Goal: Information Seeking & Learning: Learn about a topic

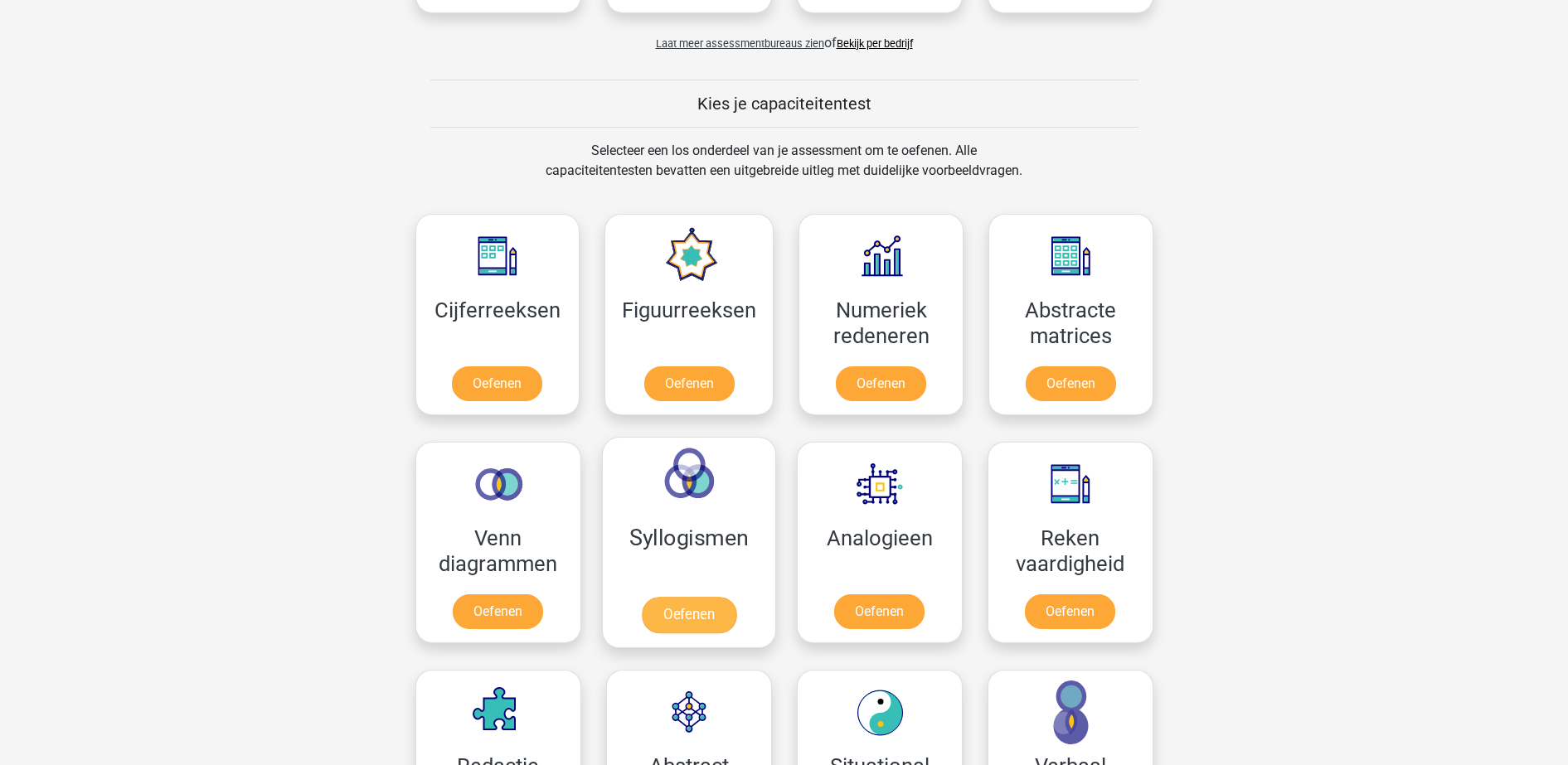
scroll to position [725, 0]
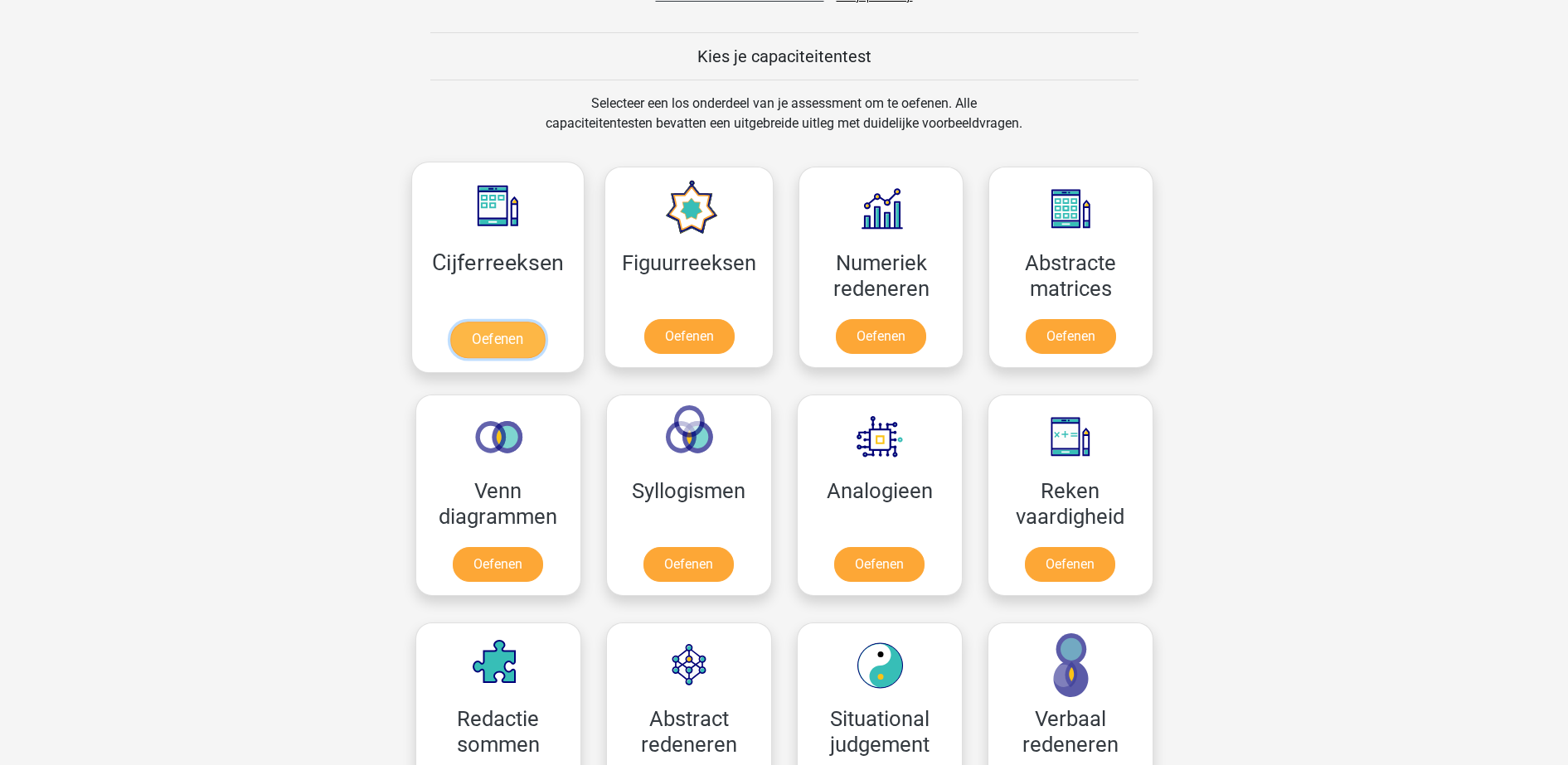
click at [545, 322] on link "Oefenen" at bounding box center [497, 340] width 94 height 36
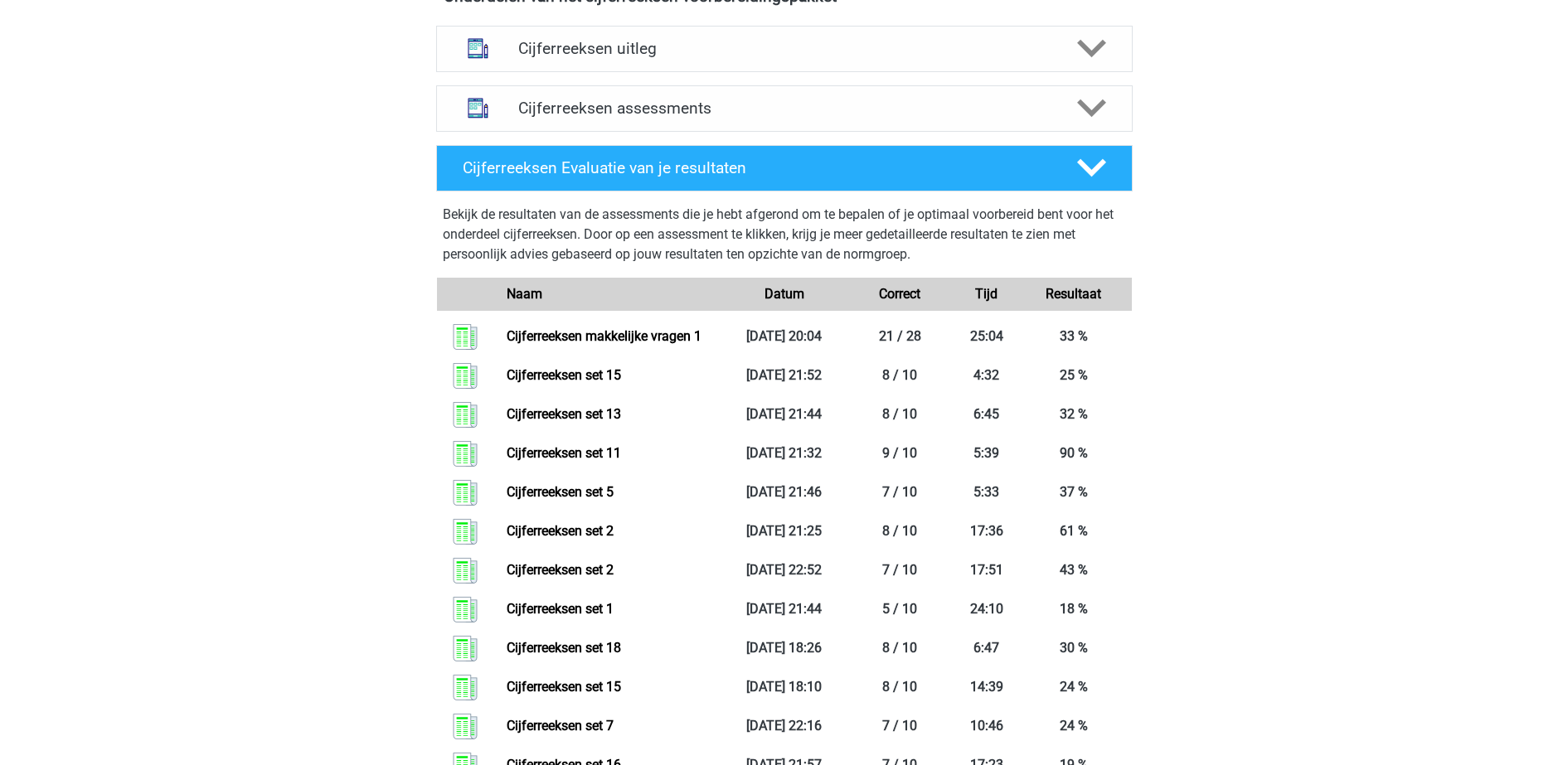
scroll to position [622, 0]
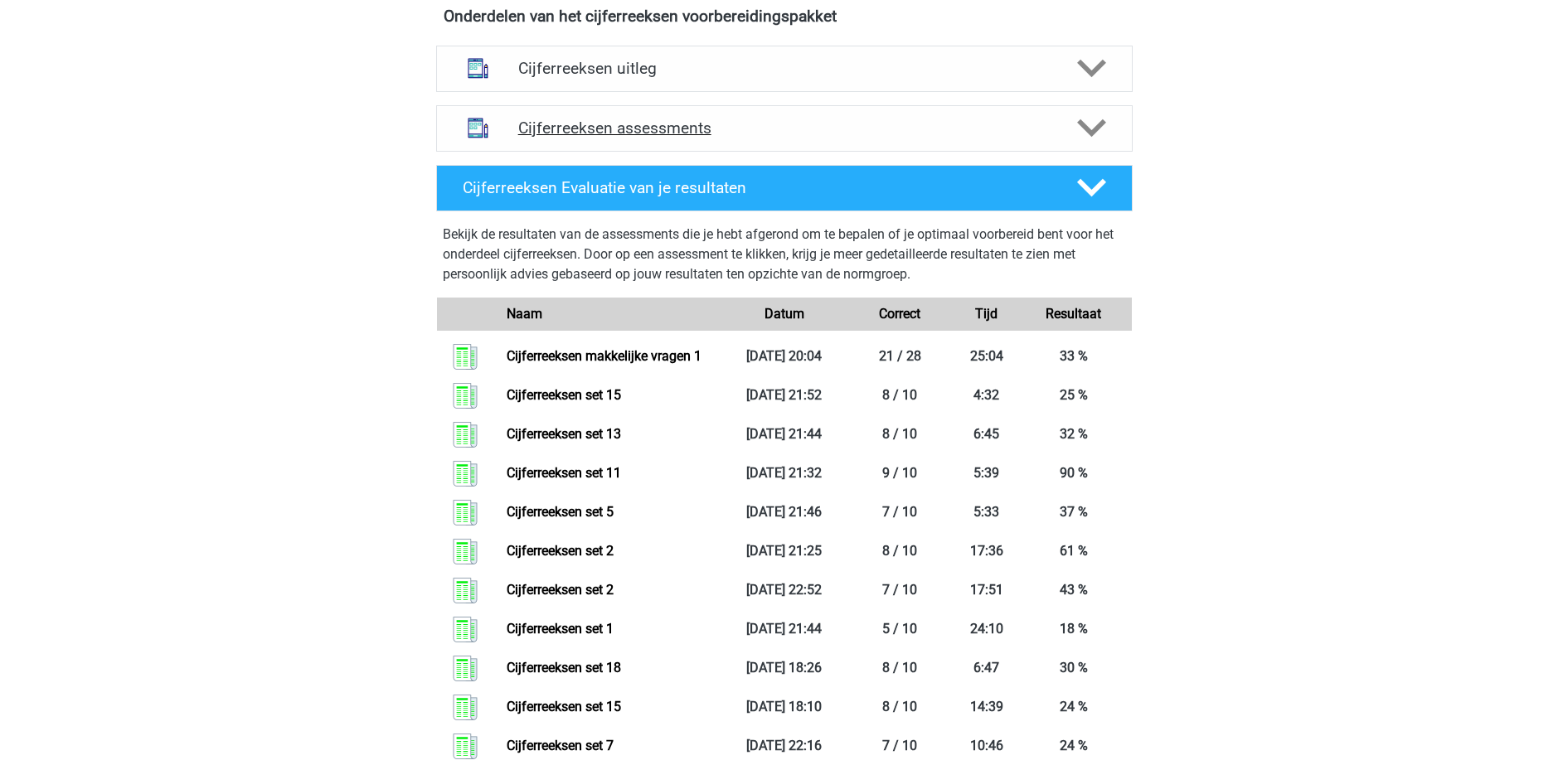
click at [686, 152] on div "Cijferreeksen assessments" at bounding box center [784, 128] width 696 height 46
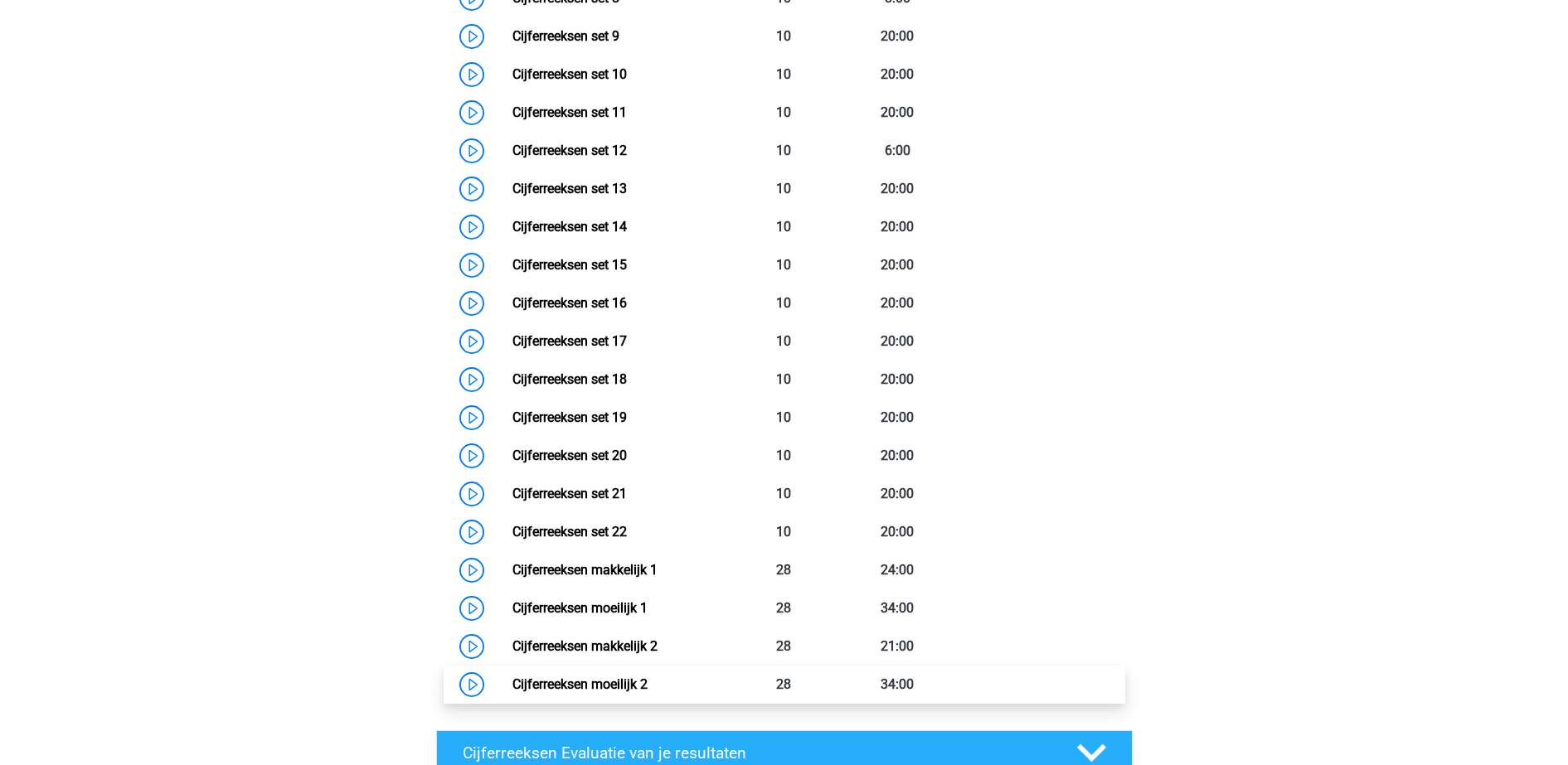
scroll to position [1346, 0]
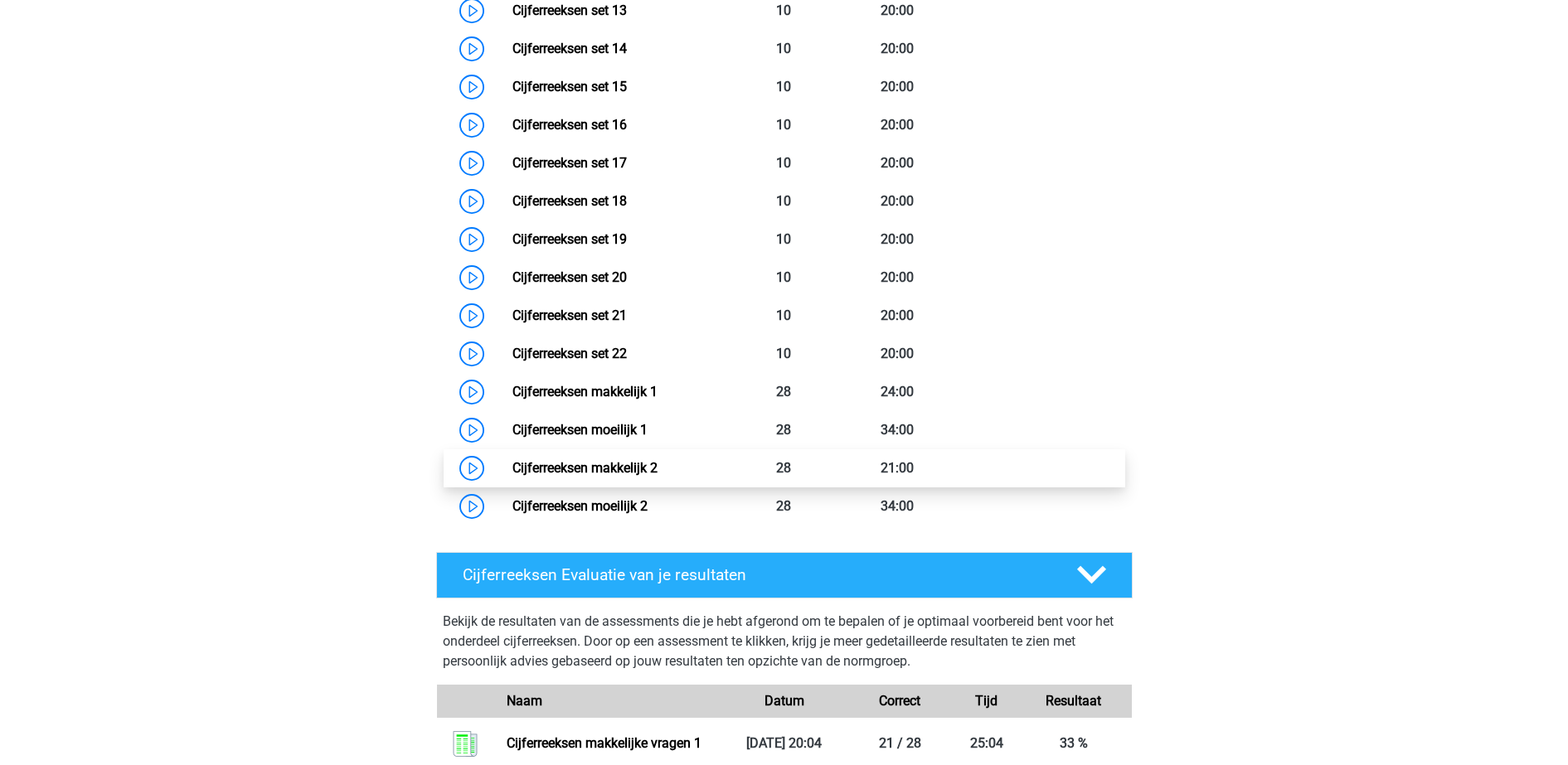
click at [658, 476] on link "Cijferreeksen makkelijk 2" at bounding box center [585, 468] width 145 height 16
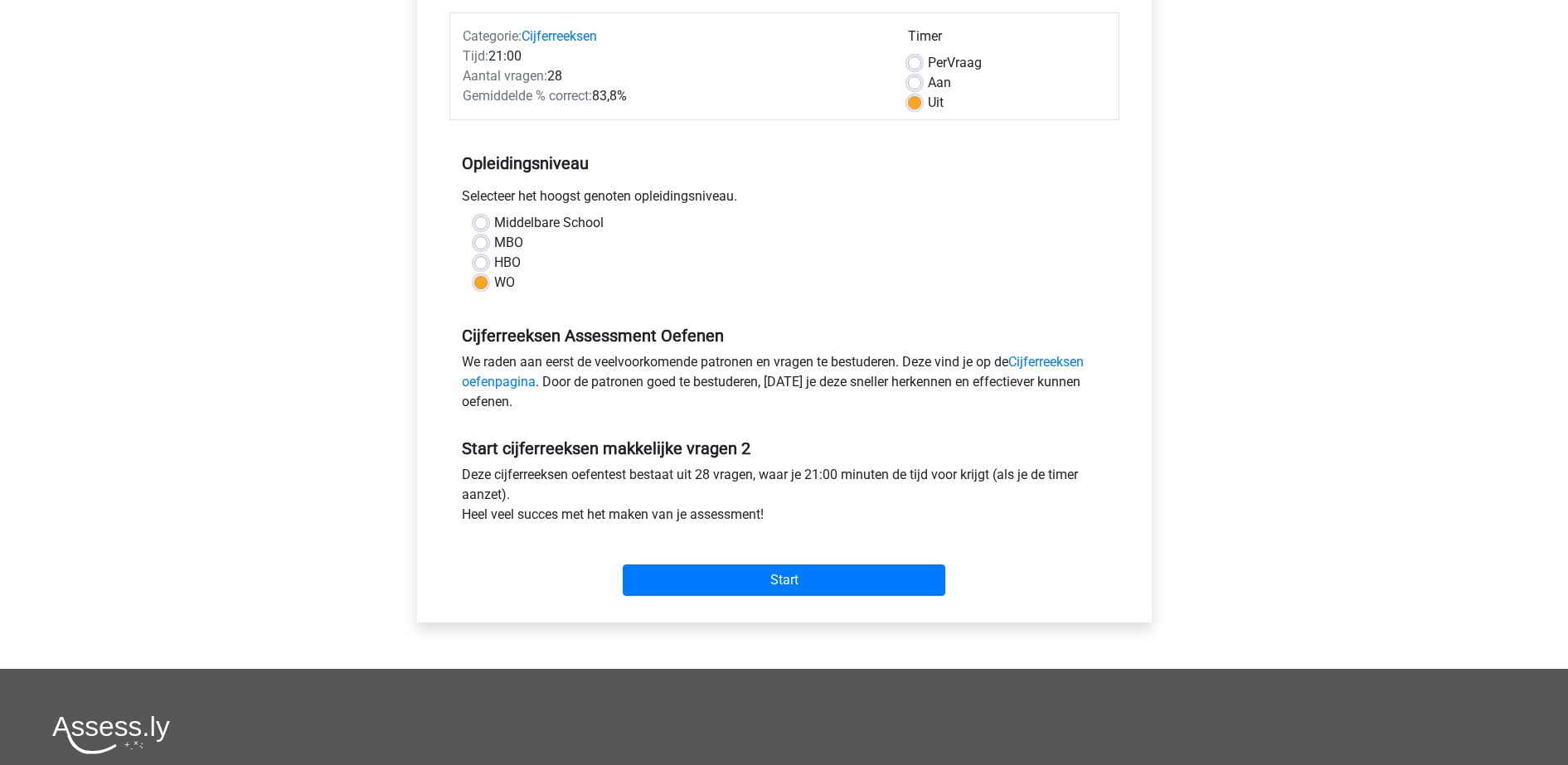
scroll to position [207, 0]
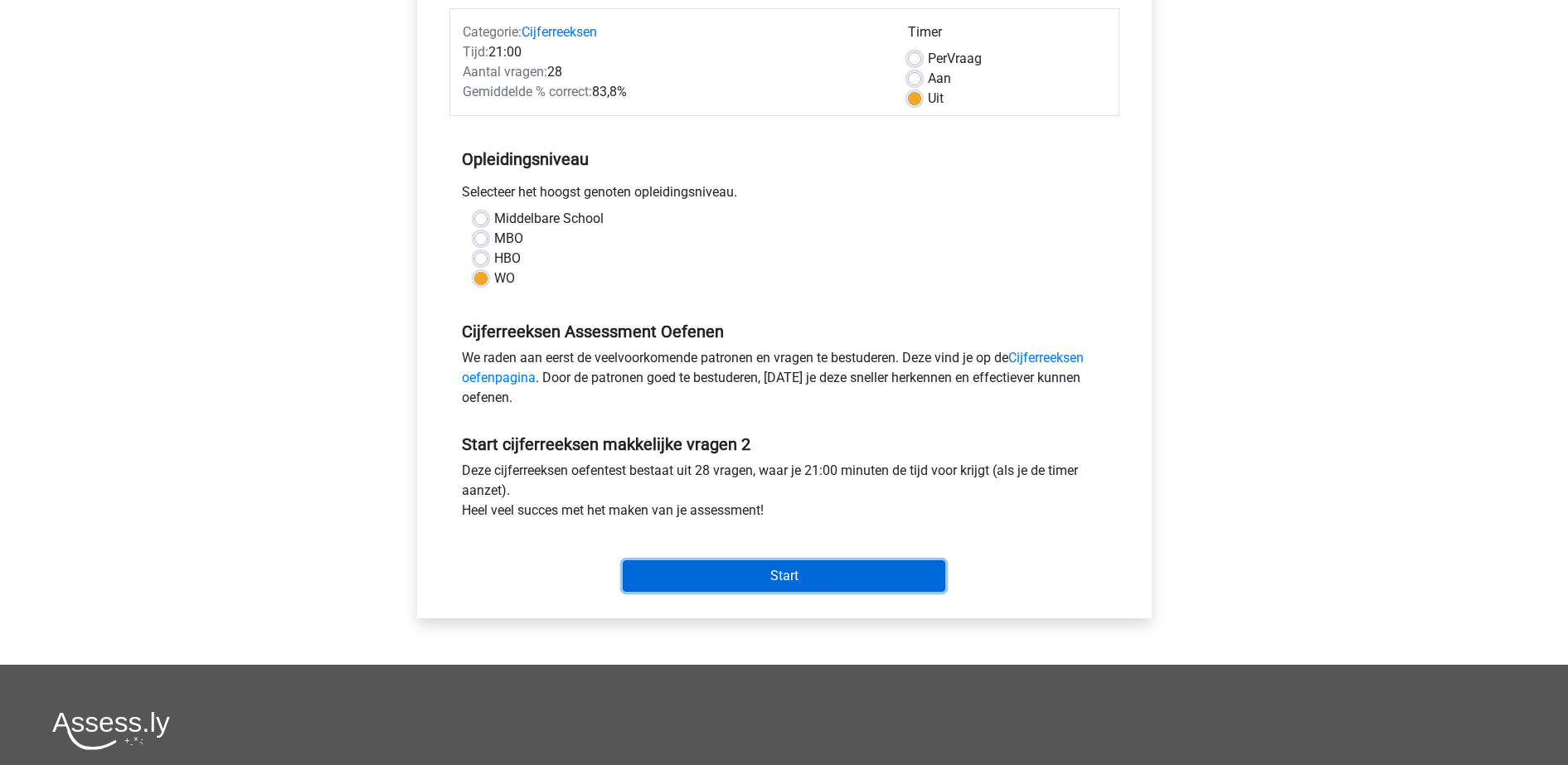
click at [707, 573] on input "Start" at bounding box center [784, 575] width 323 height 31
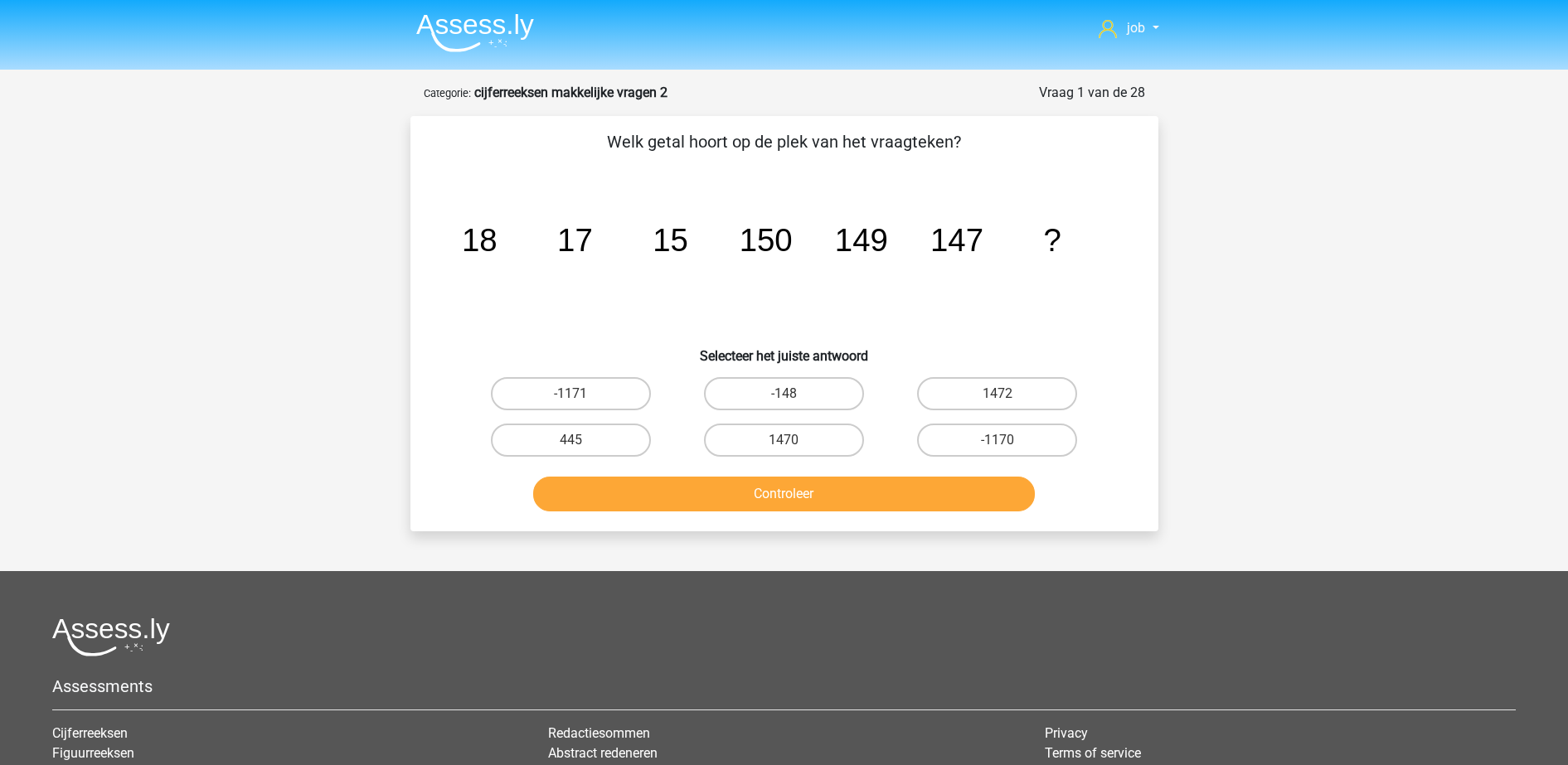
drag, startPoint x: 734, startPoint y: 452, endPoint x: 731, endPoint y: 477, distance: 25.2
click at [734, 456] on label "1470" at bounding box center [784, 440] width 160 height 33
click at [783, 451] on input "1470" at bounding box center [788, 445] width 11 height 11
radio input "true"
click at [730, 492] on button "Controleer" at bounding box center [783, 494] width 502 height 35
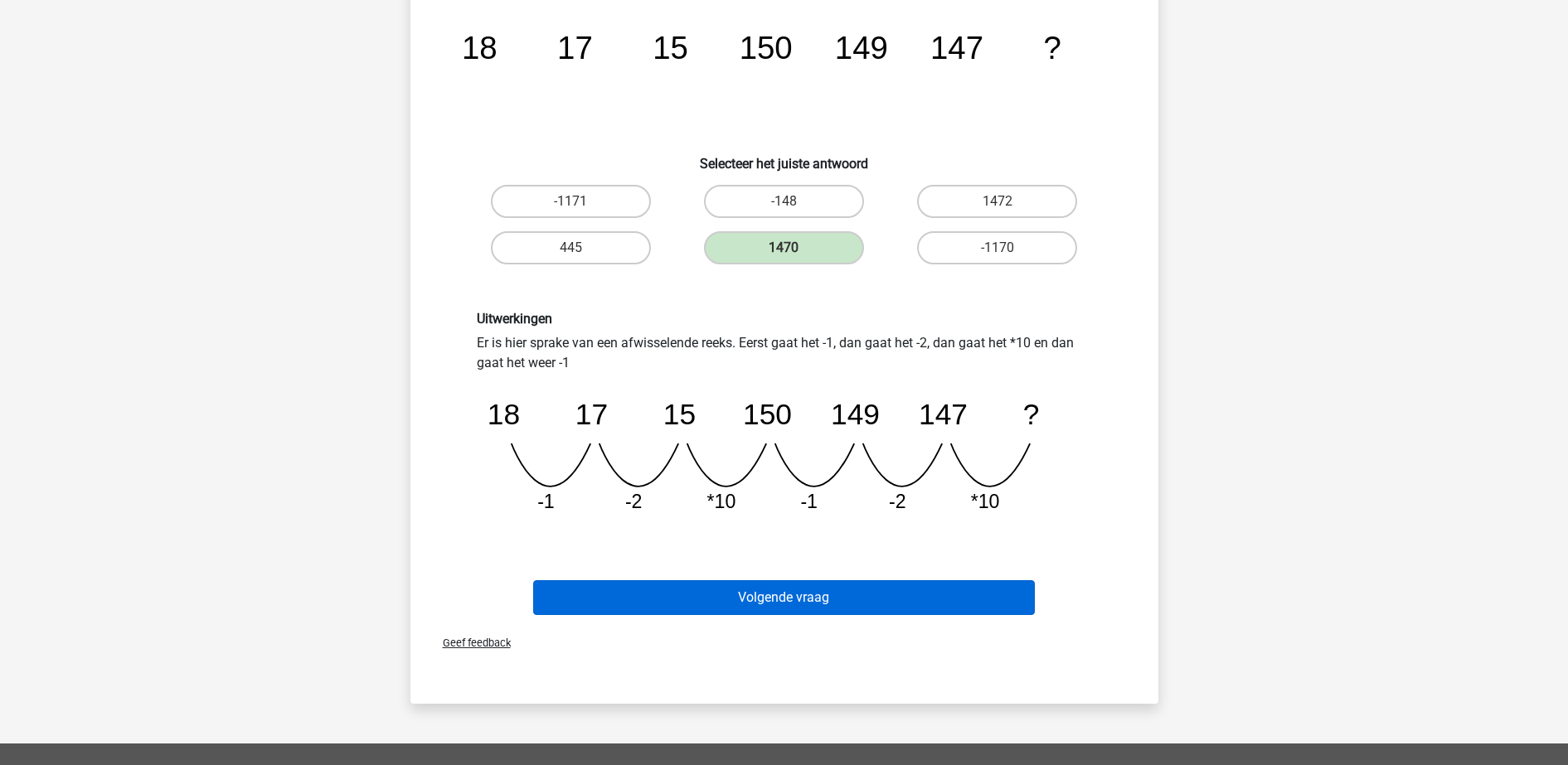
scroll to position [207, 0]
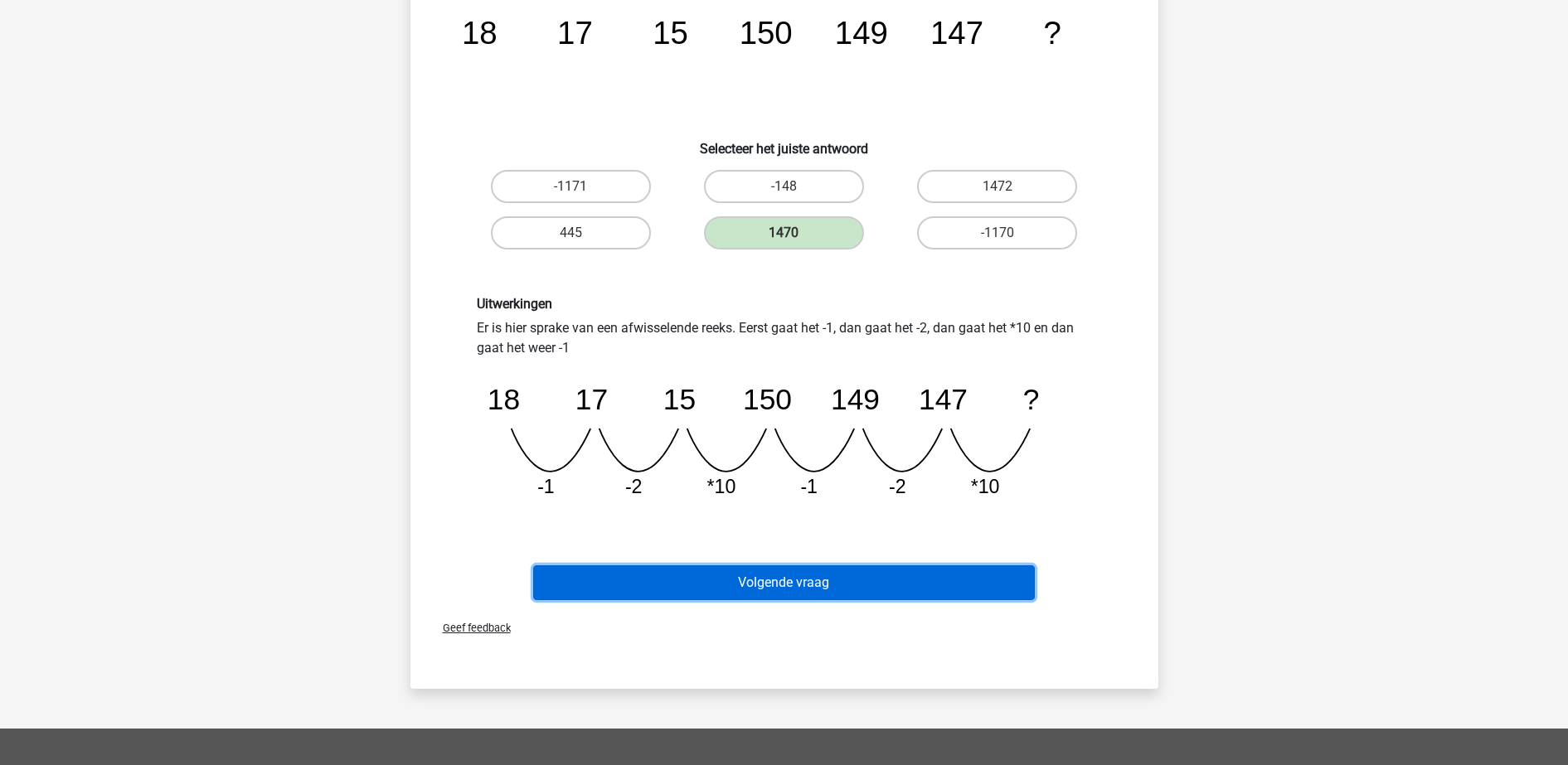
click at [738, 585] on button "Volgende vraag" at bounding box center [783, 582] width 502 height 35
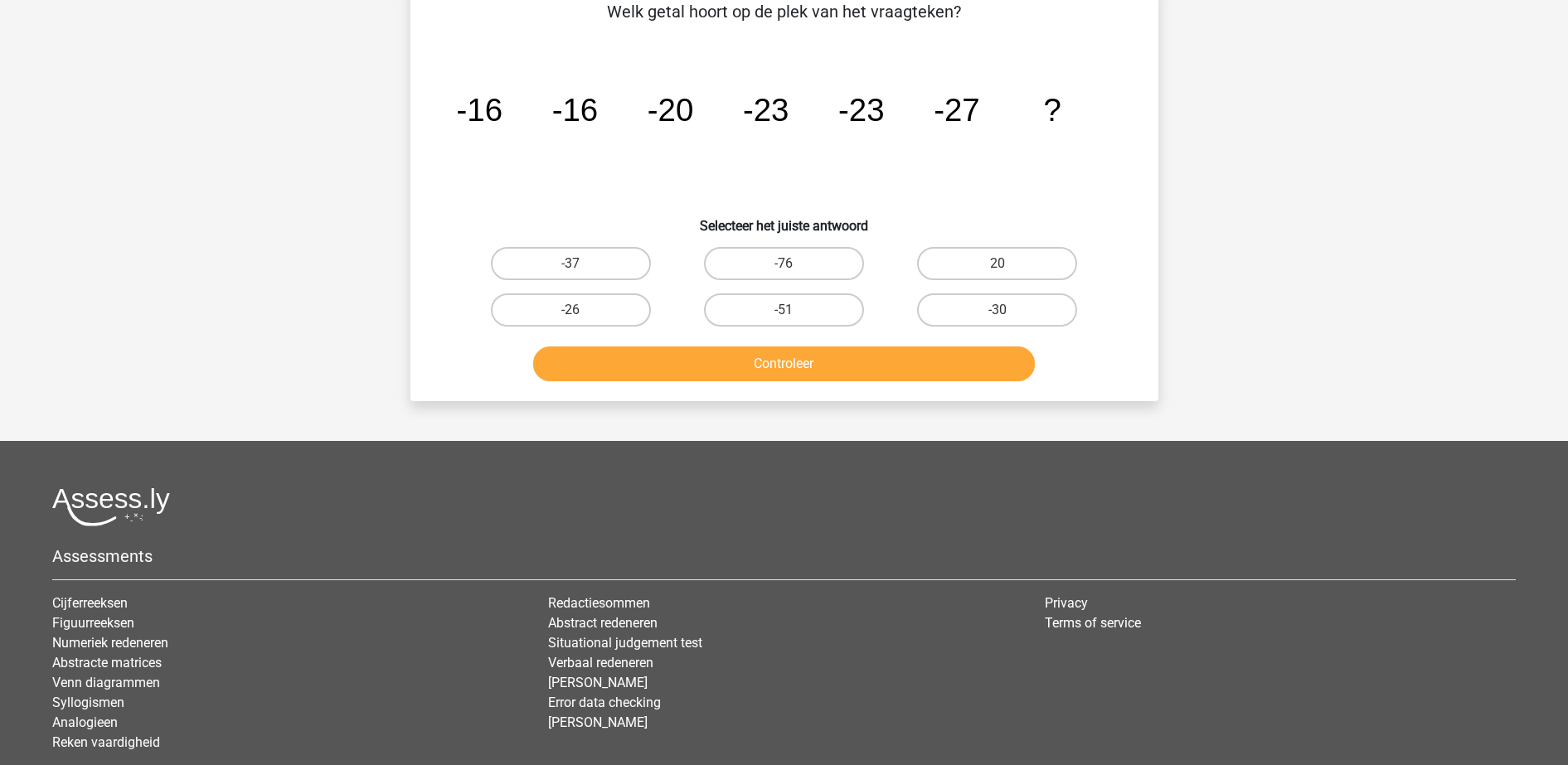
scroll to position [83, 0]
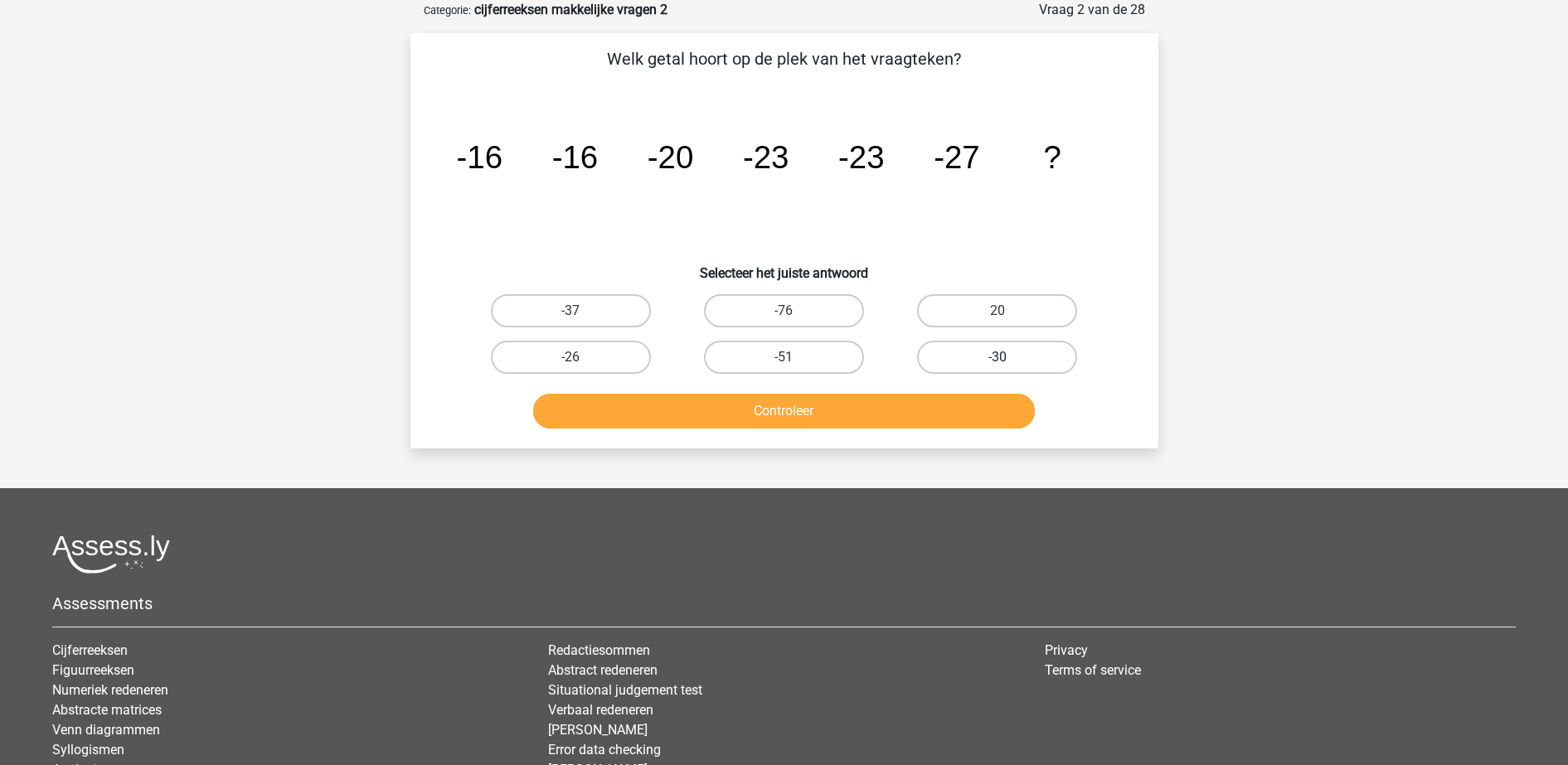
click at [996, 351] on label "-30" at bounding box center [997, 356] width 160 height 33
click at [997, 357] on input "-30" at bounding box center [1002, 362] width 11 height 11
radio input "true"
click at [984, 397] on button "Controleer" at bounding box center [783, 410] width 502 height 35
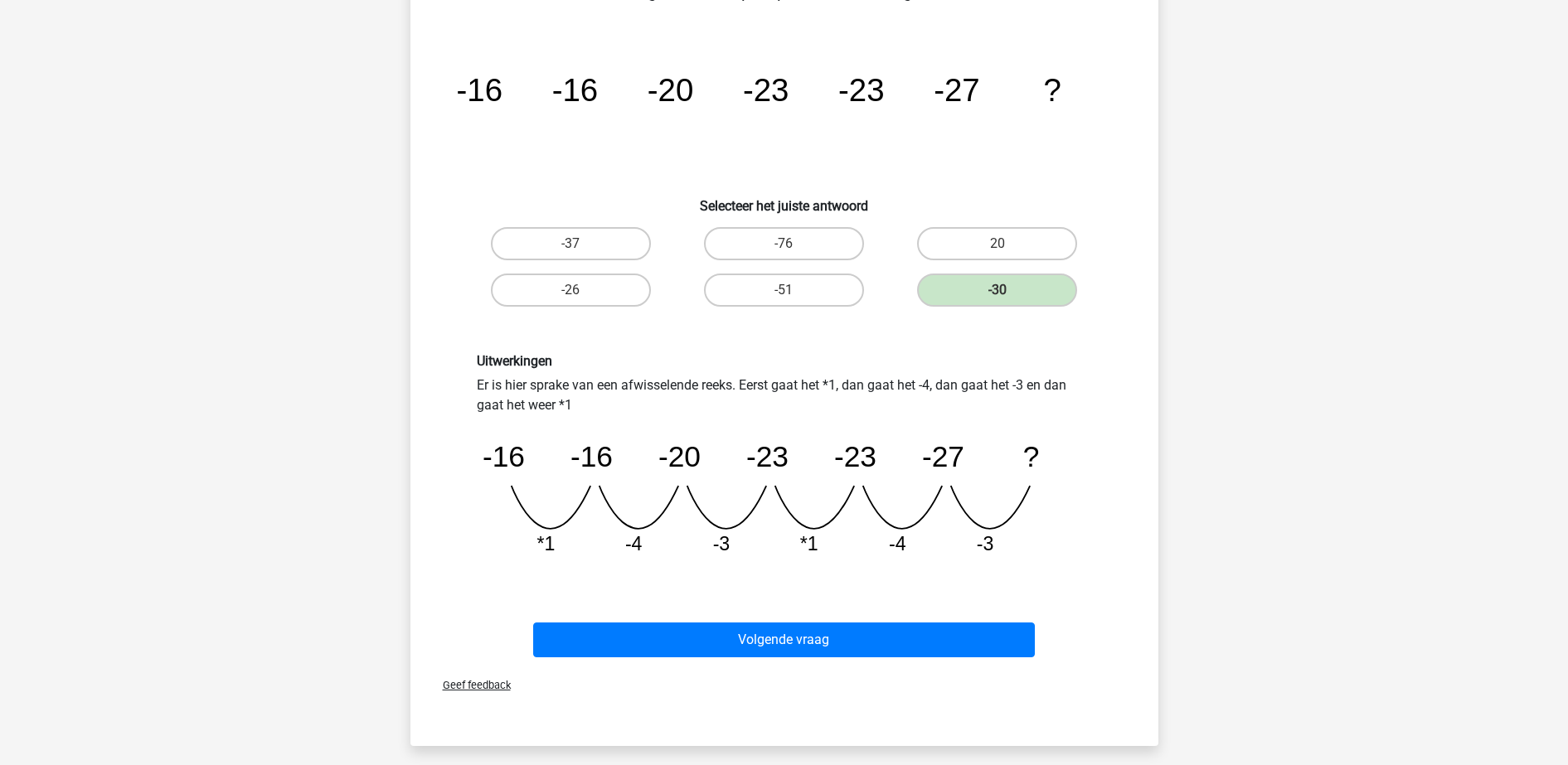
scroll to position [186, 0]
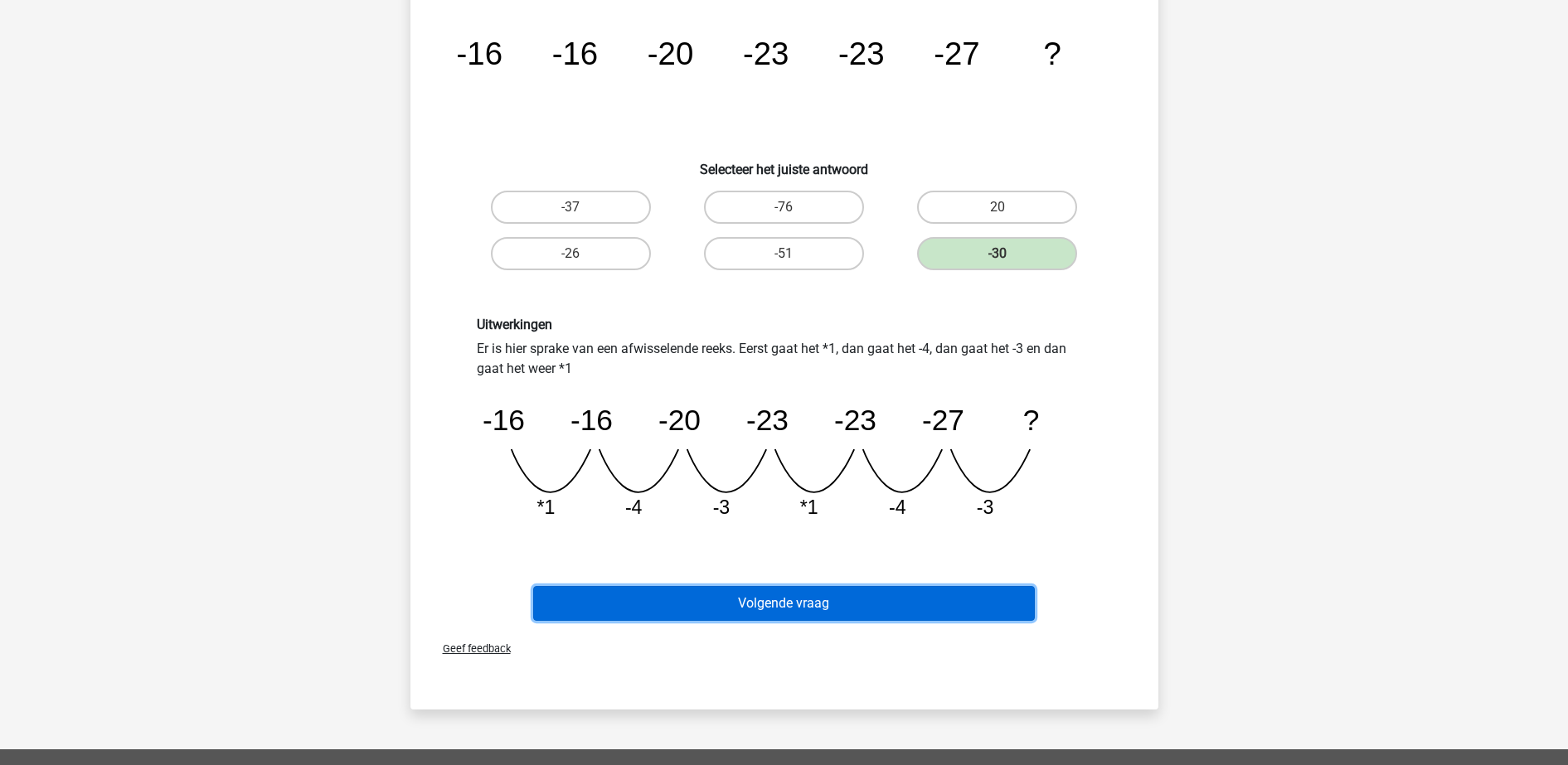
click at [910, 593] on button "Volgende vraag" at bounding box center [783, 602] width 502 height 35
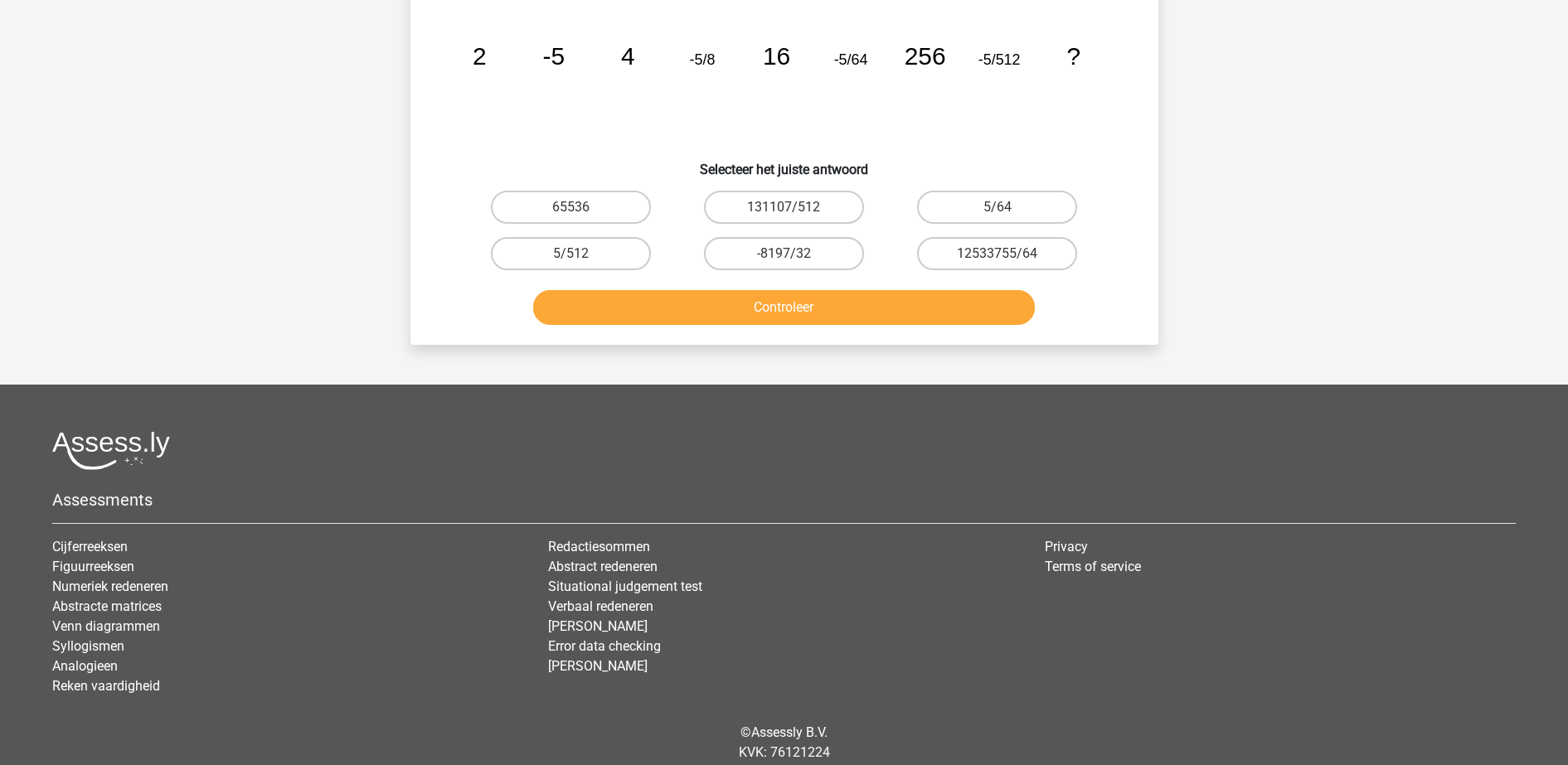
scroll to position [83, 0]
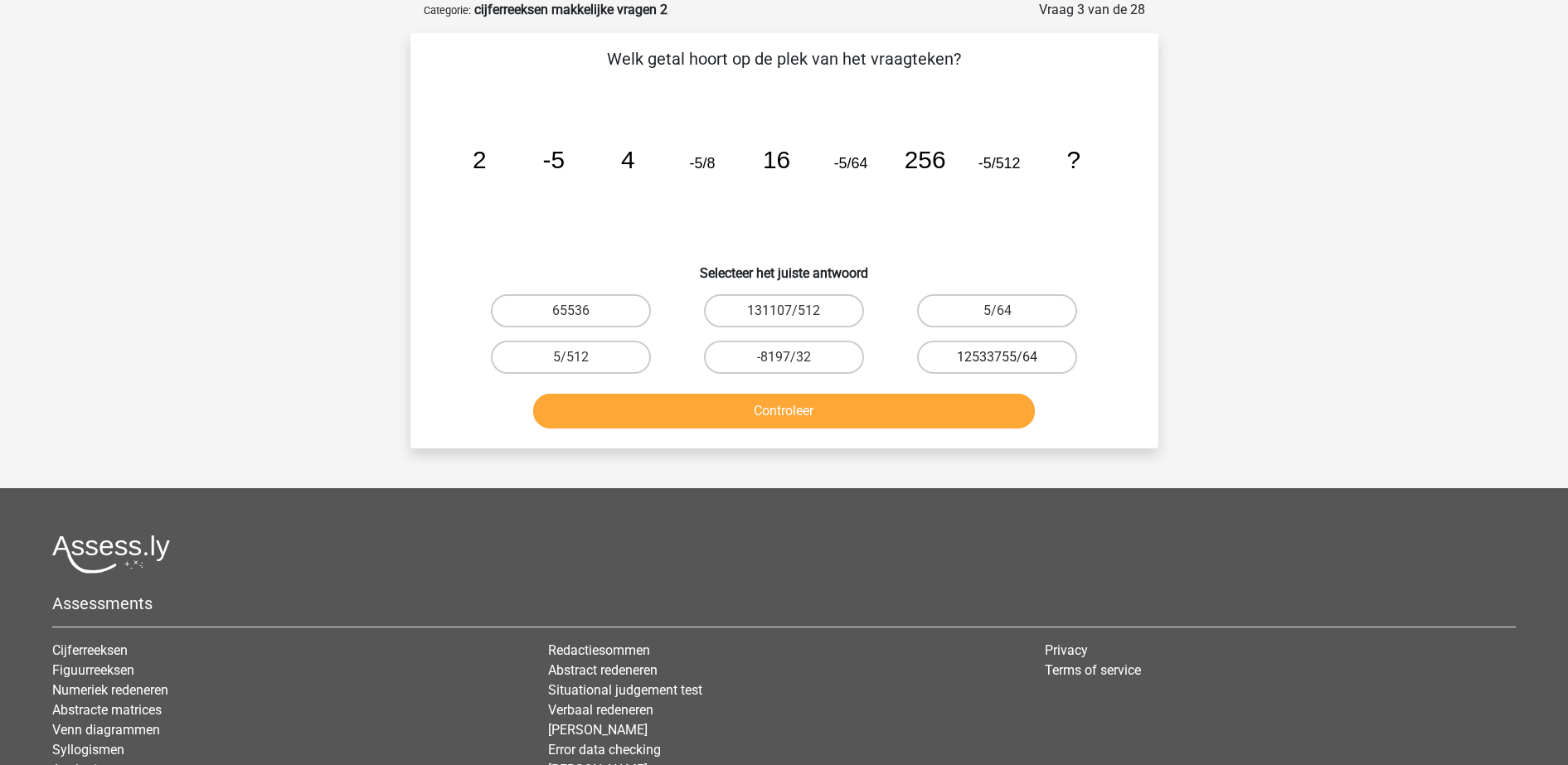
click at [952, 345] on label "12533755/64" at bounding box center [997, 356] width 160 height 33
click at [997, 357] on input "12533755/64" at bounding box center [1002, 362] width 11 height 11
radio input "true"
click at [940, 399] on button "Controleer" at bounding box center [783, 410] width 502 height 35
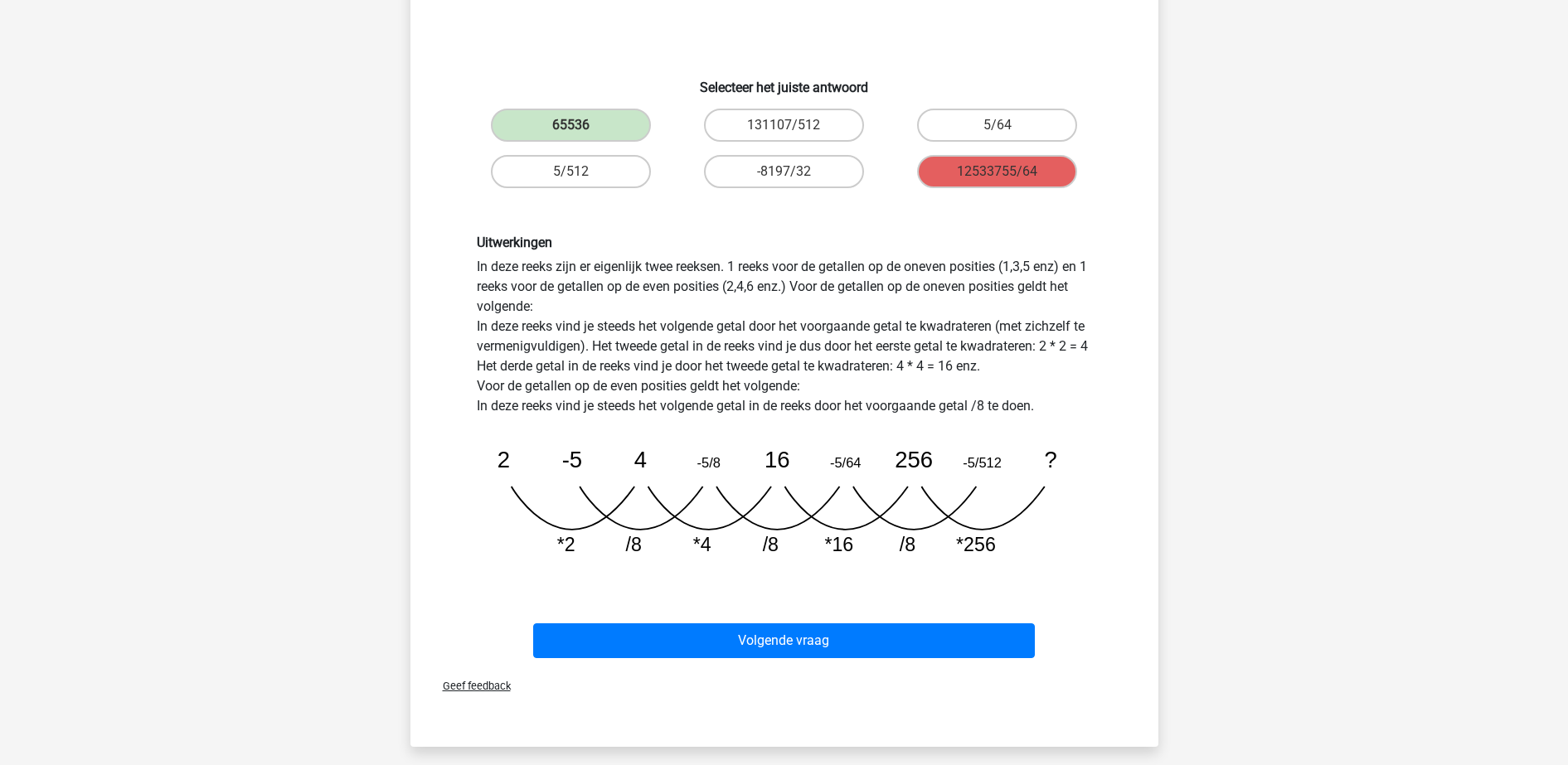
scroll to position [290, 0]
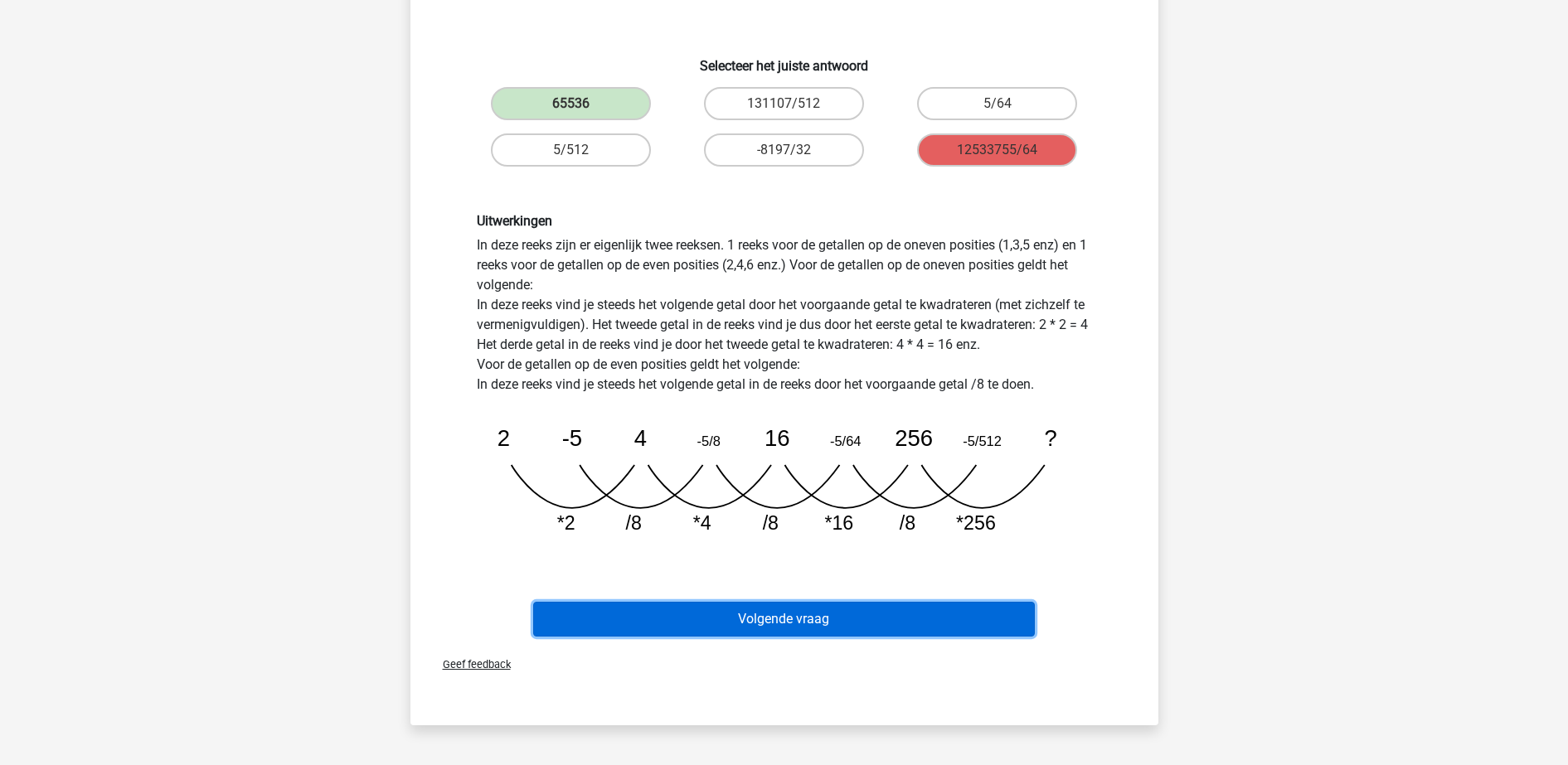
click at [859, 616] on button "Volgende vraag" at bounding box center [783, 618] width 502 height 35
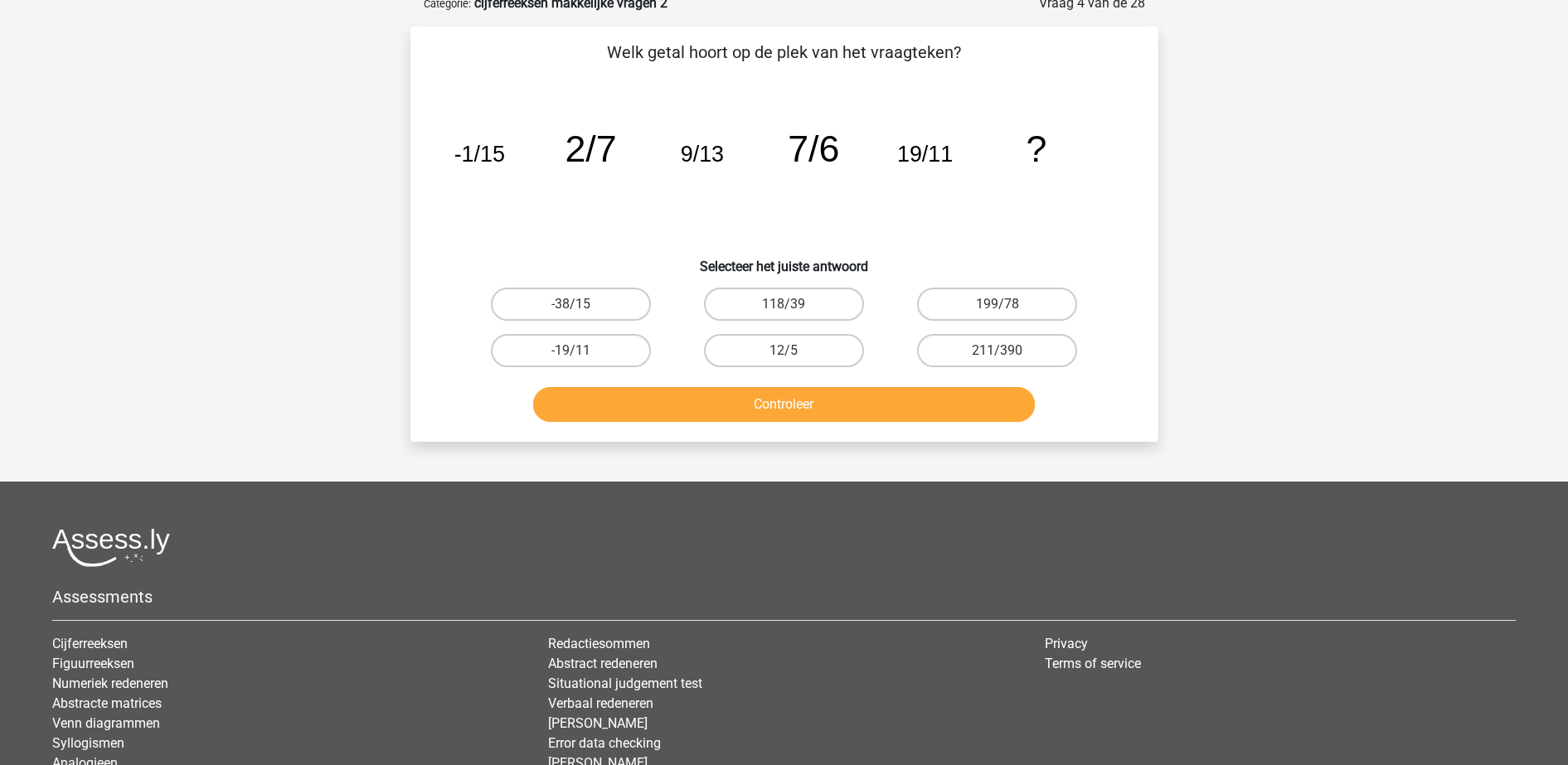
scroll to position [83, 0]
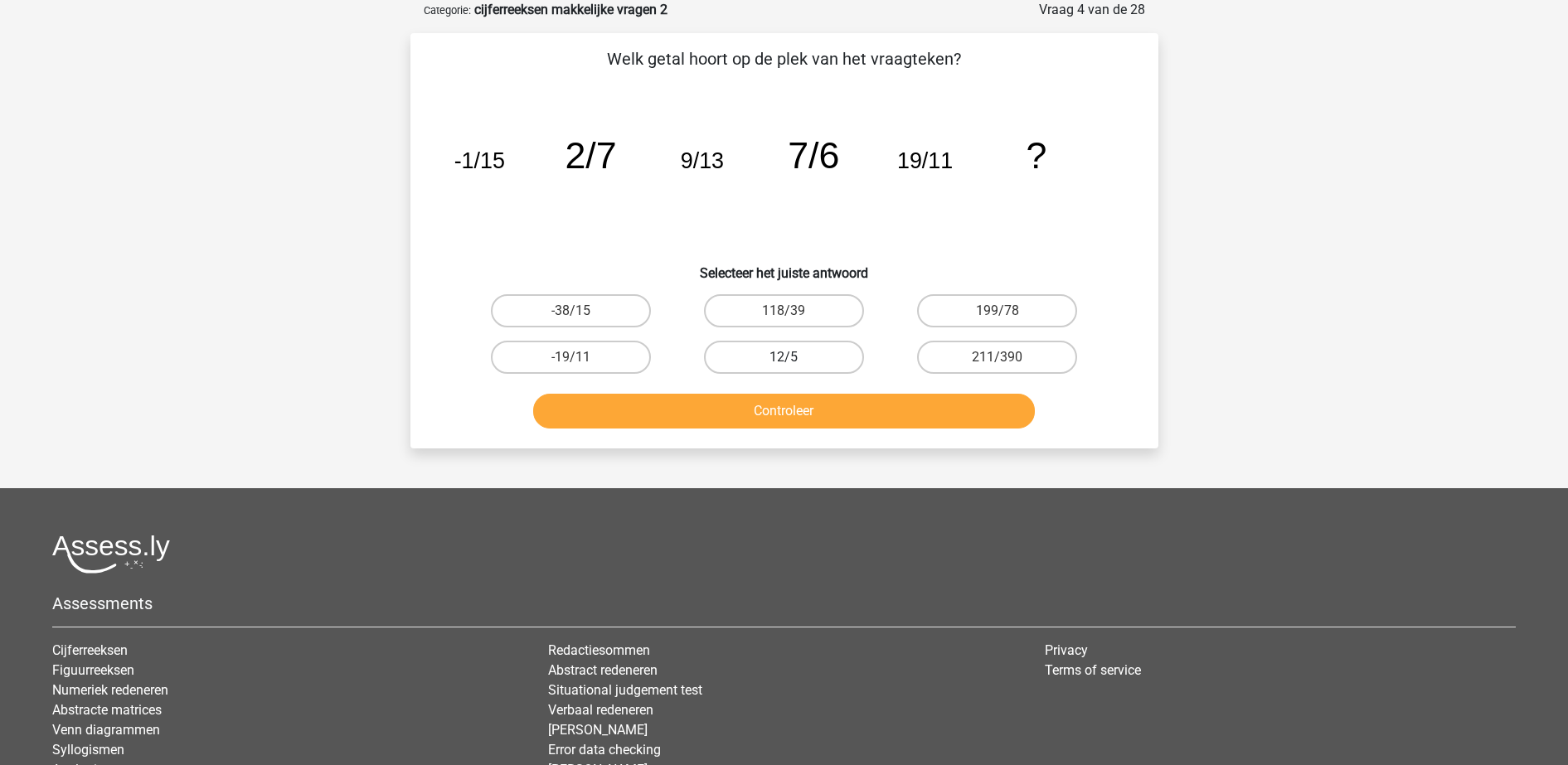
click at [777, 355] on label "12/5" at bounding box center [784, 356] width 160 height 33
click at [783, 357] on input "12/5" at bounding box center [788, 362] width 11 height 11
radio input "true"
click at [675, 405] on button "Controleer" at bounding box center [783, 410] width 502 height 35
click at [730, 382] on div "Controleer" at bounding box center [784, 407] width 695 height 55
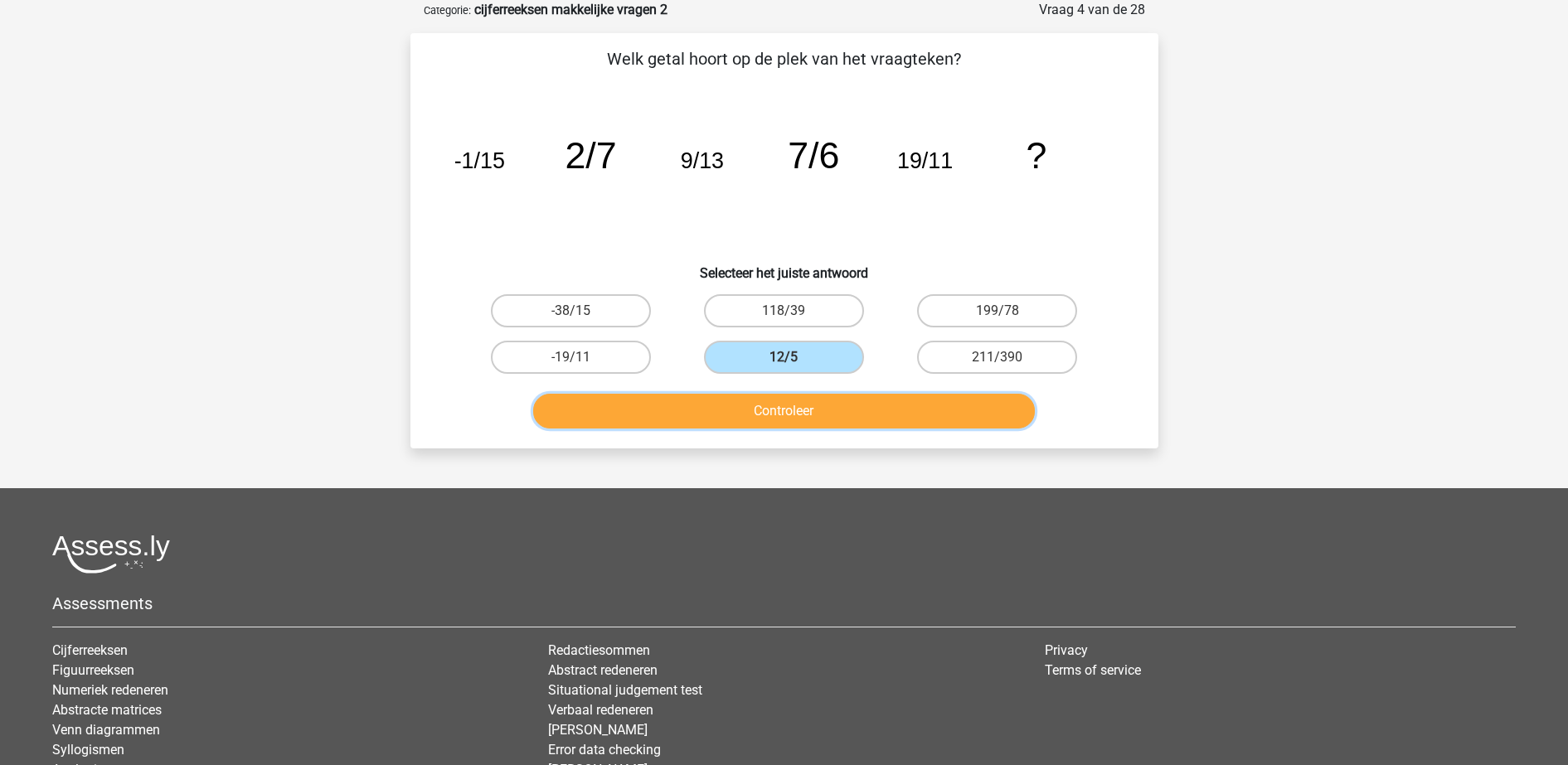
click at [730, 411] on button "Controleer" at bounding box center [783, 410] width 502 height 35
click at [729, 417] on button "Controleer" at bounding box center [783, 410] width 502 height 35
click at [728, 415] on button "Controleer" at bounding box center [783, 410] width 502 height 35
click at [601, 329] on div "-38/15" at bounding box center [571, 310] width 213 height 46
click at [604, 354] on label "-19/11" at bounding box center [571, 356] width 160 height 33
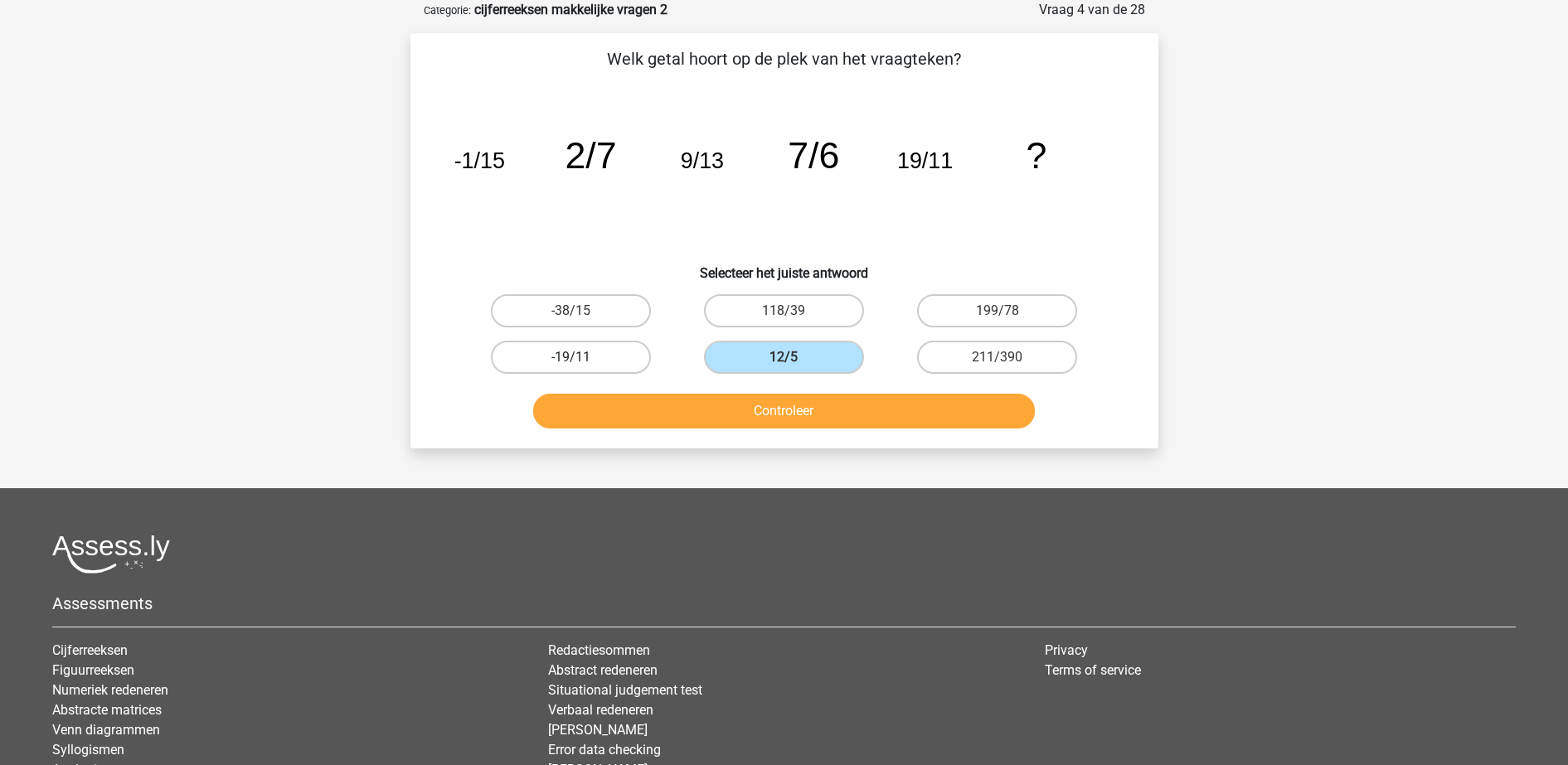
click at [581, 357] on input "-19/11" at bounding box center [576, 362] width 11 height 11
radio input "true"
click at [617, 382] on div "Controleer" at bounding box center [784, 407] width 695 height 55
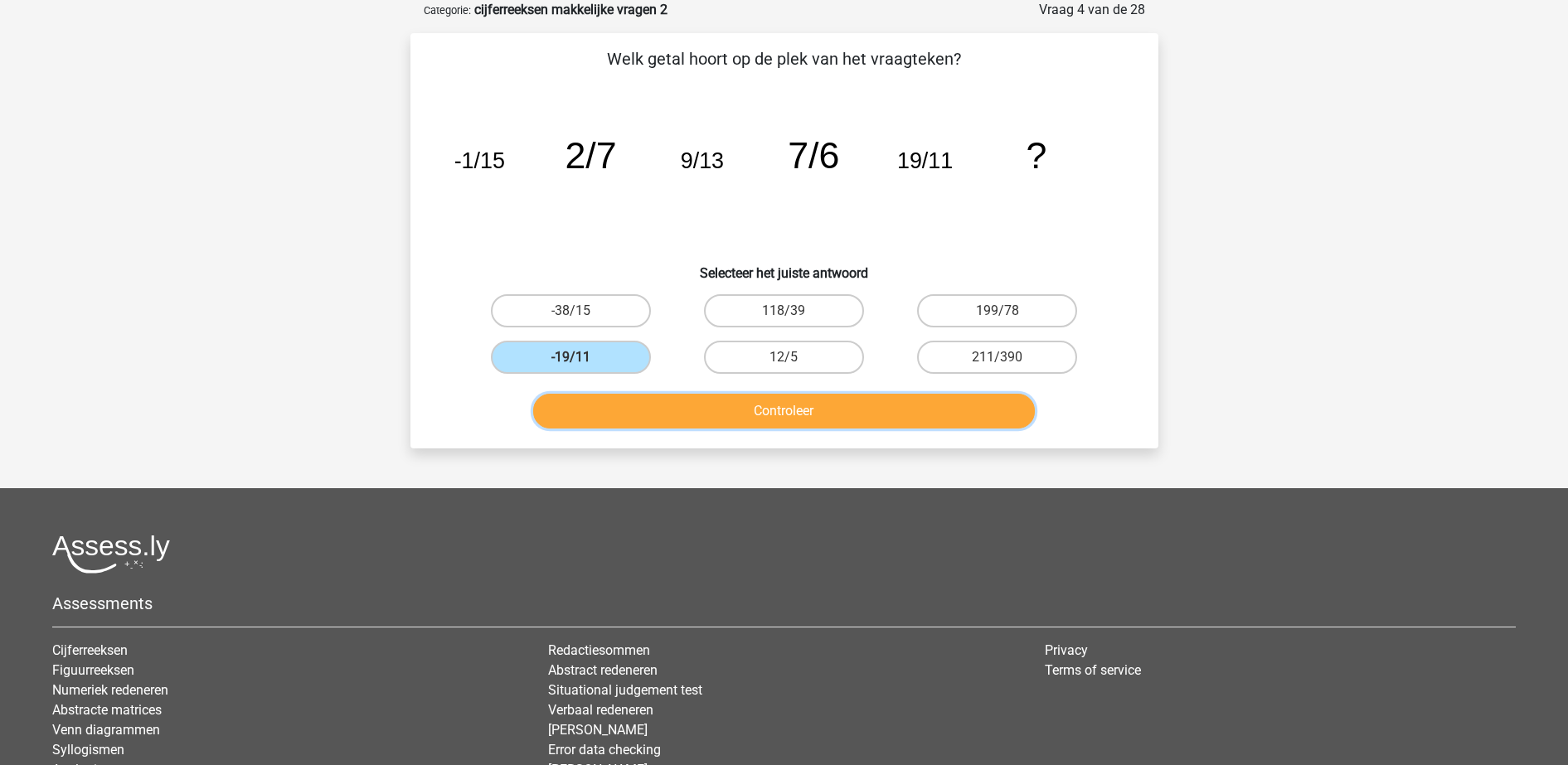
click at [623, 406] on button "Controleer" at bounding box center [783, 410] width 502 height 35
drag, startPoint x: 624, startPoint y: 406, endPoint x: 662, endPoint y: 377, distance: 47.8
click at [625, 406] on button "Controleer" at bounding box center [783, 410] width 502 height 35
click at [733, 362] on label "12/5" at bounding box center [784, 356] width 160 height 33
click at [783, 362] on input "12/5" at bounding box center [788, 362] width 11 height 11
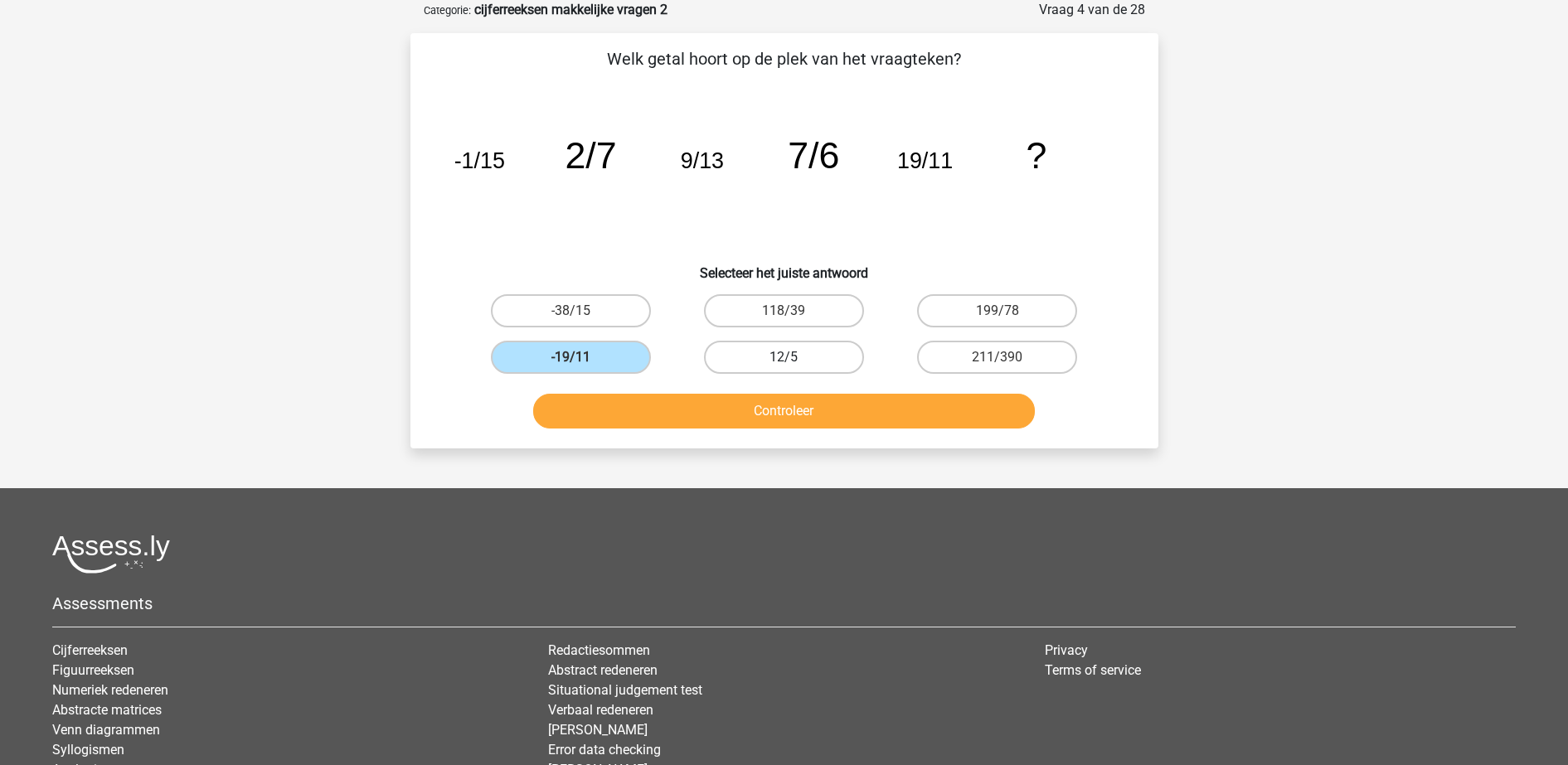
radio input "true"
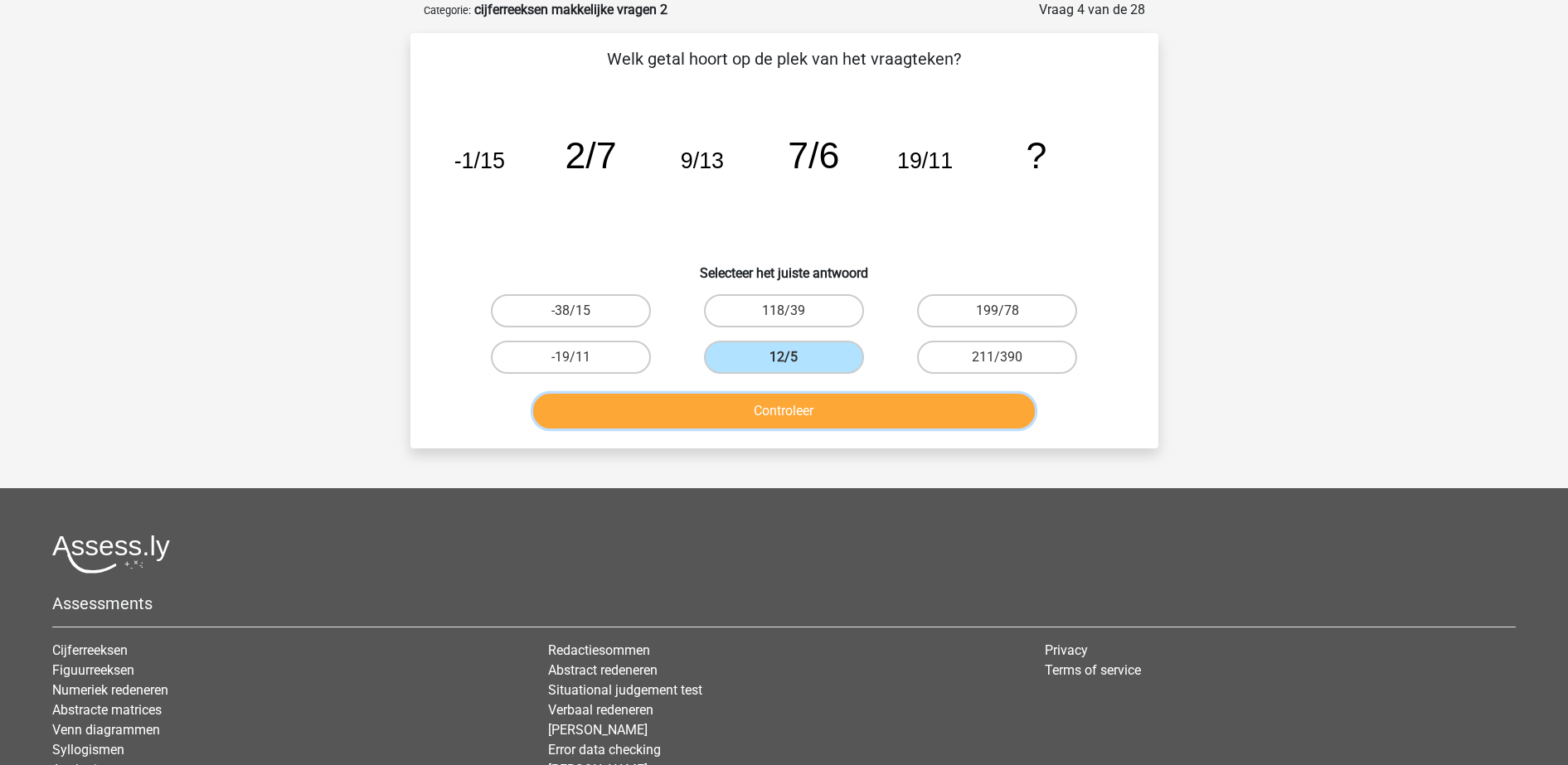
click at [732, 415] on button "Controleer" at bounding box center [783, 410] width 502 height 35
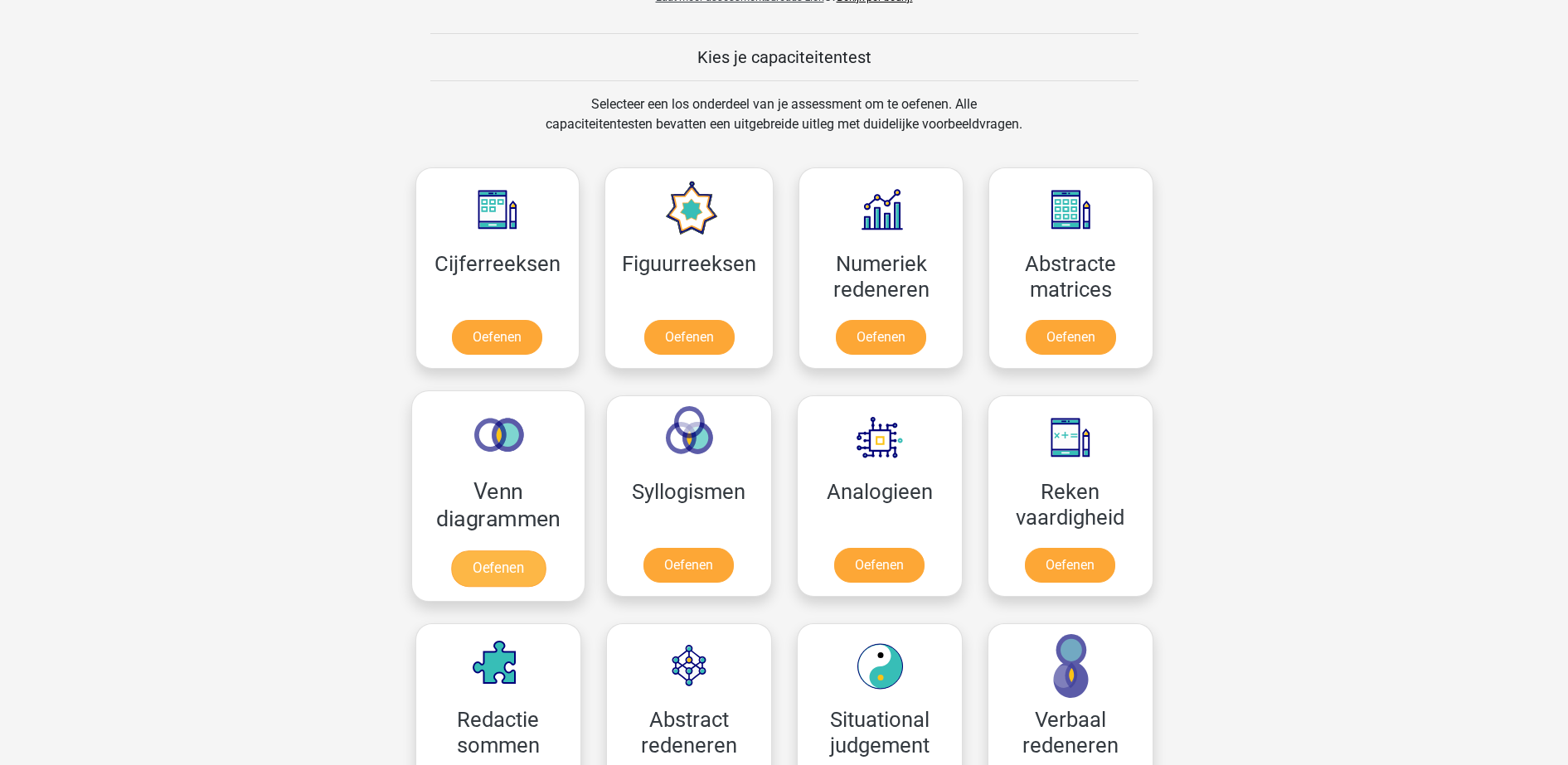
scroll to position [725, 0]
click at [545, 549] on link "Oefenen" at bounding box center [497, 567] width 94 height 36
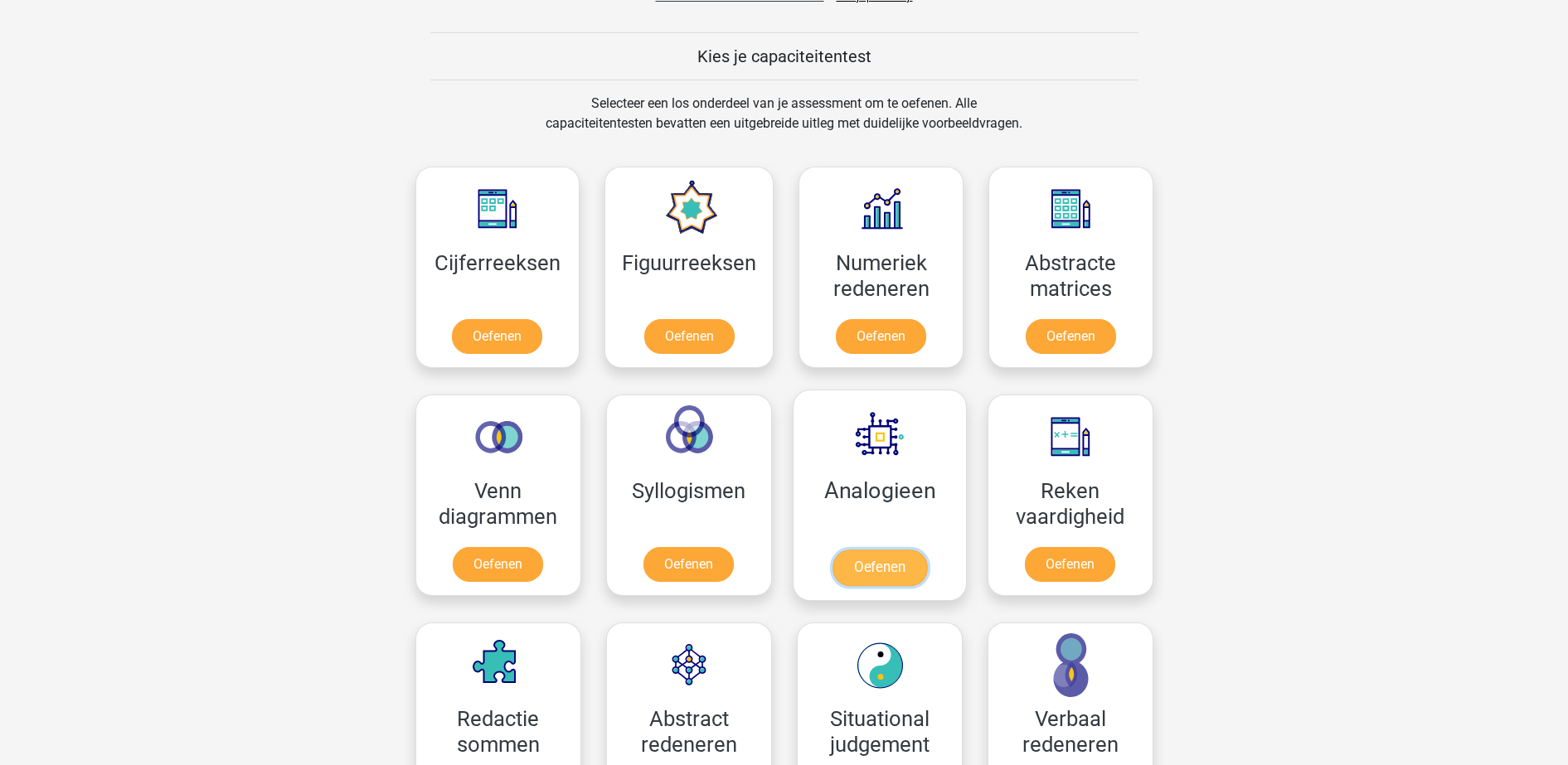
click at [926, 549] on link "Oefenen" at bounding box center [878, 567] width 94 height 36
click at [701, 549] on link "Oefenen" at bounding box center [688, 567] width 94 height 36
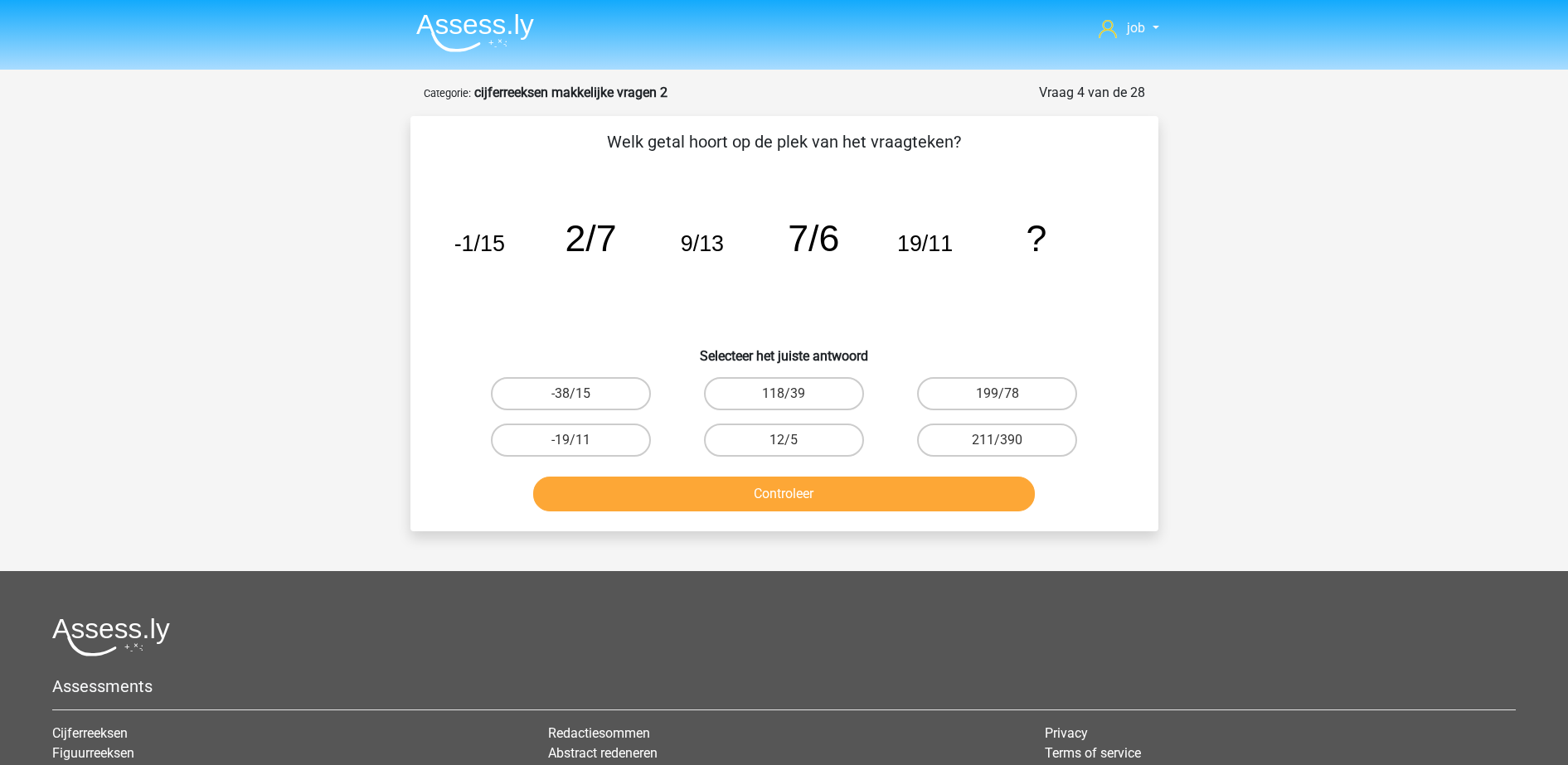
scroll to position [83, 0]
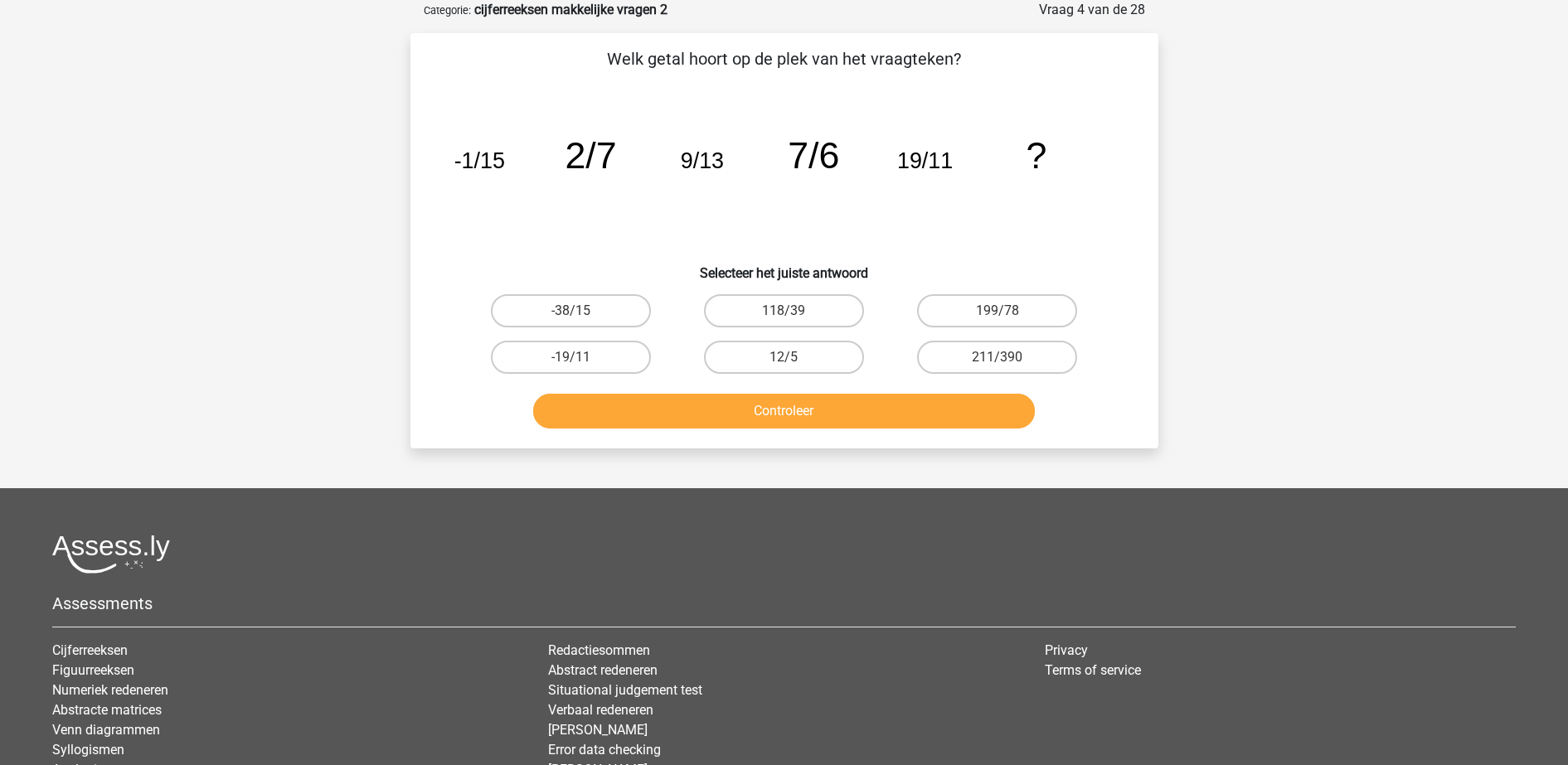
click at [752, 357] on label "12/5" at bounding box center [784, 356] width 160 height 33
click at [783, 357] on input "12/5" at bounding box center [788, 362] width 11 height 11
radio input "true"
click at [756, 415] on button "Controleer" at bounding box center [783, 410] width 502 height 35
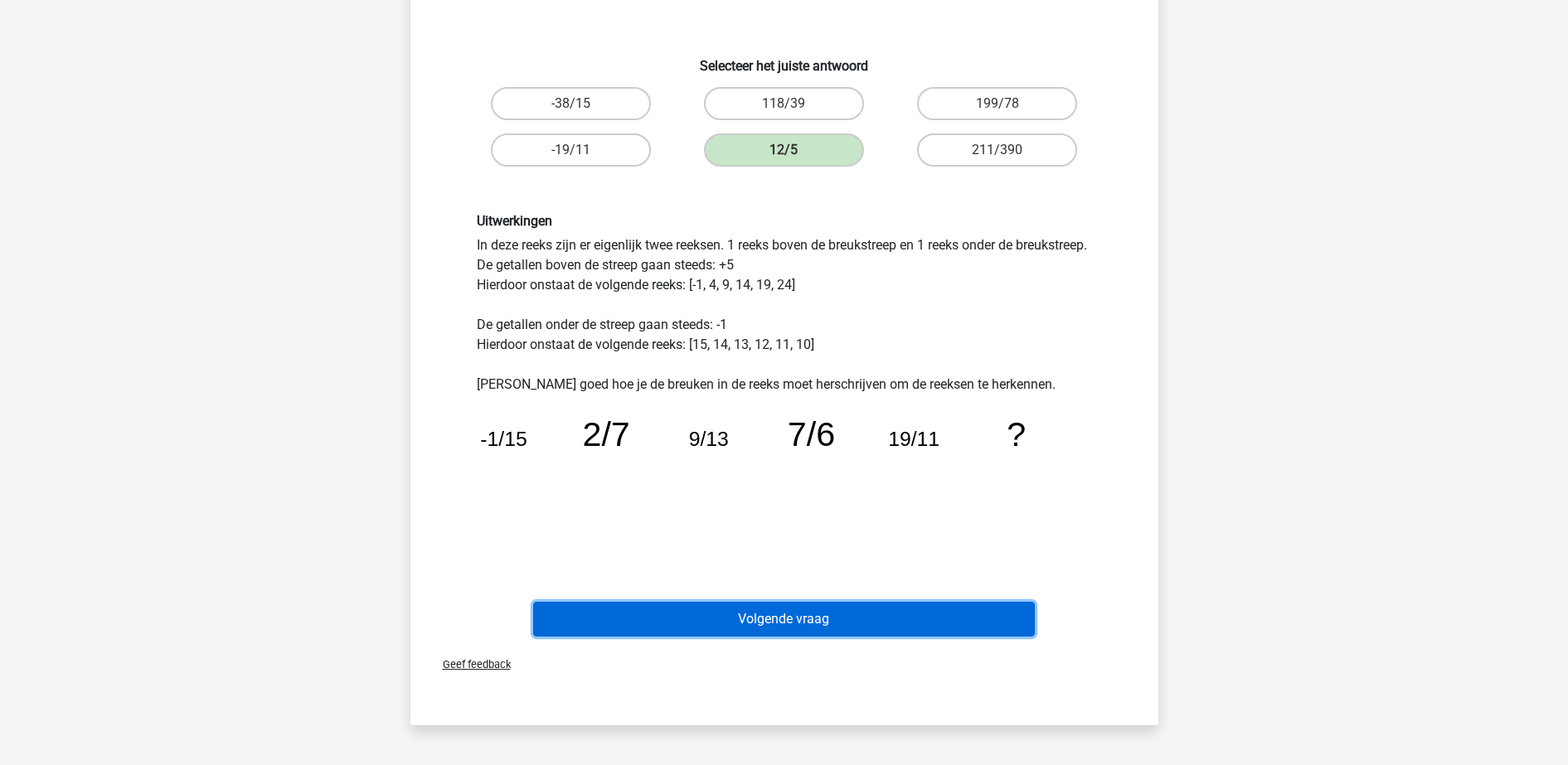
click at [794, 630] on button "Volgende vraag" at bounding box center [783, 618] width 502 height 35
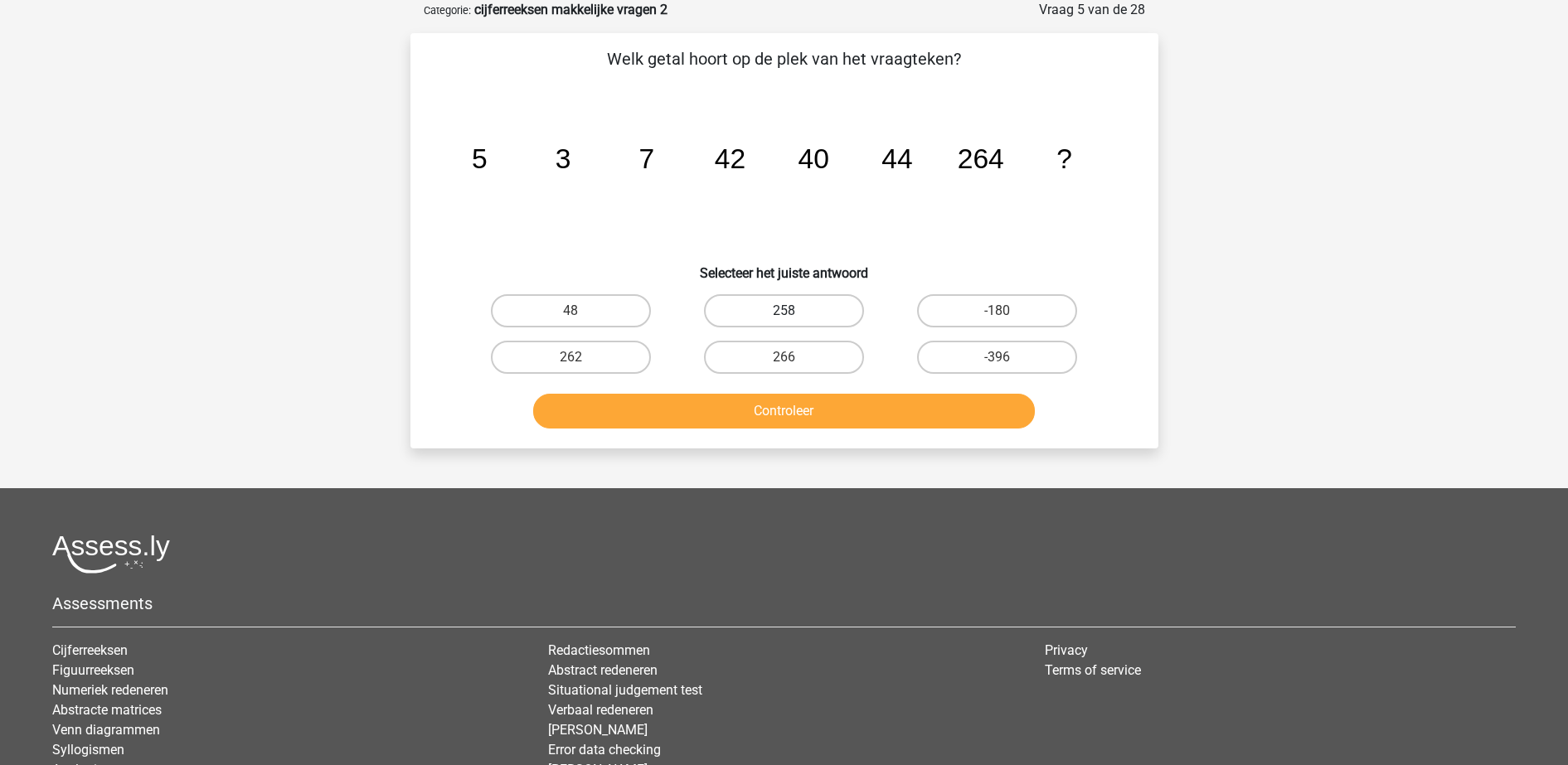
click at [706, 312] on label "258" at bounding box center [784, 310] width 160 height 33
click at [783, 312] on input "258" at bounding box center [788, 316] width 11 height 11
radio input "true"
click at [747, 425] on button "Controleer" at bounding box center [783, 410] width 502 height 35
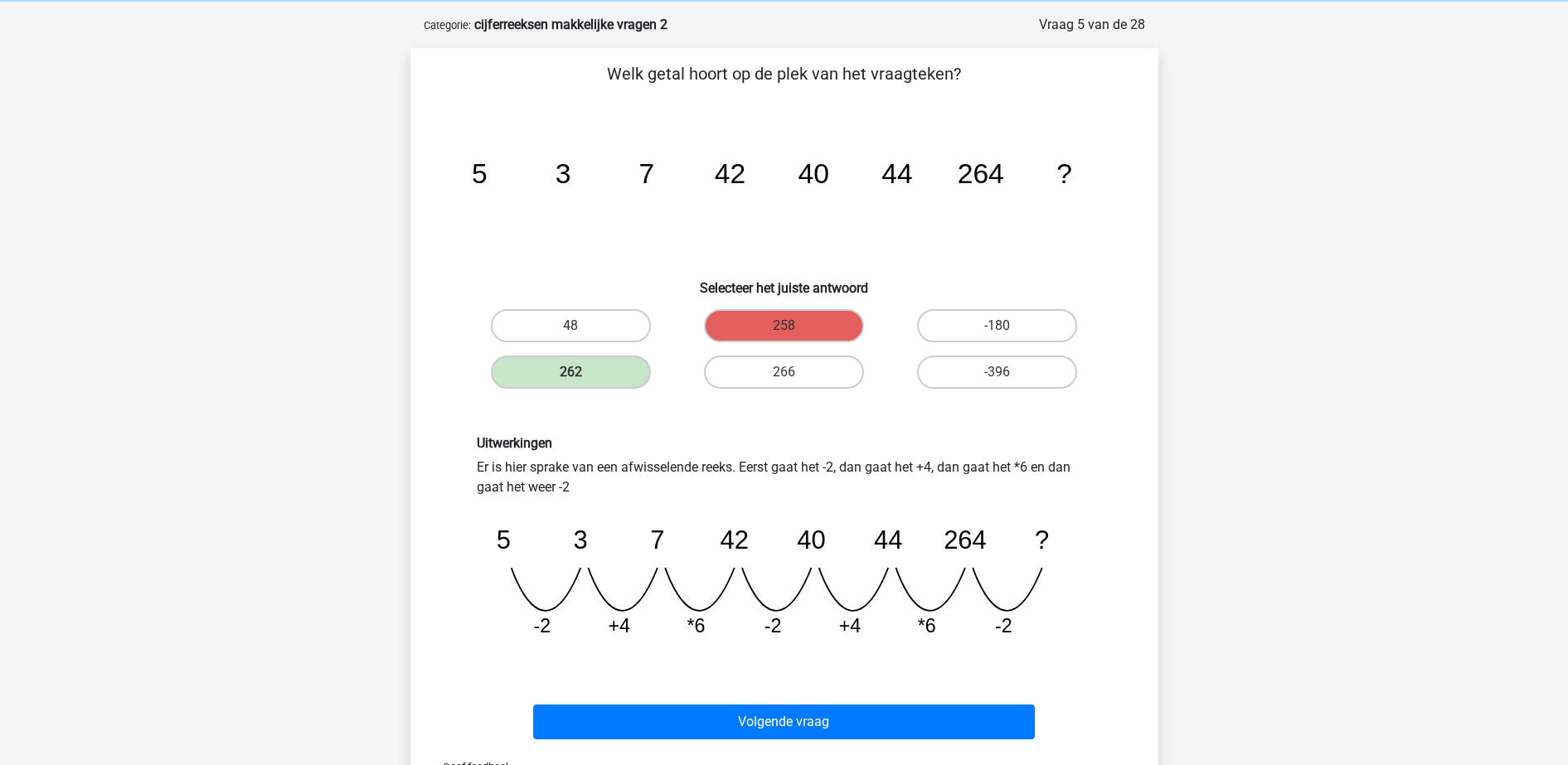
scroll to position [104, 0]
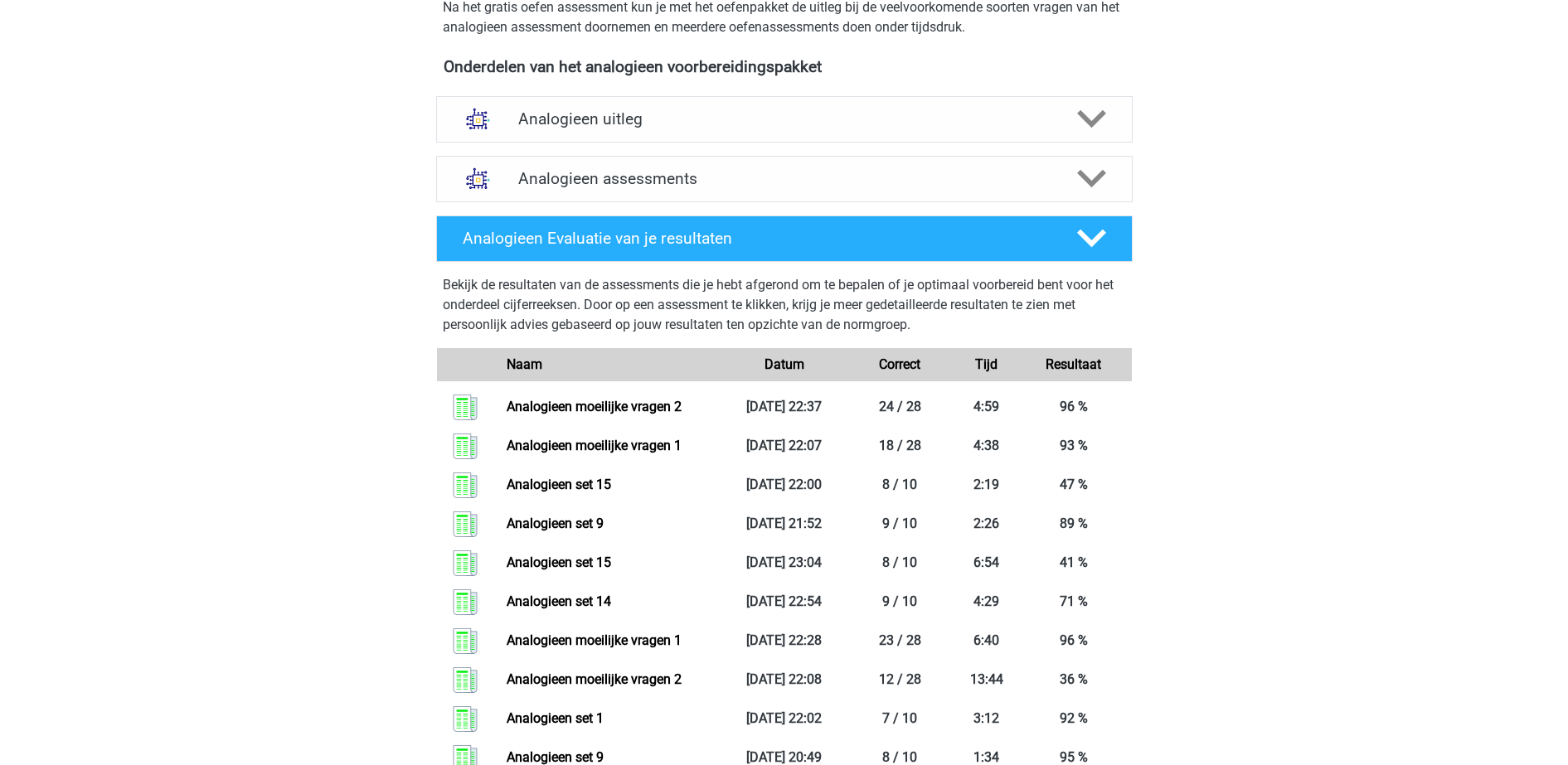
scroll to position [622, 0]
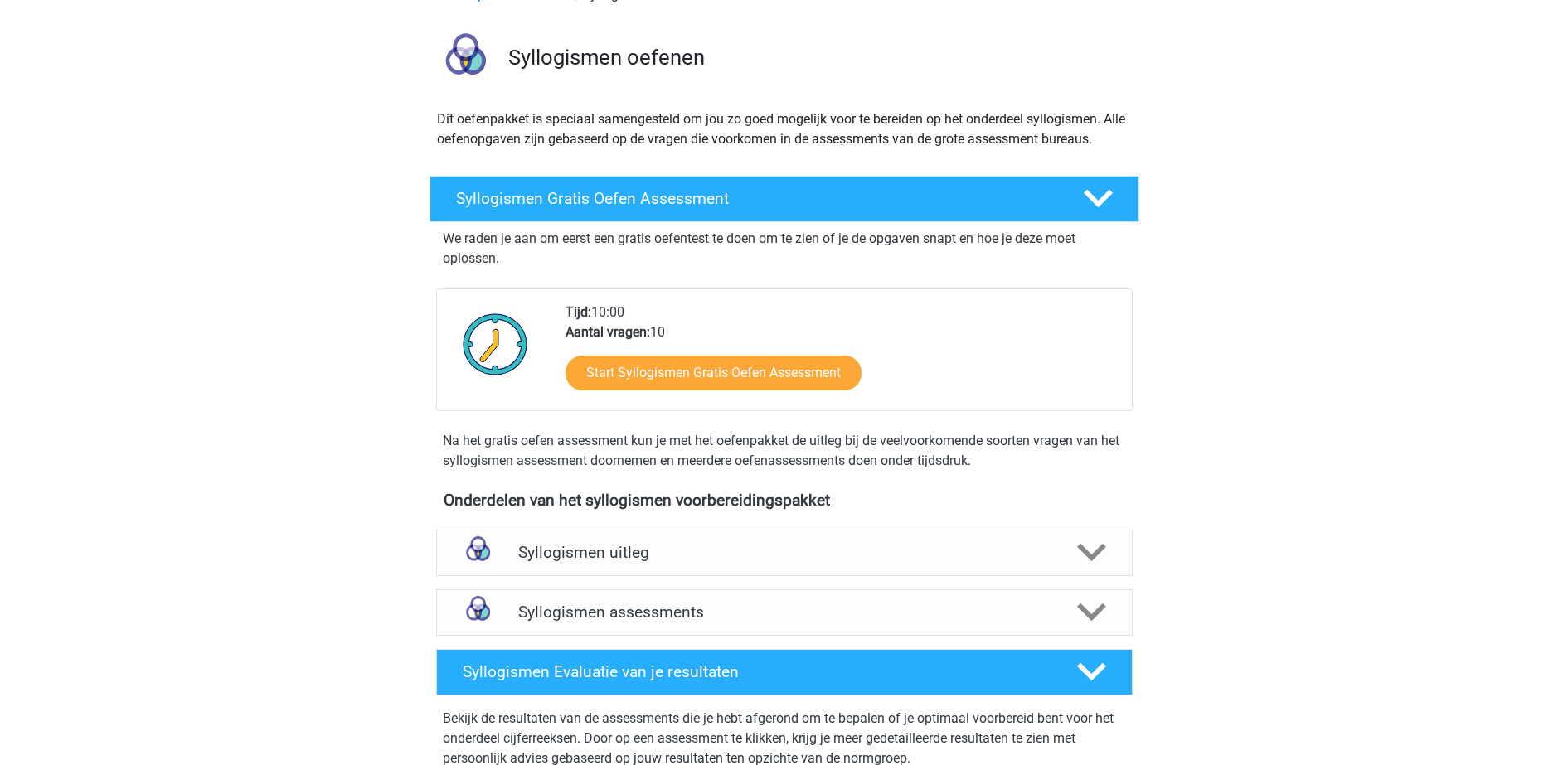
scroll to position [311, 0]
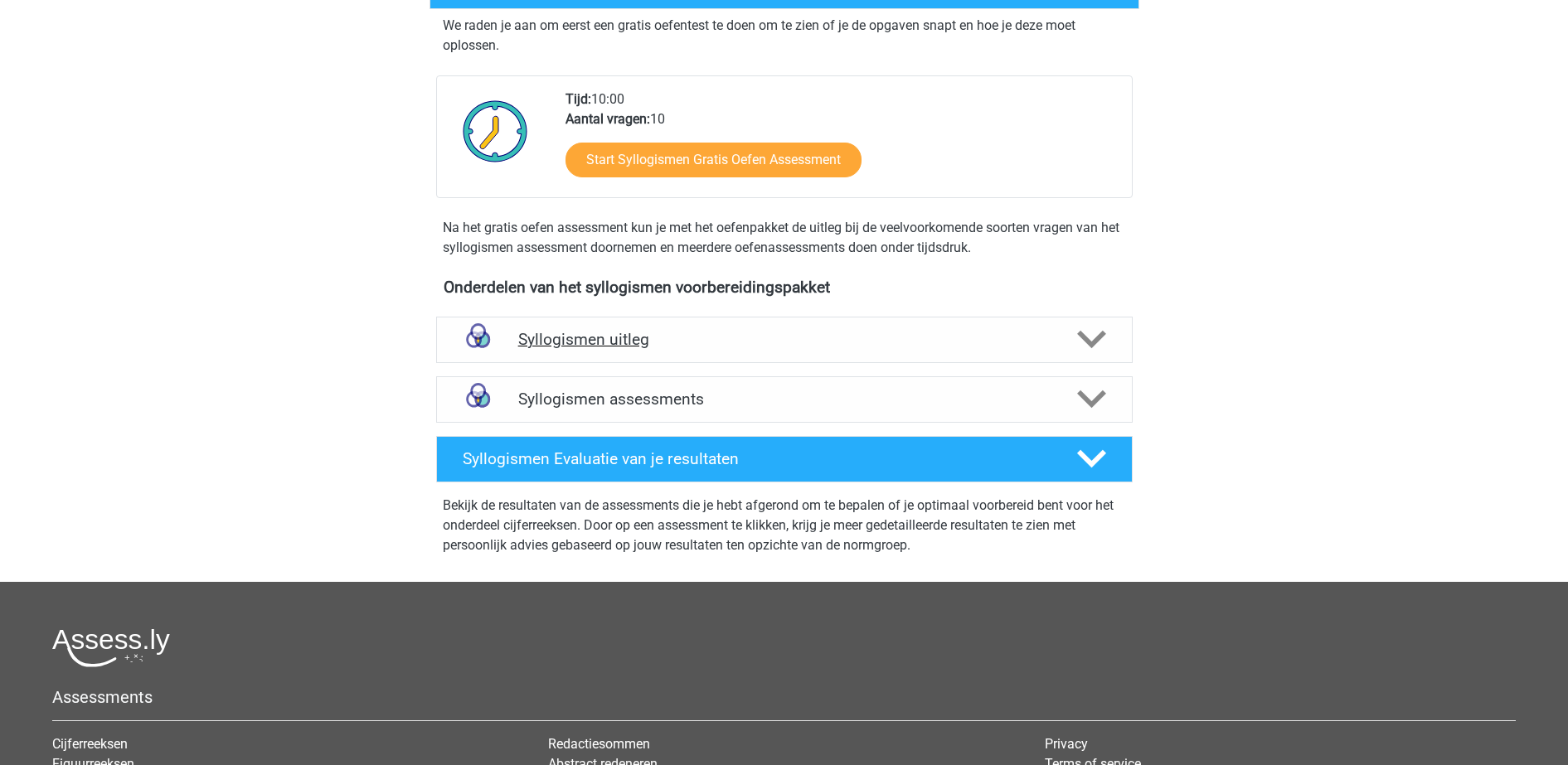
click at [739, 338] on h4 "Syllogismen uitleg" at bounding box center [784, 339] width 532 height 19
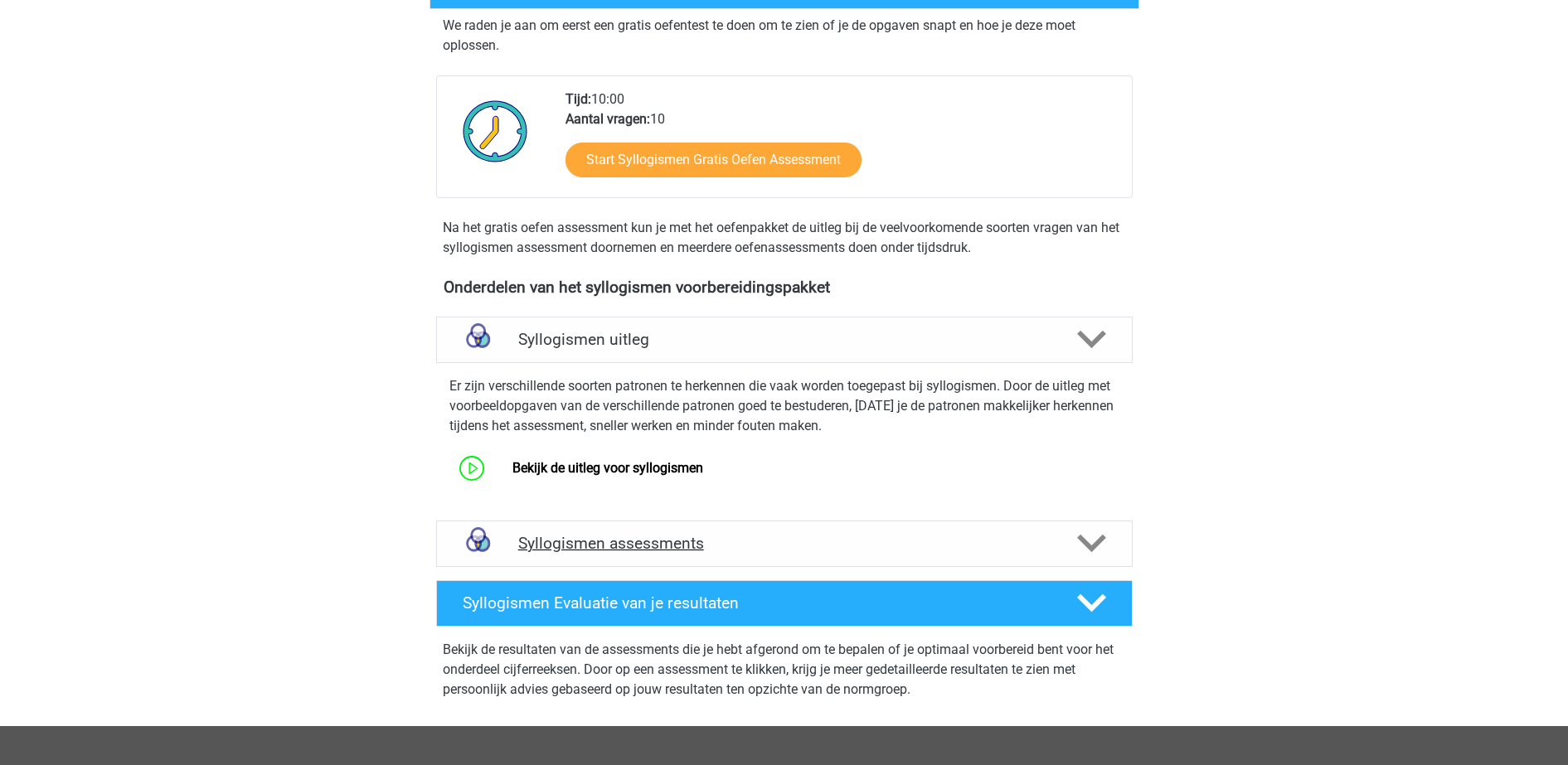
click at [687, 527] on div "Syllogismen assessments" at bounding box center [784, 543] width 696 height 46
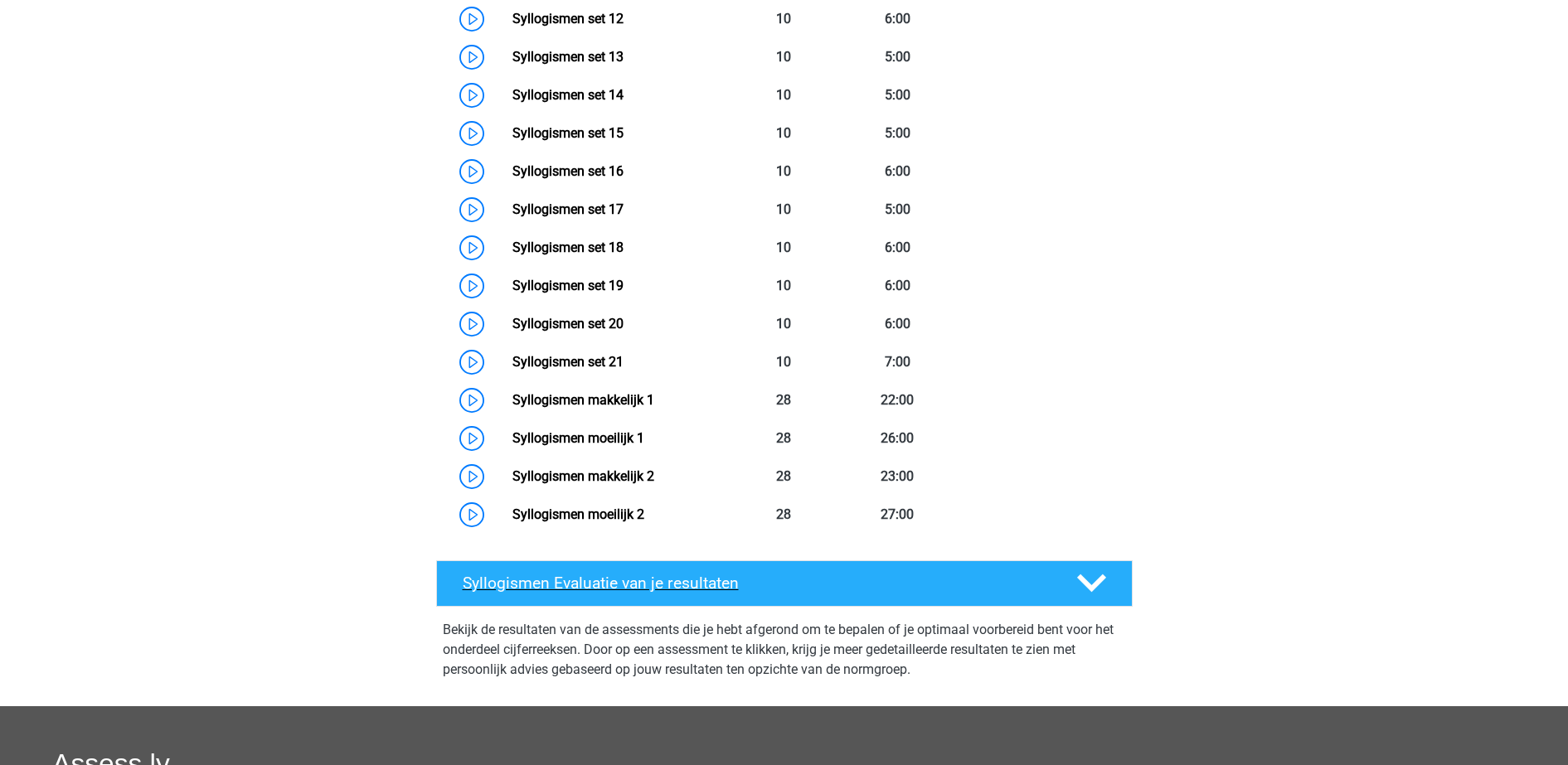
scroll to position [1554, 0]
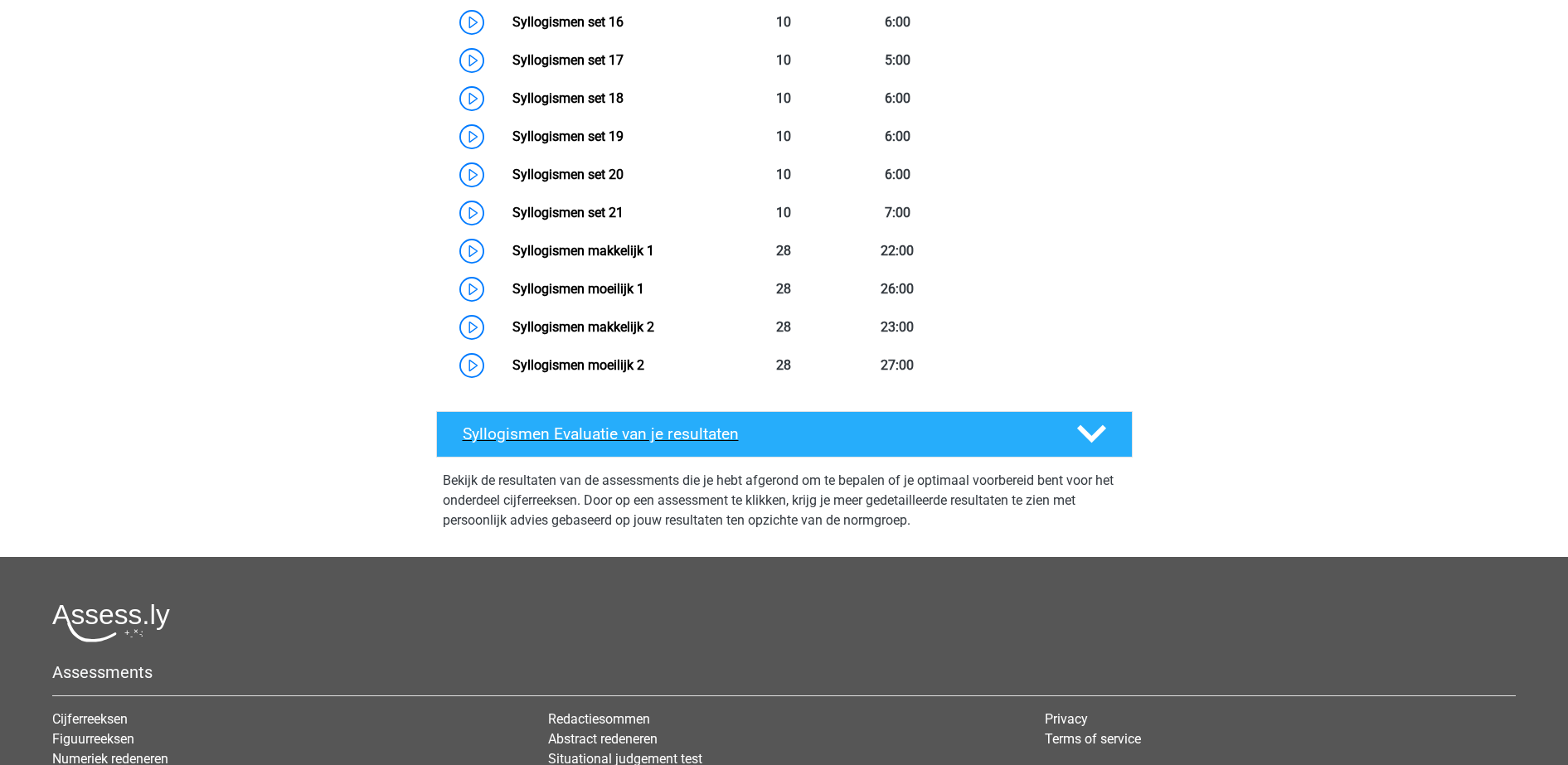
click at [876, 447] on div "Syllogismen Evaluatie van je resultaten" at bounding box center [784, 434] width 696 height 46
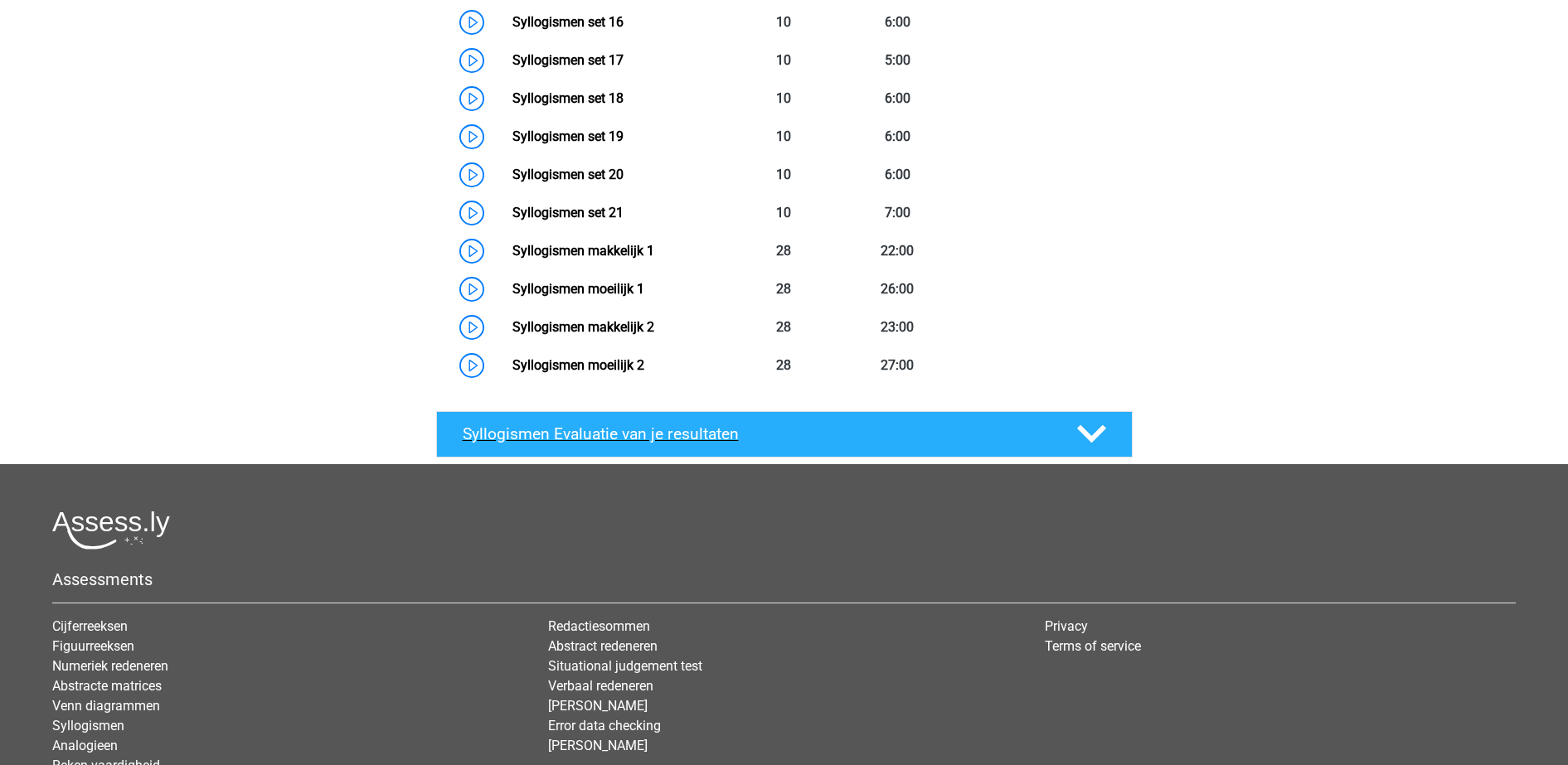
click at [878, 441] on h4 "Syllogismen Evaluatie van je resultaten" at bounding box center [756, 434] width 588 height 19
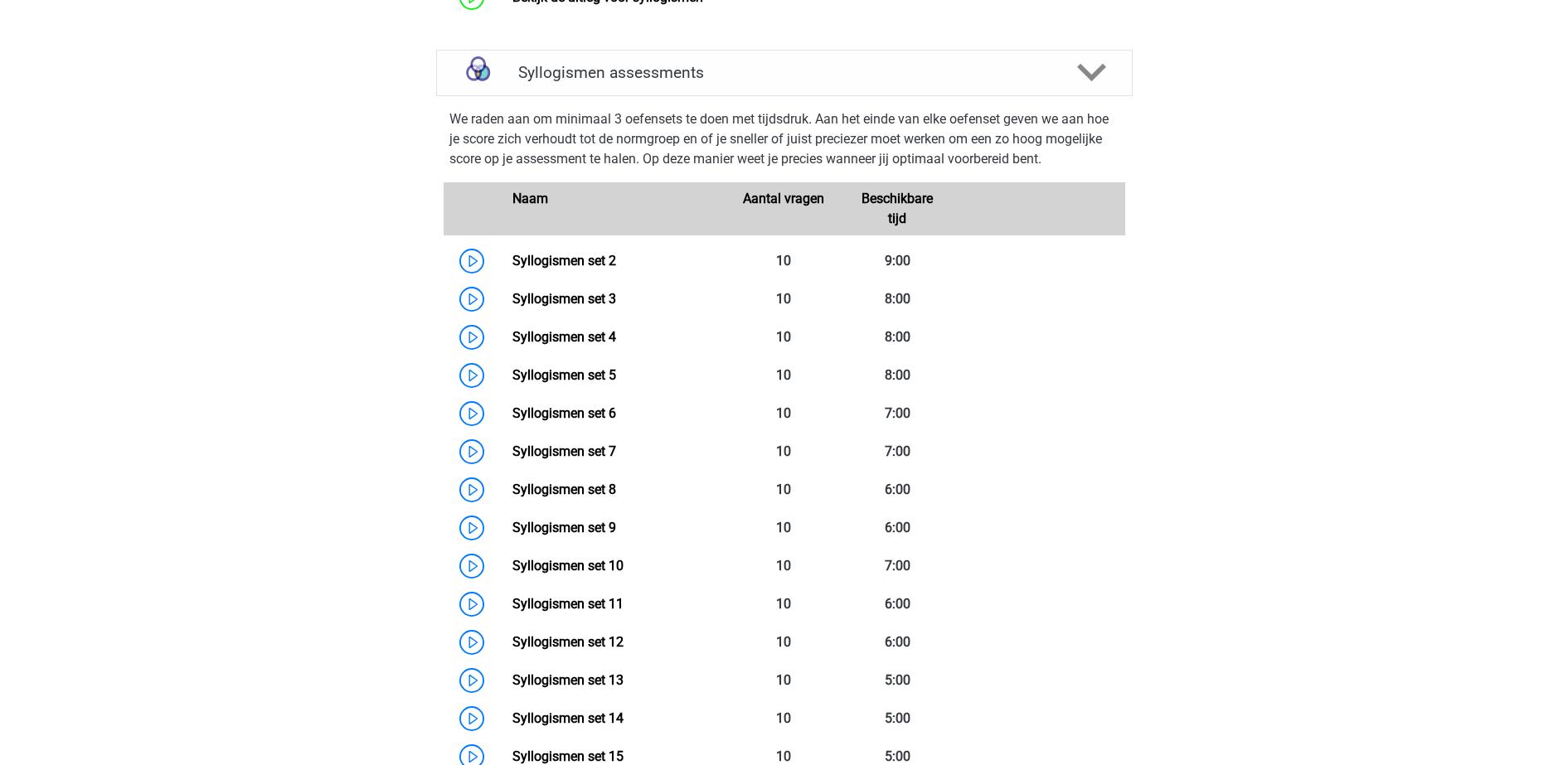
scroll to position [622, 0]
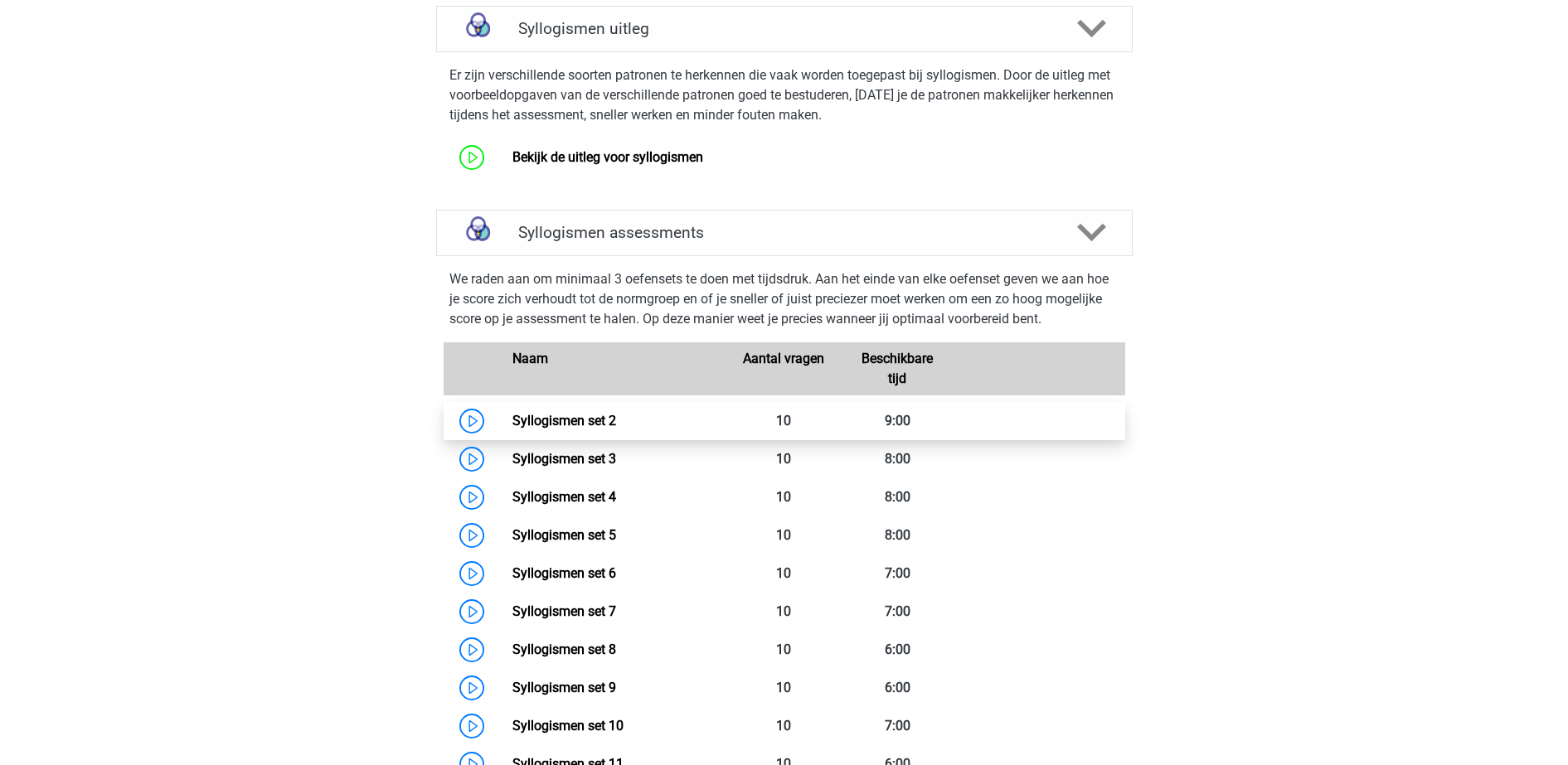
click at [616, 418] on link "Syllogismen set 2" at bounding box center [564, 420] width 104 height 16
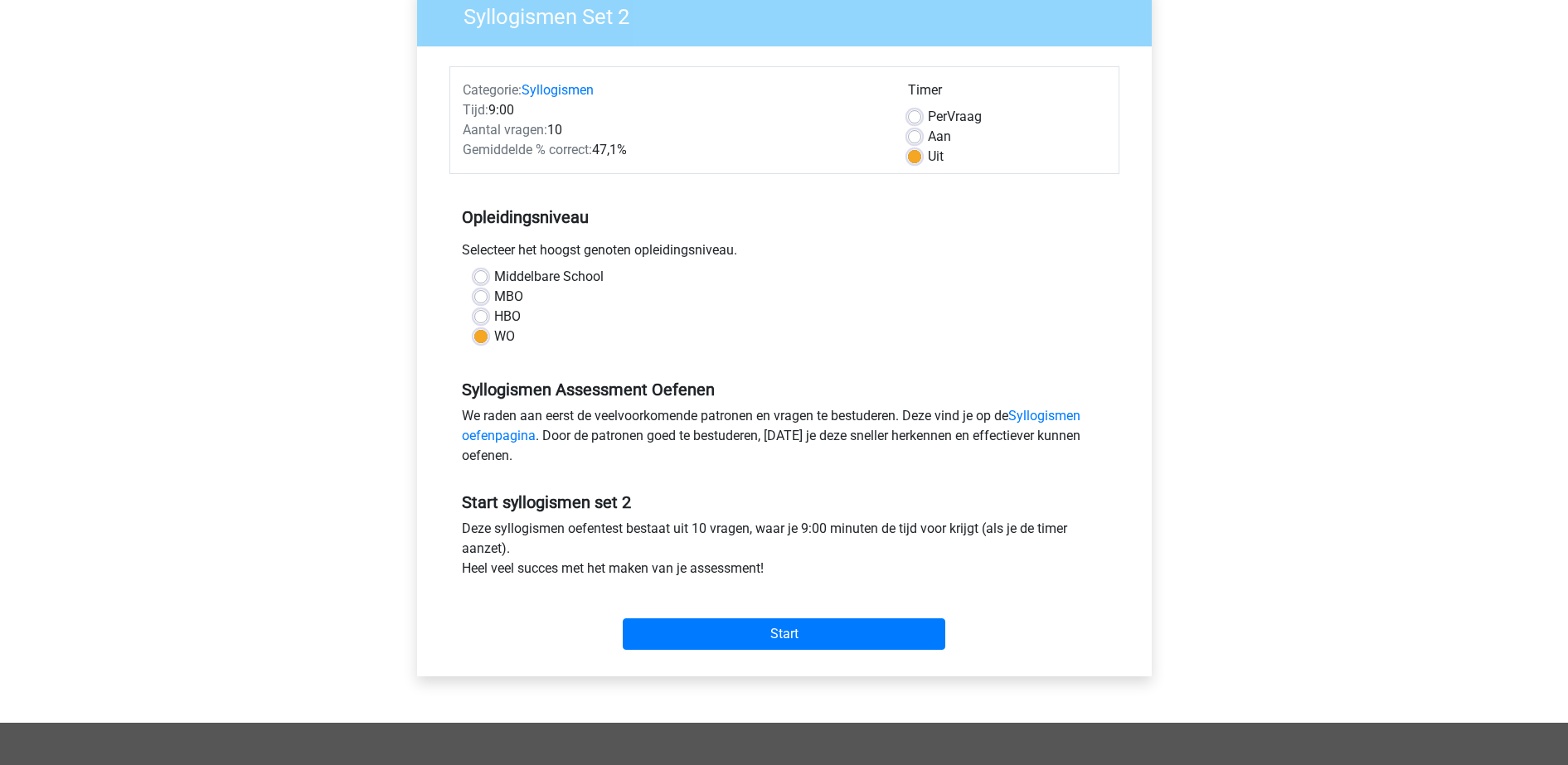
scroll to position [311, 0]
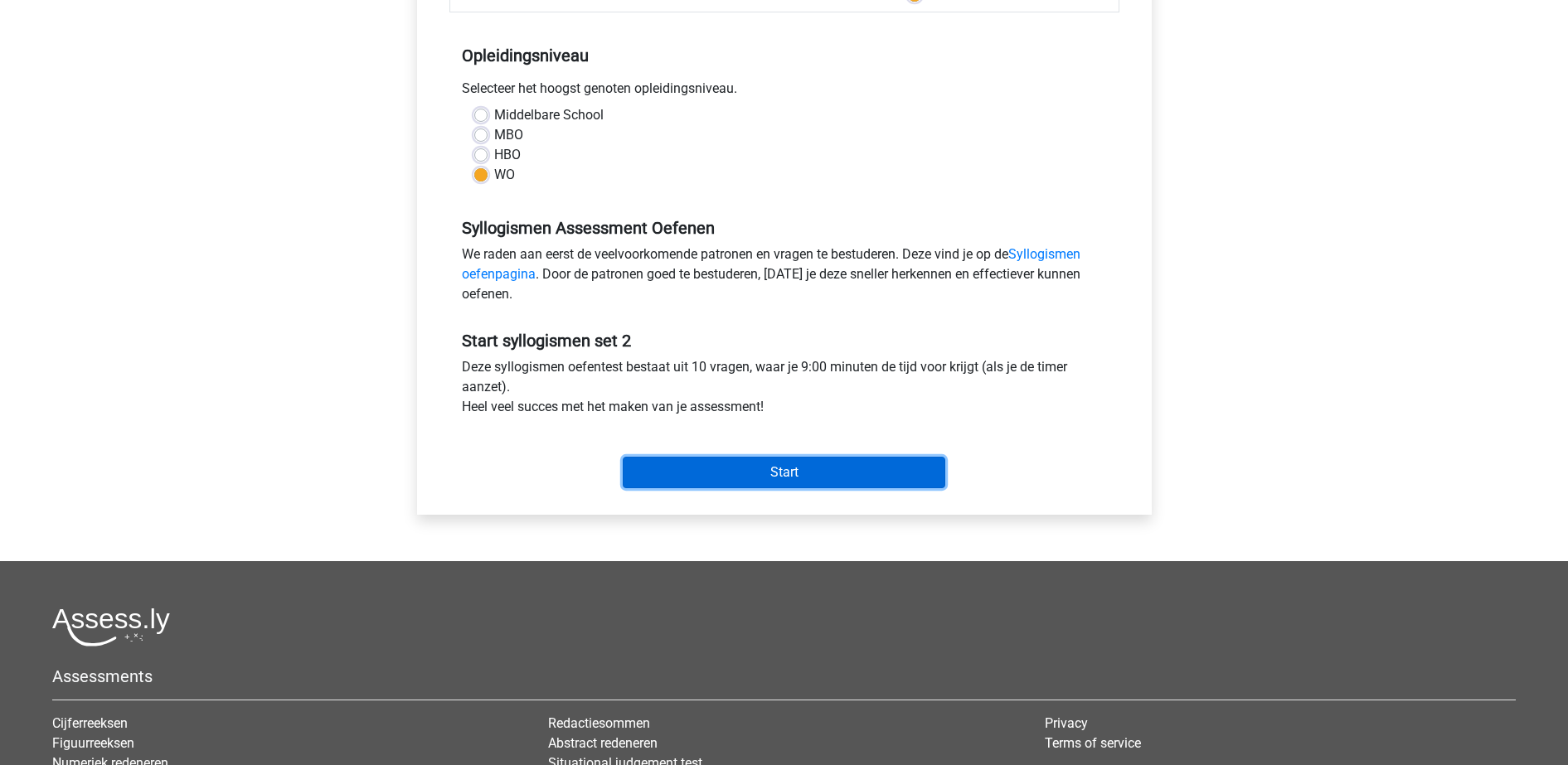
click at [781, 459] on input "Start" at bounding box center [784, 472] width 323 height 31
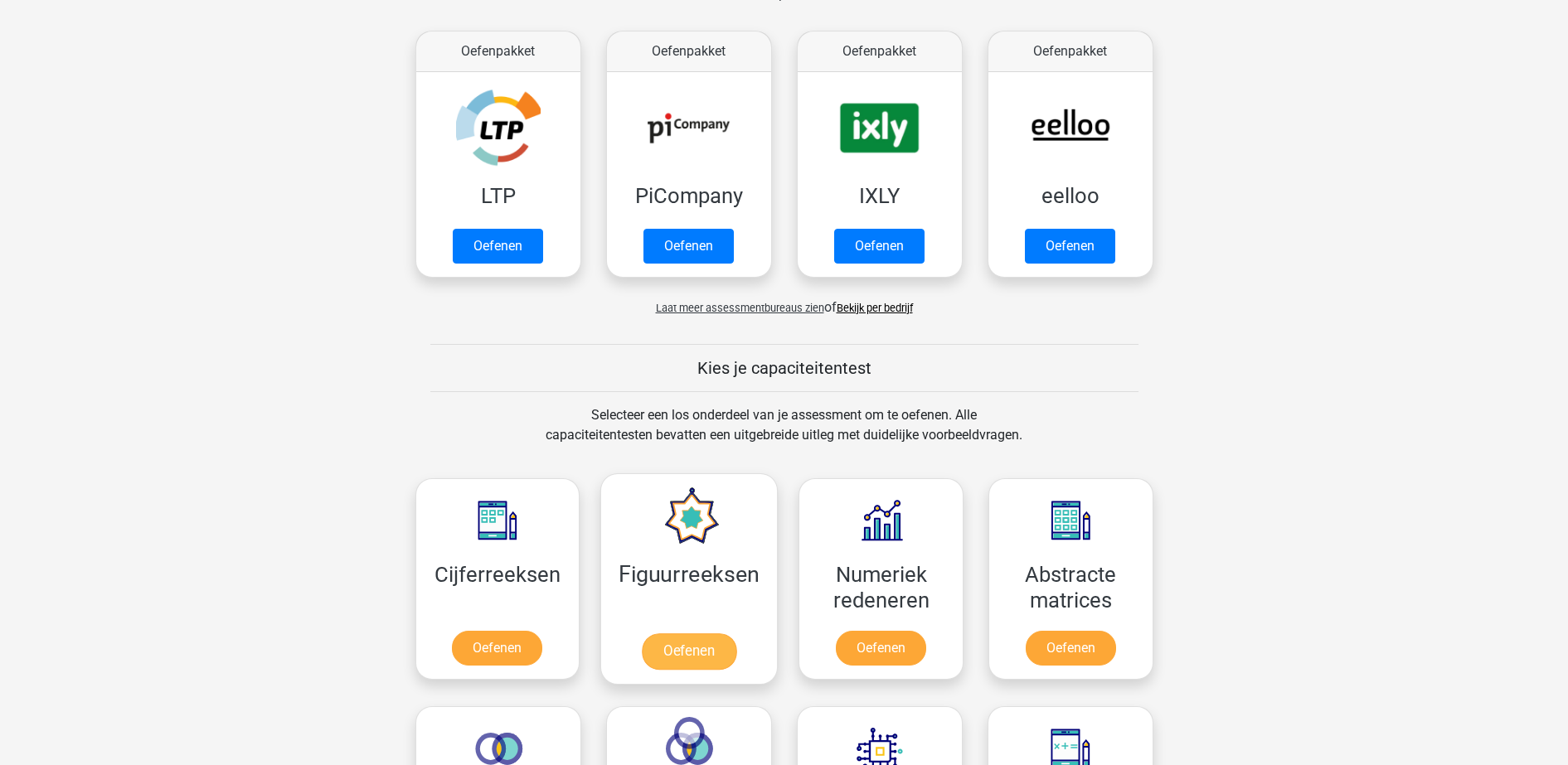
scroll to position [518, 0]
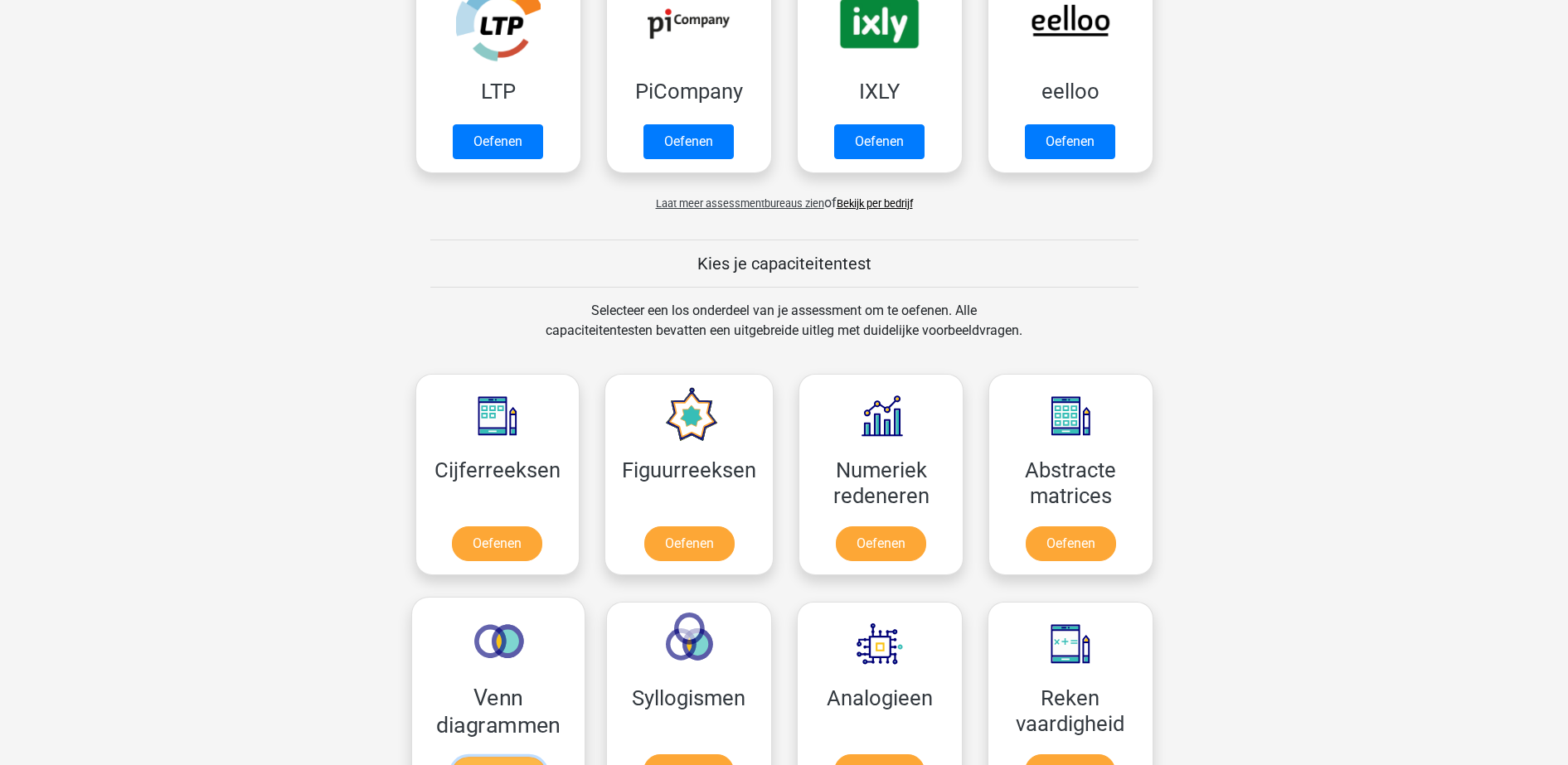
click at [507, 757] on link "Oefenen" at bounding box center [497, 774] width 94 height 36
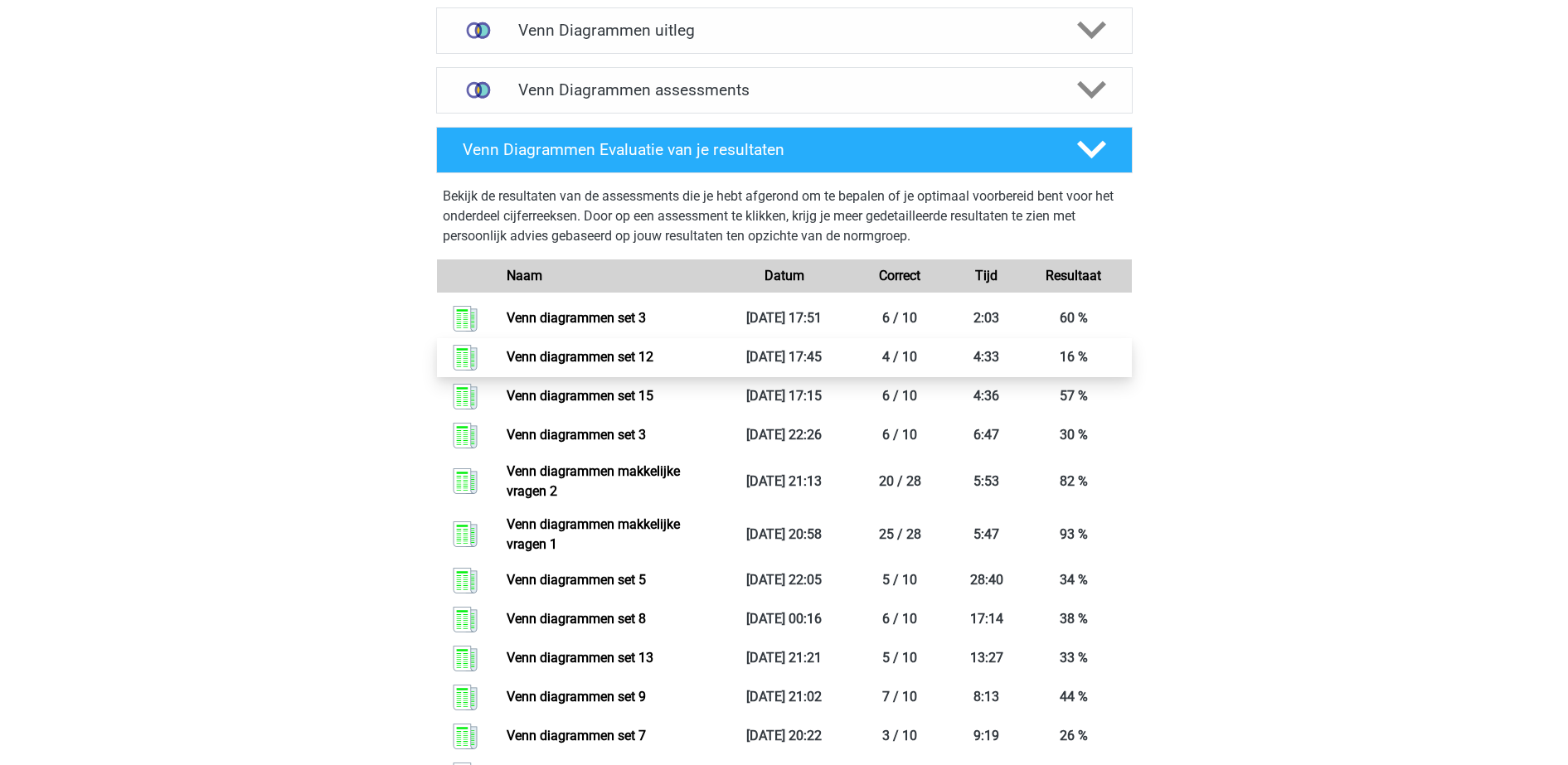
scroll to position [518, 0]
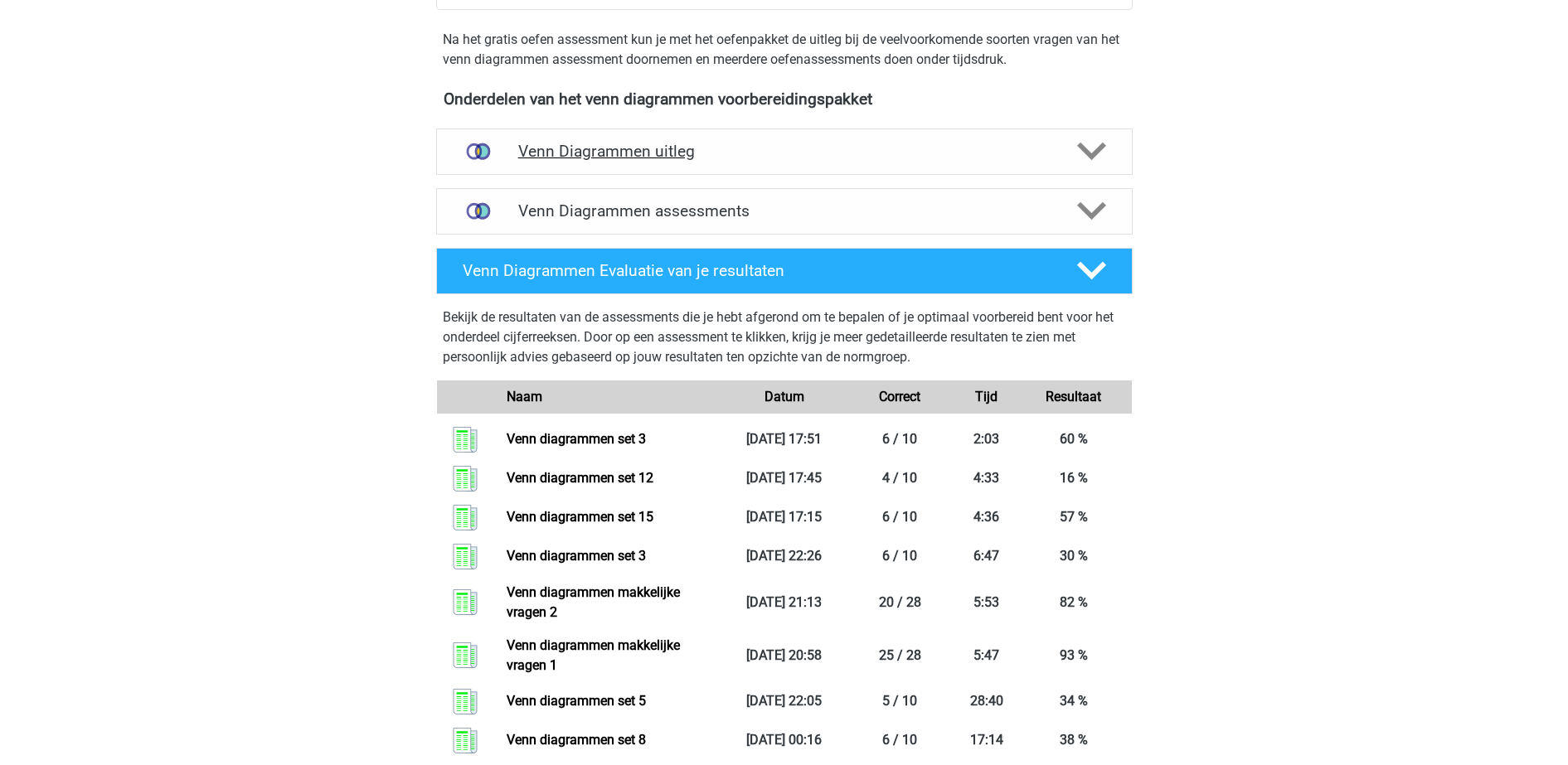
click at [710, 167] on div "Venn Diagrammen uitleg" at bounding box center [784, 151] width 696 height 46
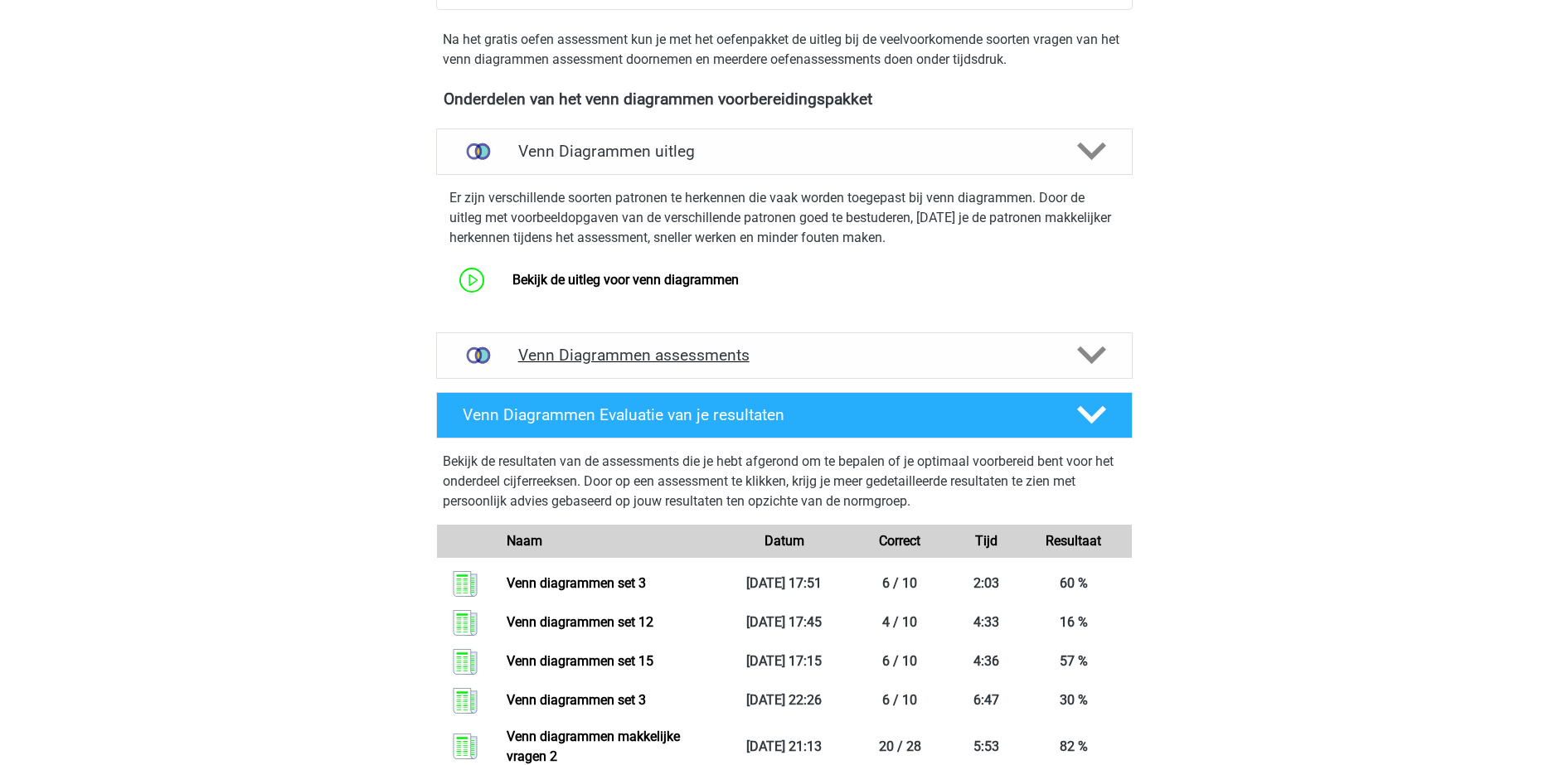
click at [695, 350] on h4 "Venn Diagrammen assessments" at bounding box center [784, 355] width 532 height 19
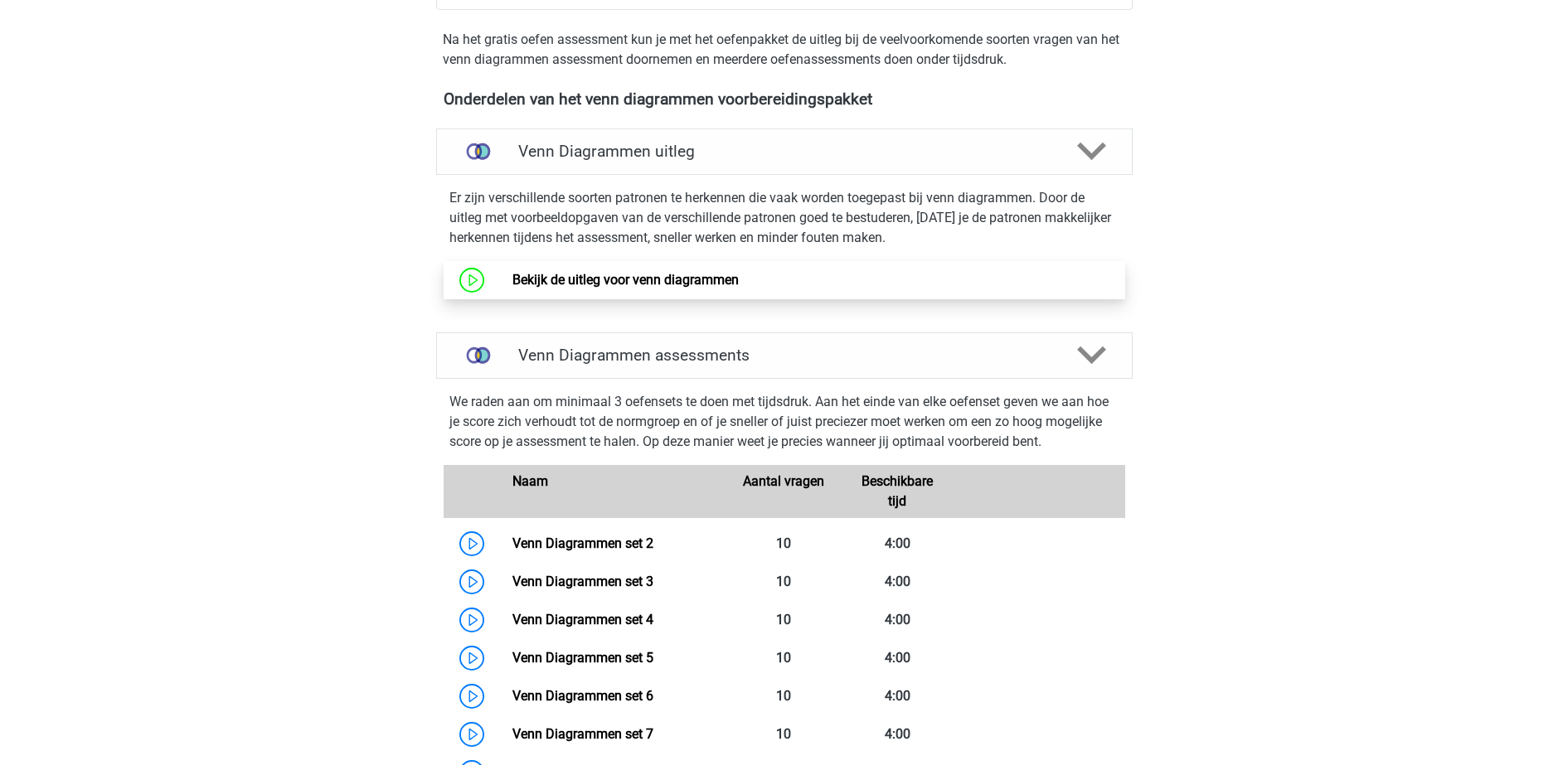
click at [689, 272] on link "Bekijk de uitleg voor venn diagrammen" at bounding box center [626, 280] width 227 height 16
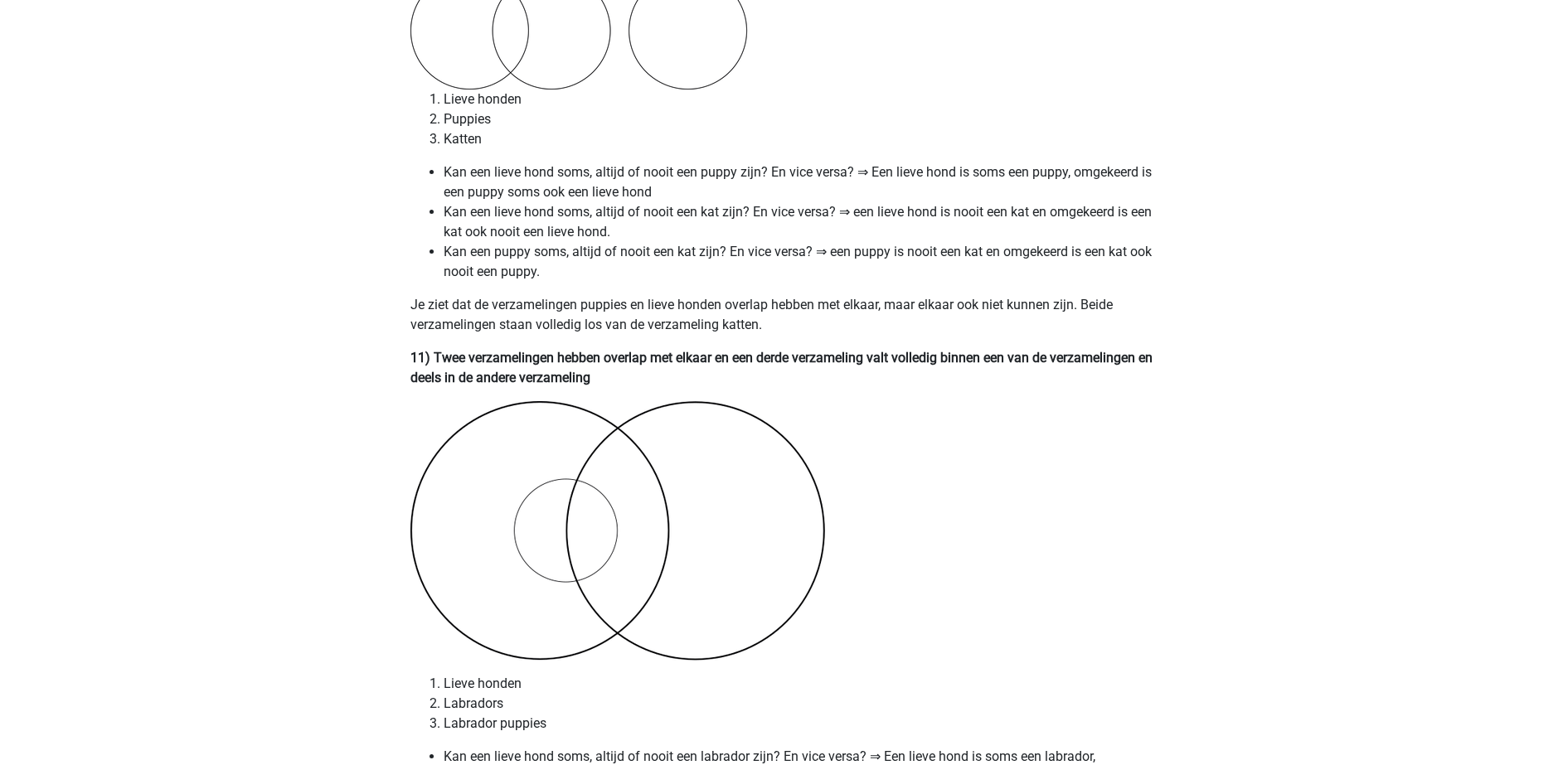
scroll to position [6422, 0]
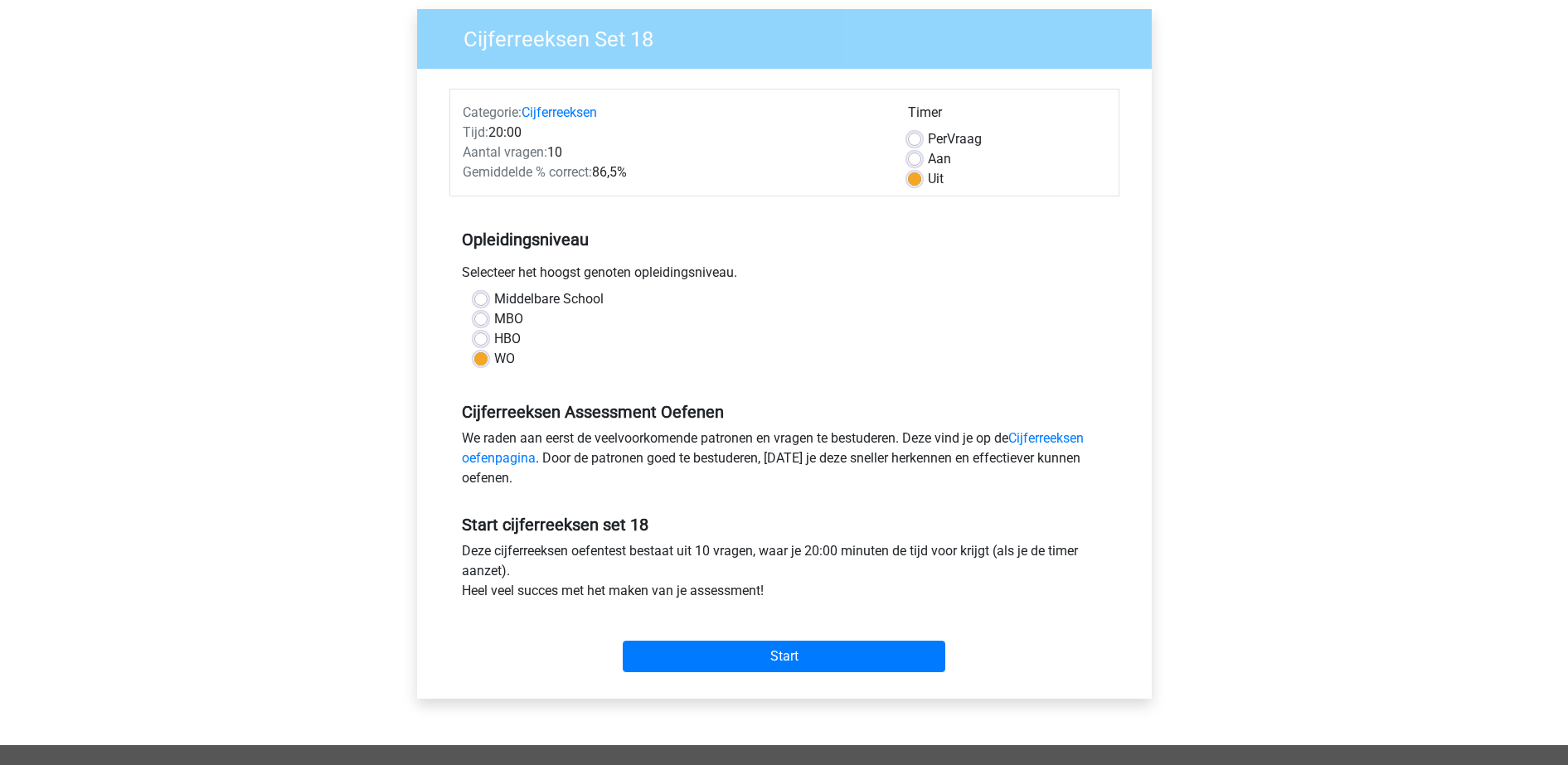
scroll to position [104, 0]
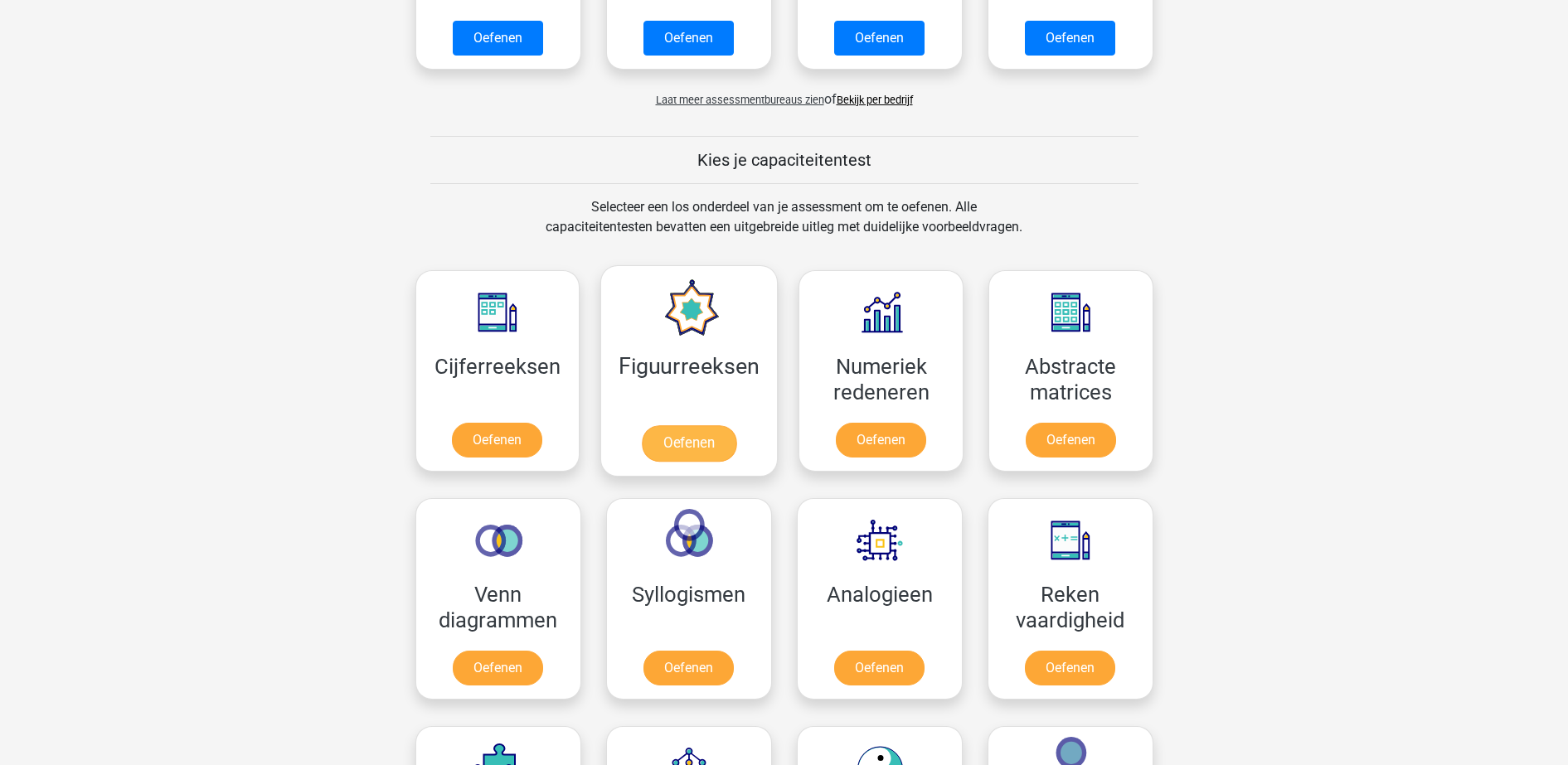
scroll to position [725, 0]
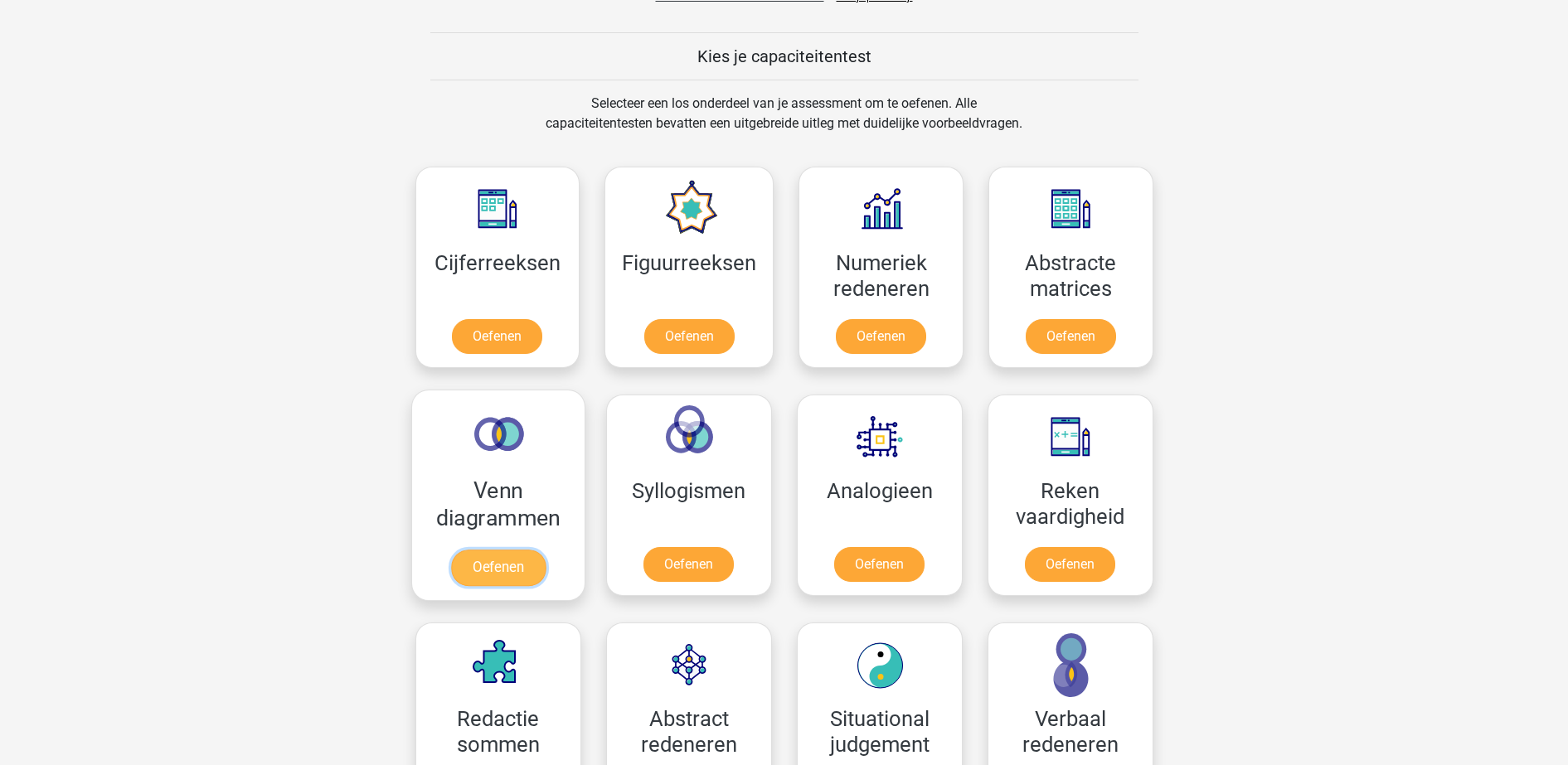
click at [541, 549] on link "Oefenen" at bounding box center [497, 567] width 94 height 36
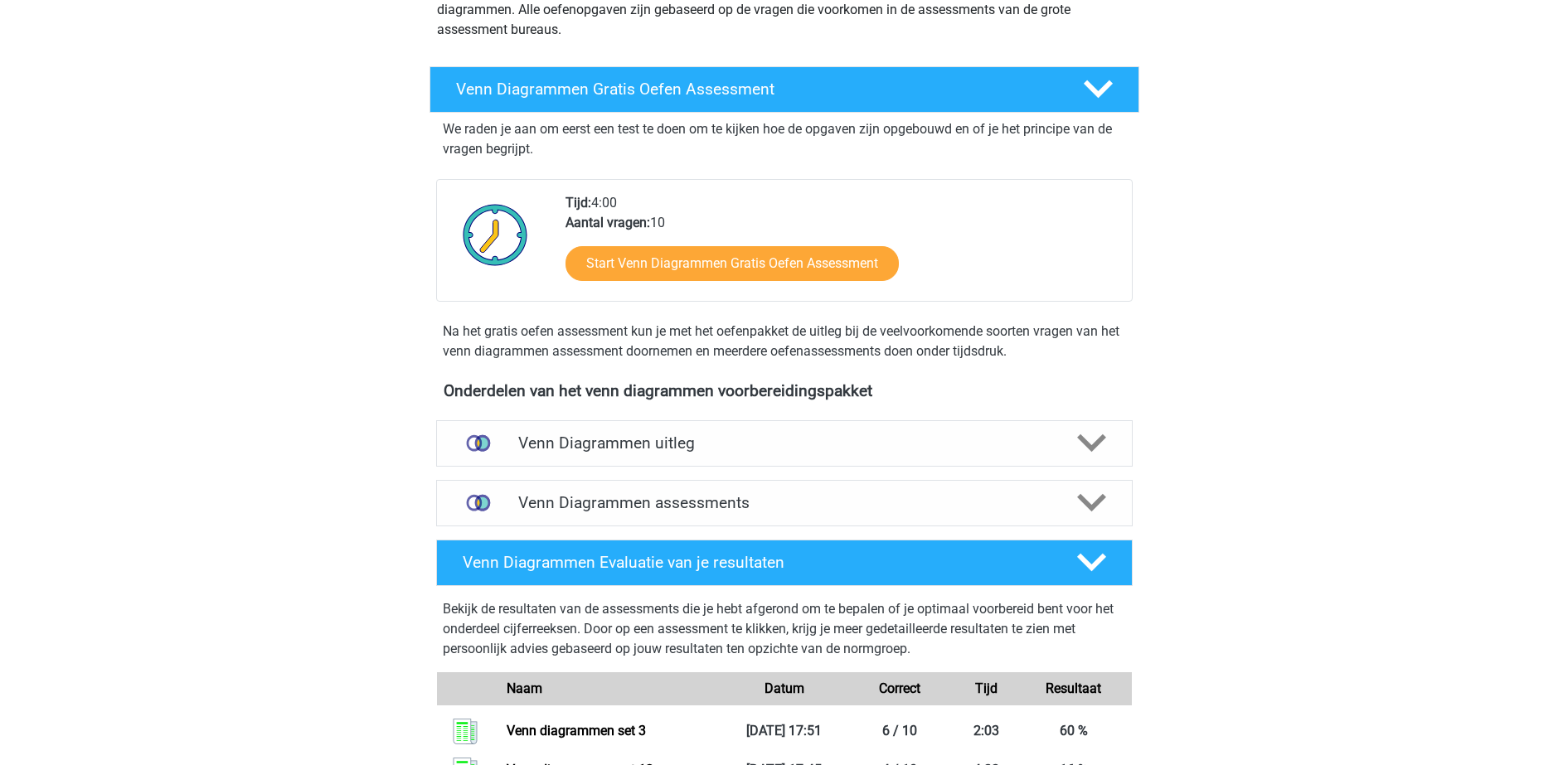
scroll to position [104, 0]
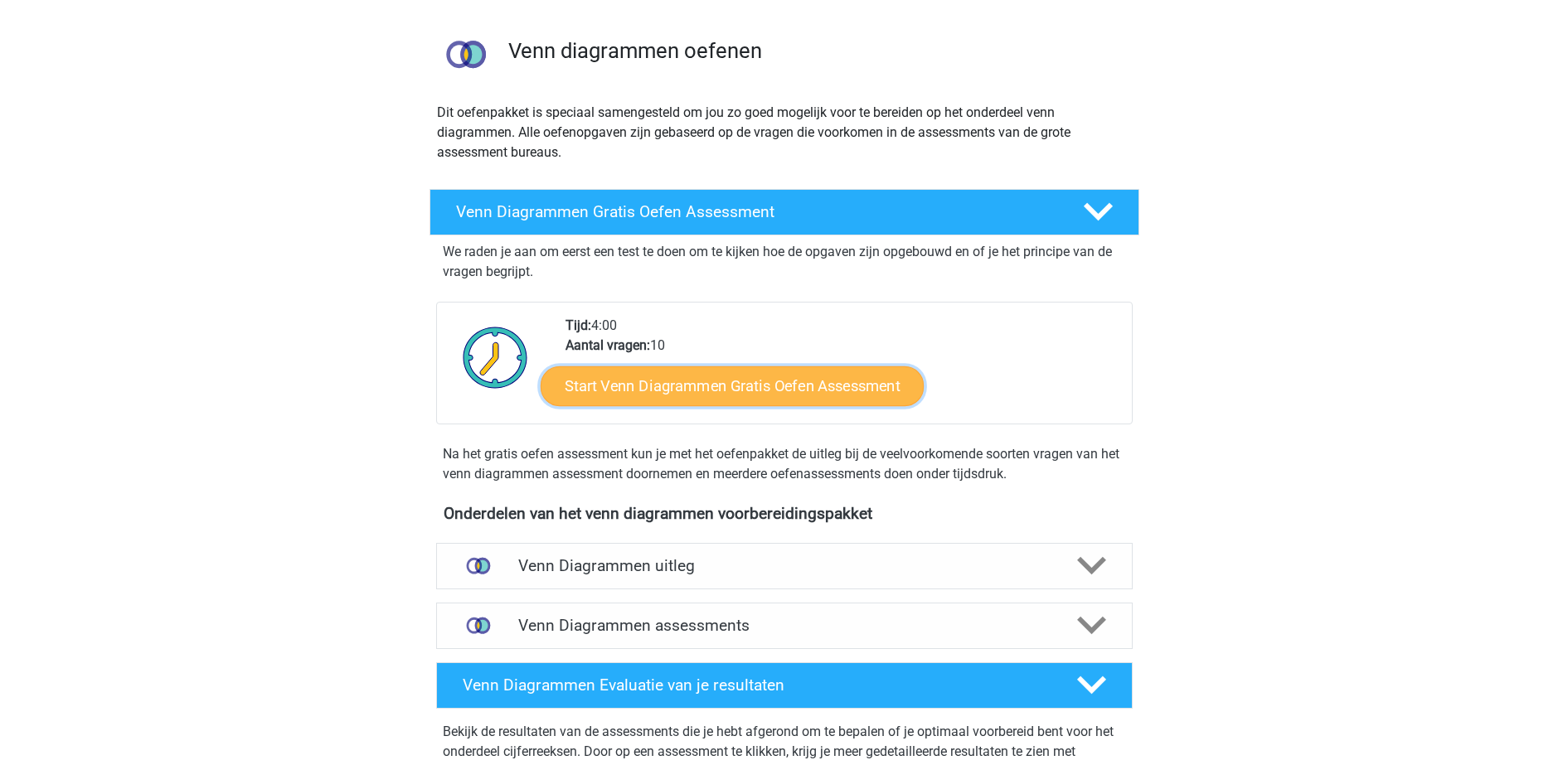
click at [670, 394] on link "Start Venn Diagrammen Gratis Oefen Assessment" at bounding box center [732, 386] width 383 height 40
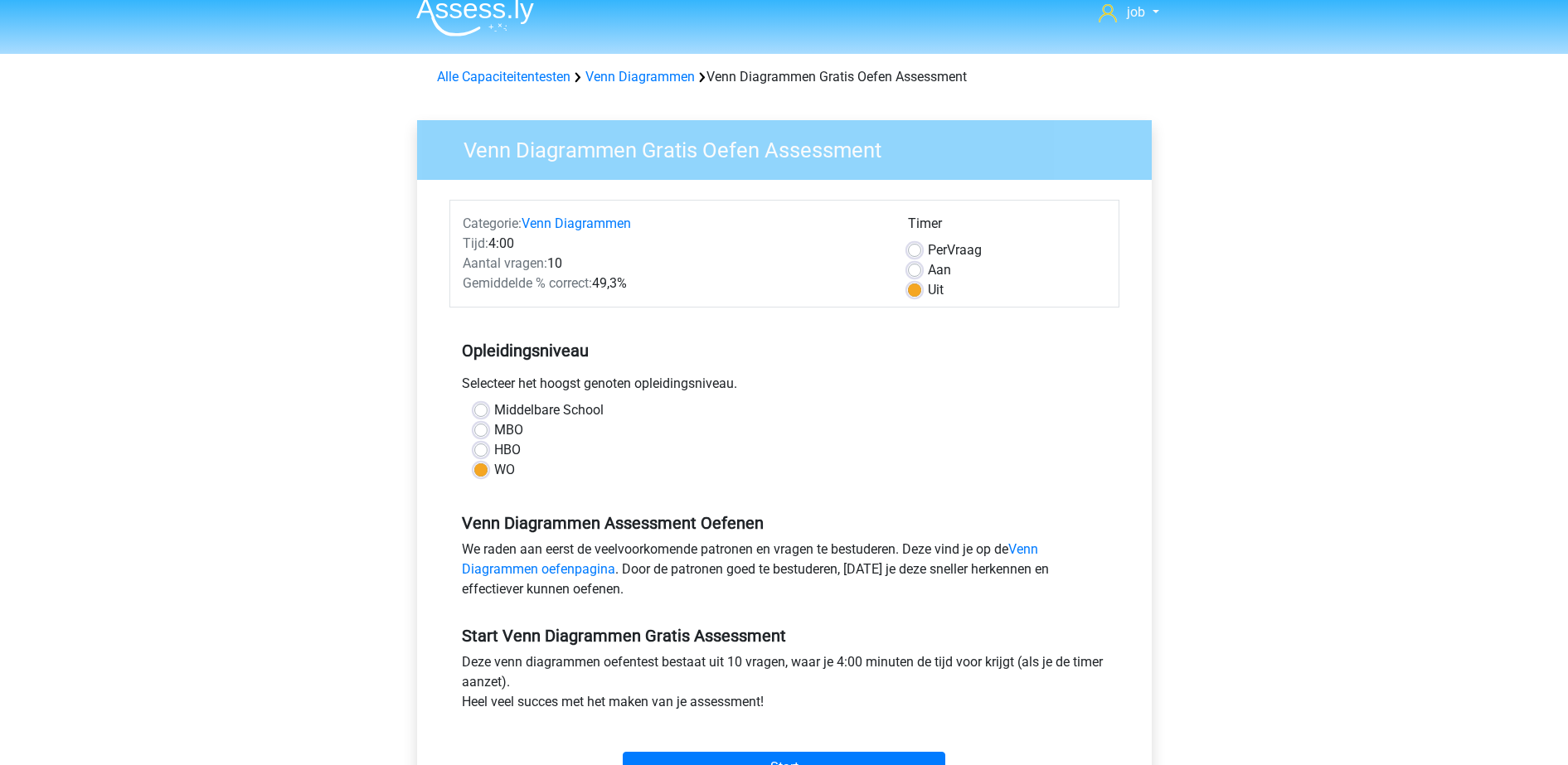
scroll to position [104, 0]
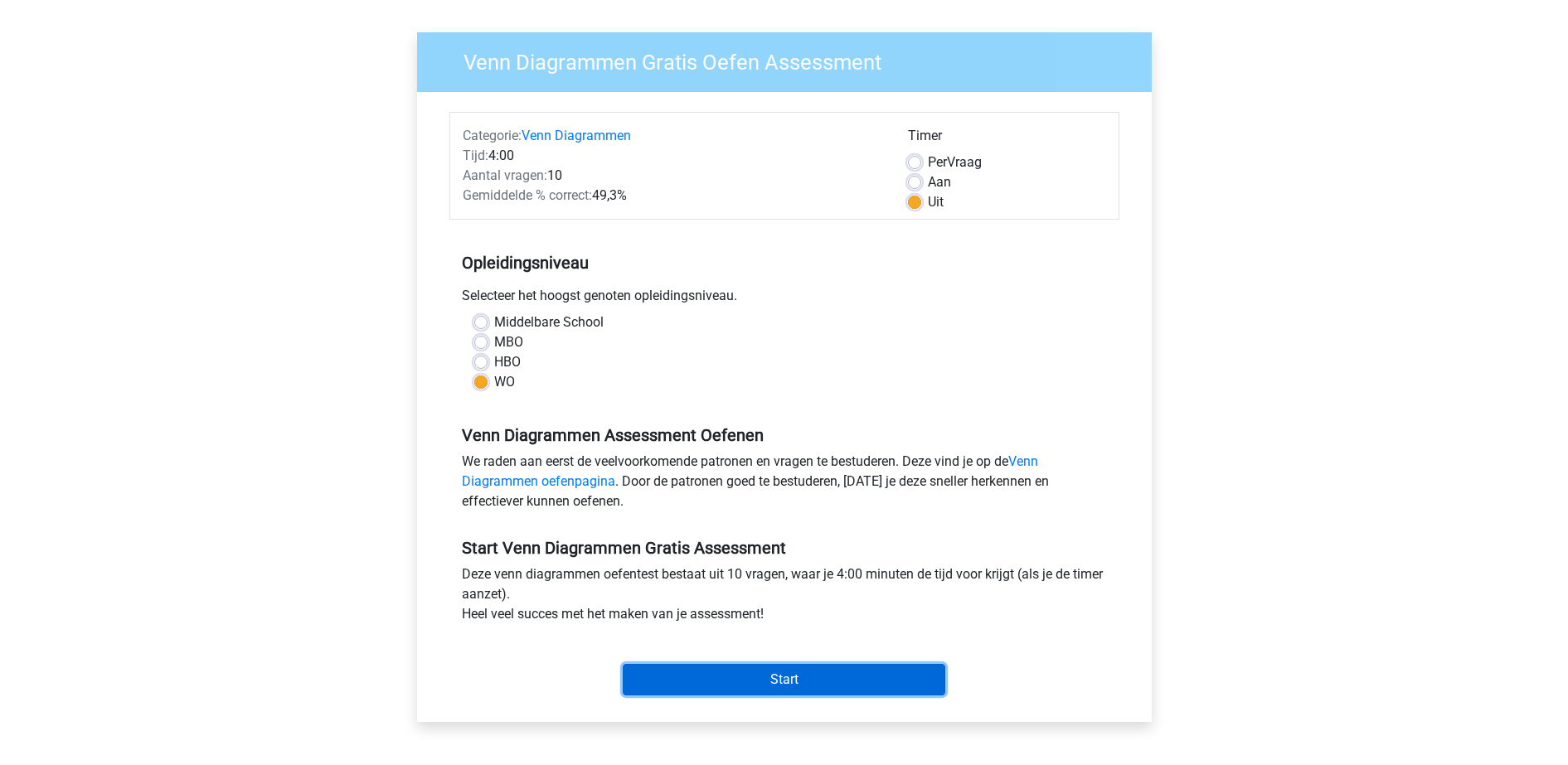
click at [752, 675] on input "Start" at bounding box center [784, 679] width 323 height 31
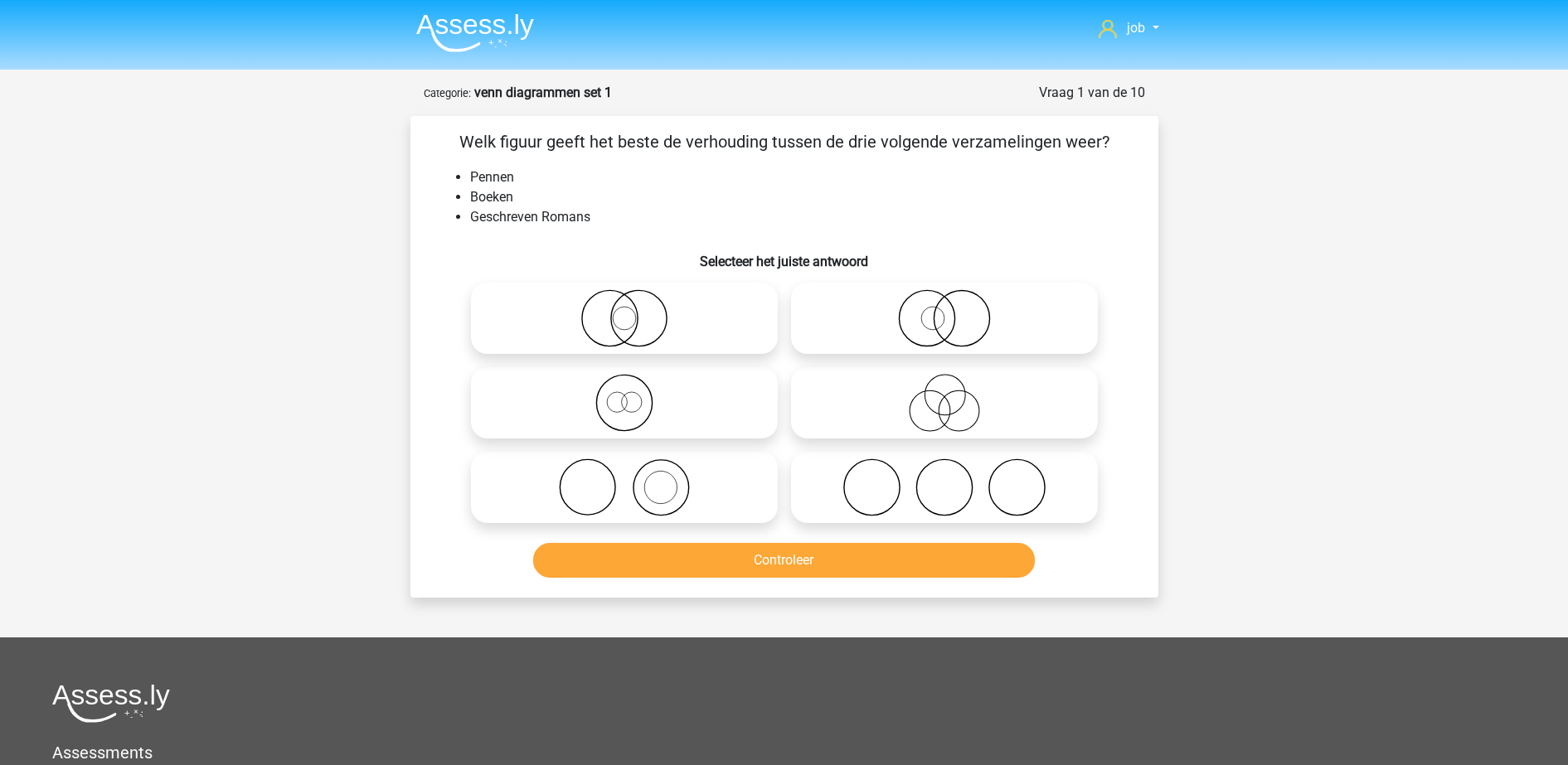
click at [700, 478] on icon at bounding box center [625, 487] width 293 height 58
click at [635, 478] on input "radio" at bounding box center [630, 473] width 11 height 11
radio input "true"
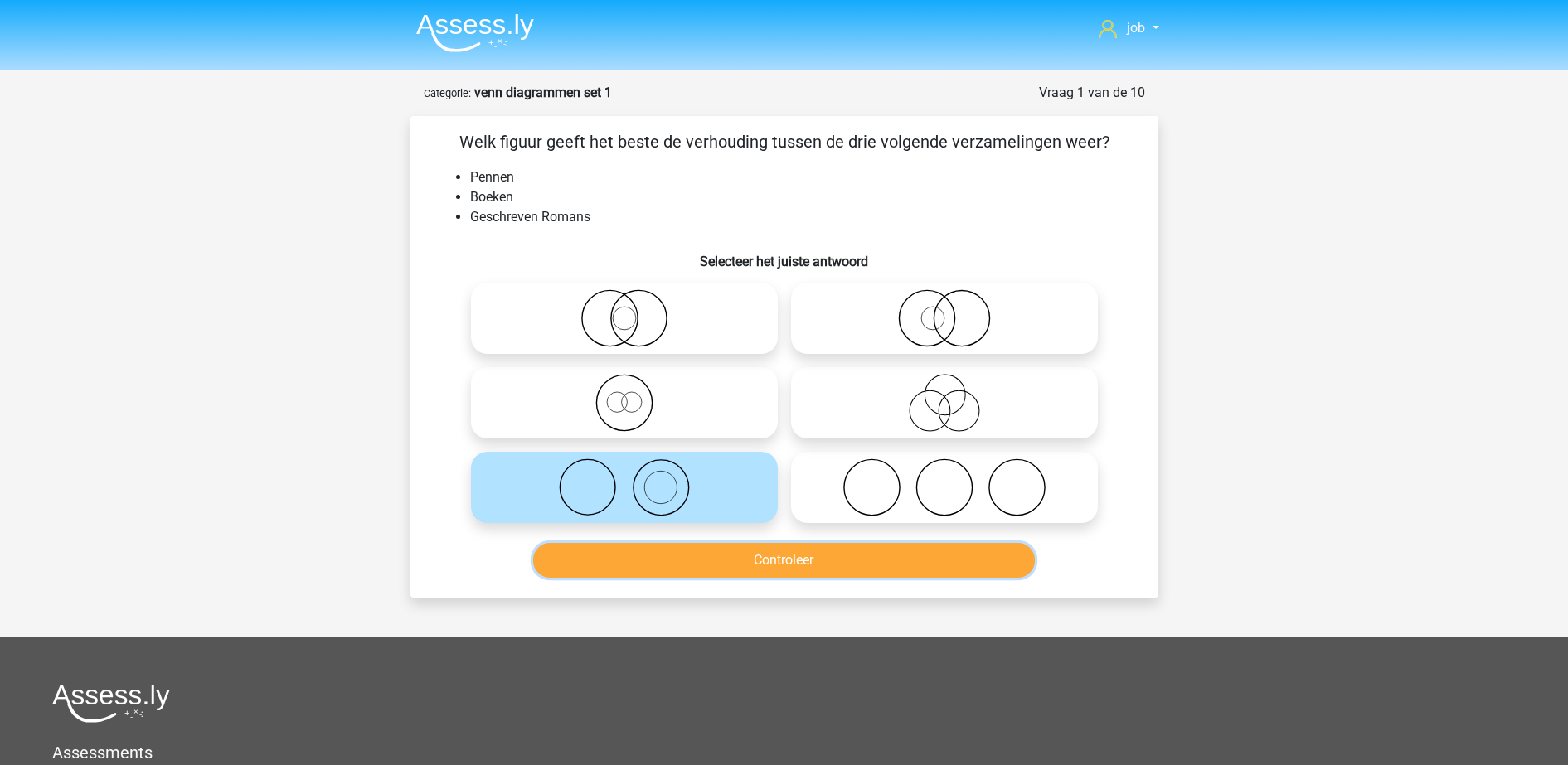
click at [690, 557] on button "Controleer" at bounding box center [783, 559] width 502 height 35
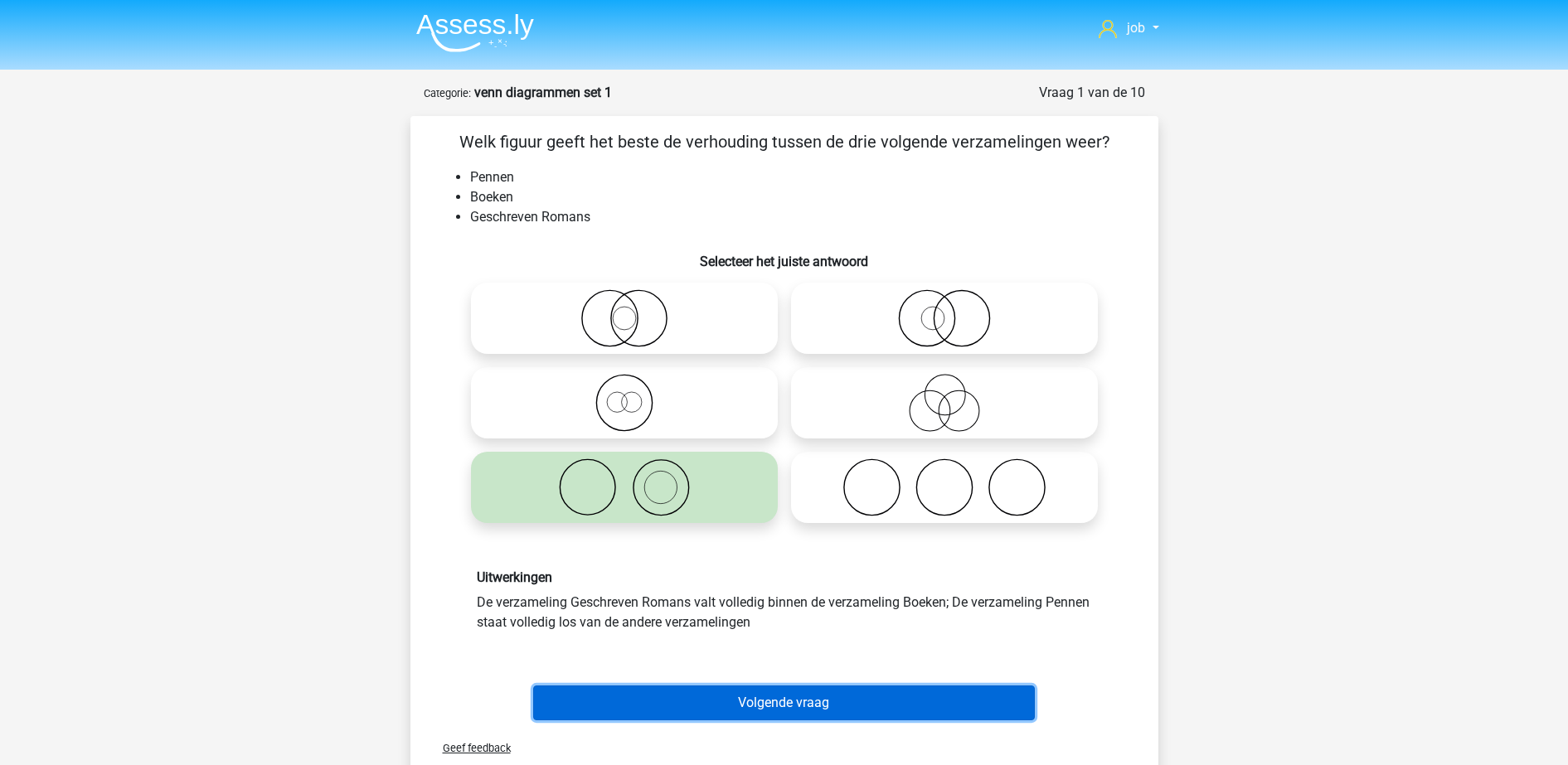
click at [732, 702] on button "Volgende vraag" at bounding box center [783, 702] width 502 height 35
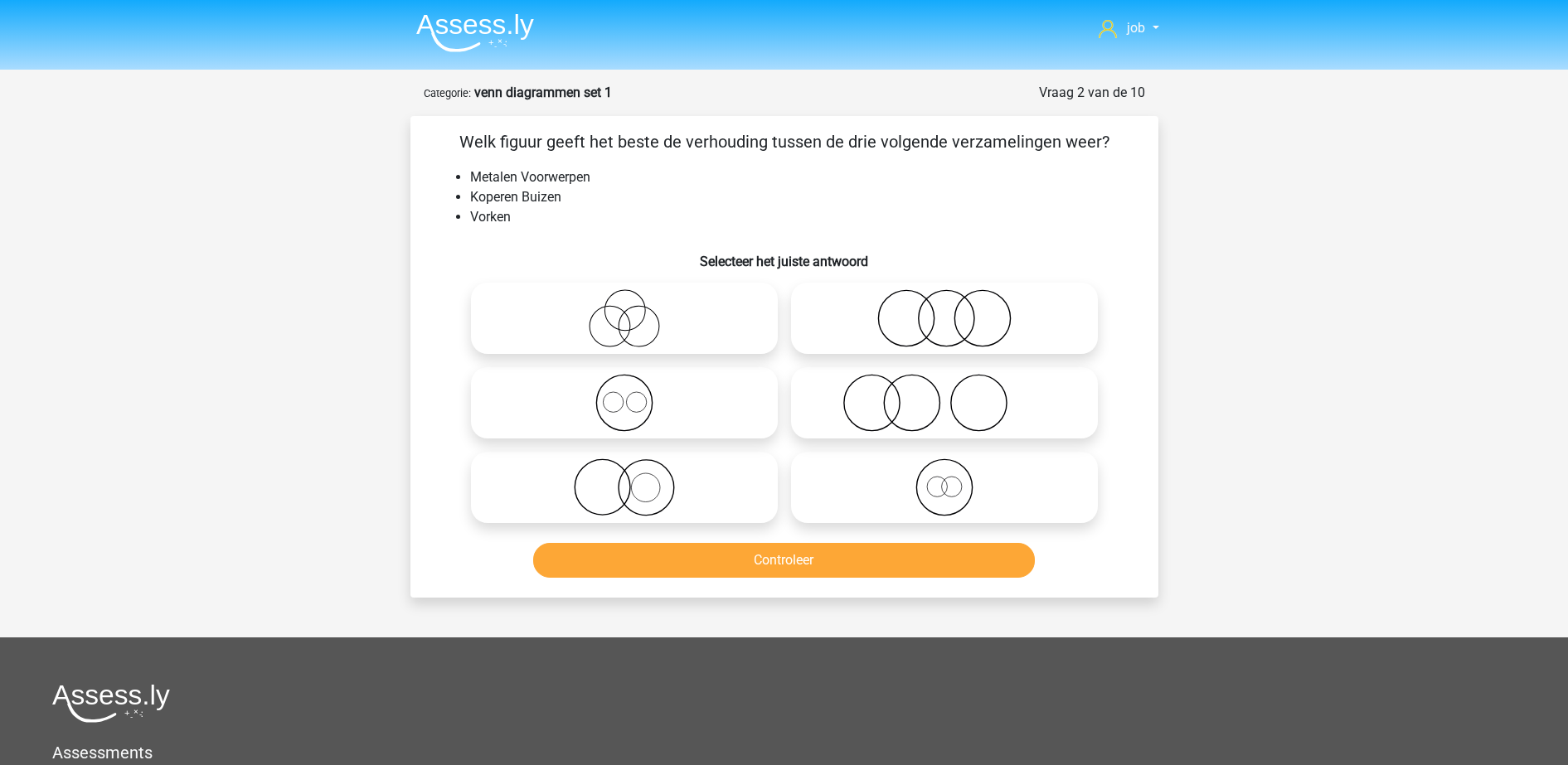
click at [711, 484] on icon at bounding box center [625, 487] width 293 height 58
click at [635, 479] on input "radio" at bounding box center [630, 473] width 11 height 11
radio input "true"
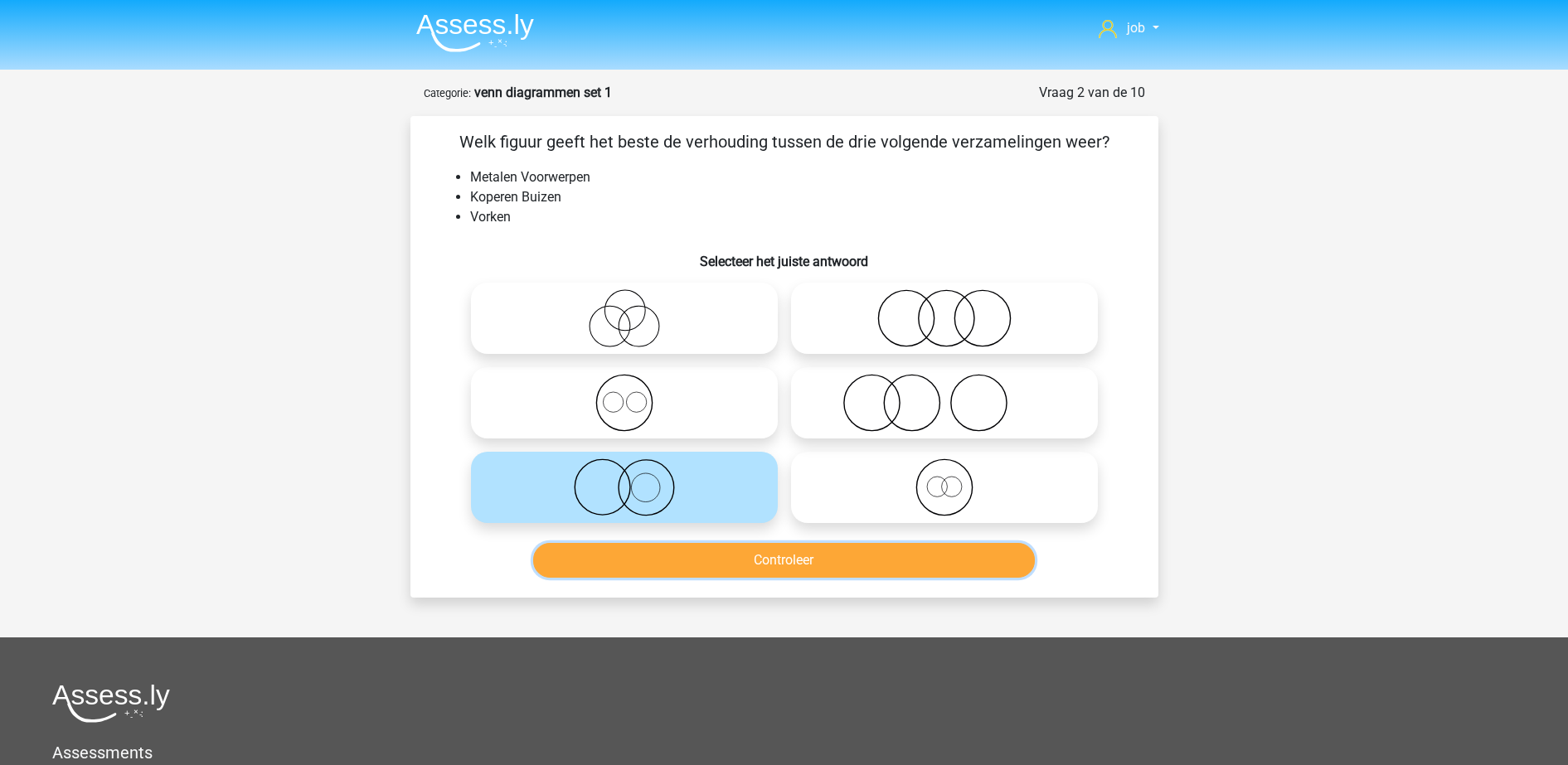
click at [713, 573] on button "Controleer" at bounding box center [783, 559] width 502 height 35
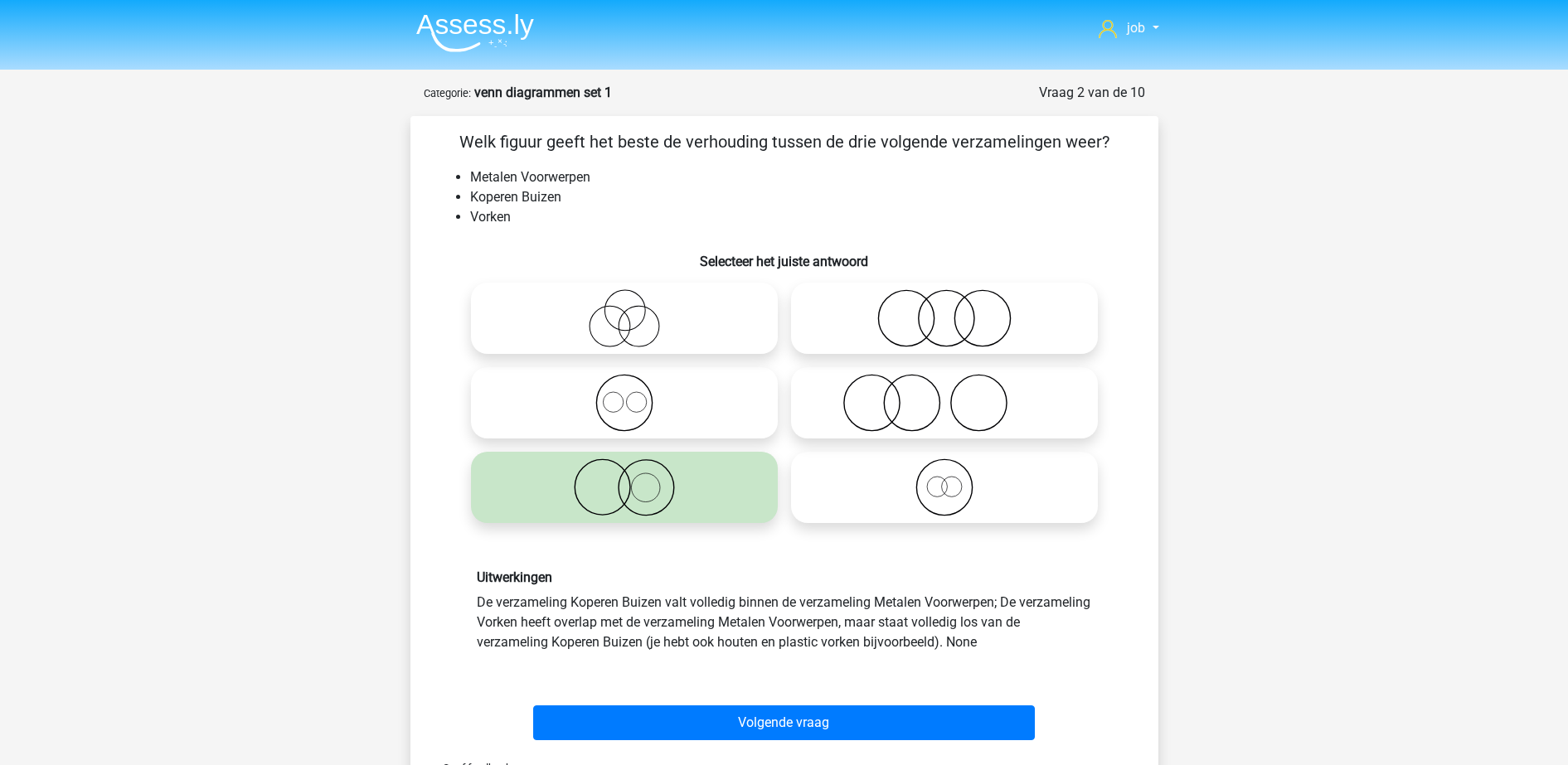
scroll to position [104, 0]
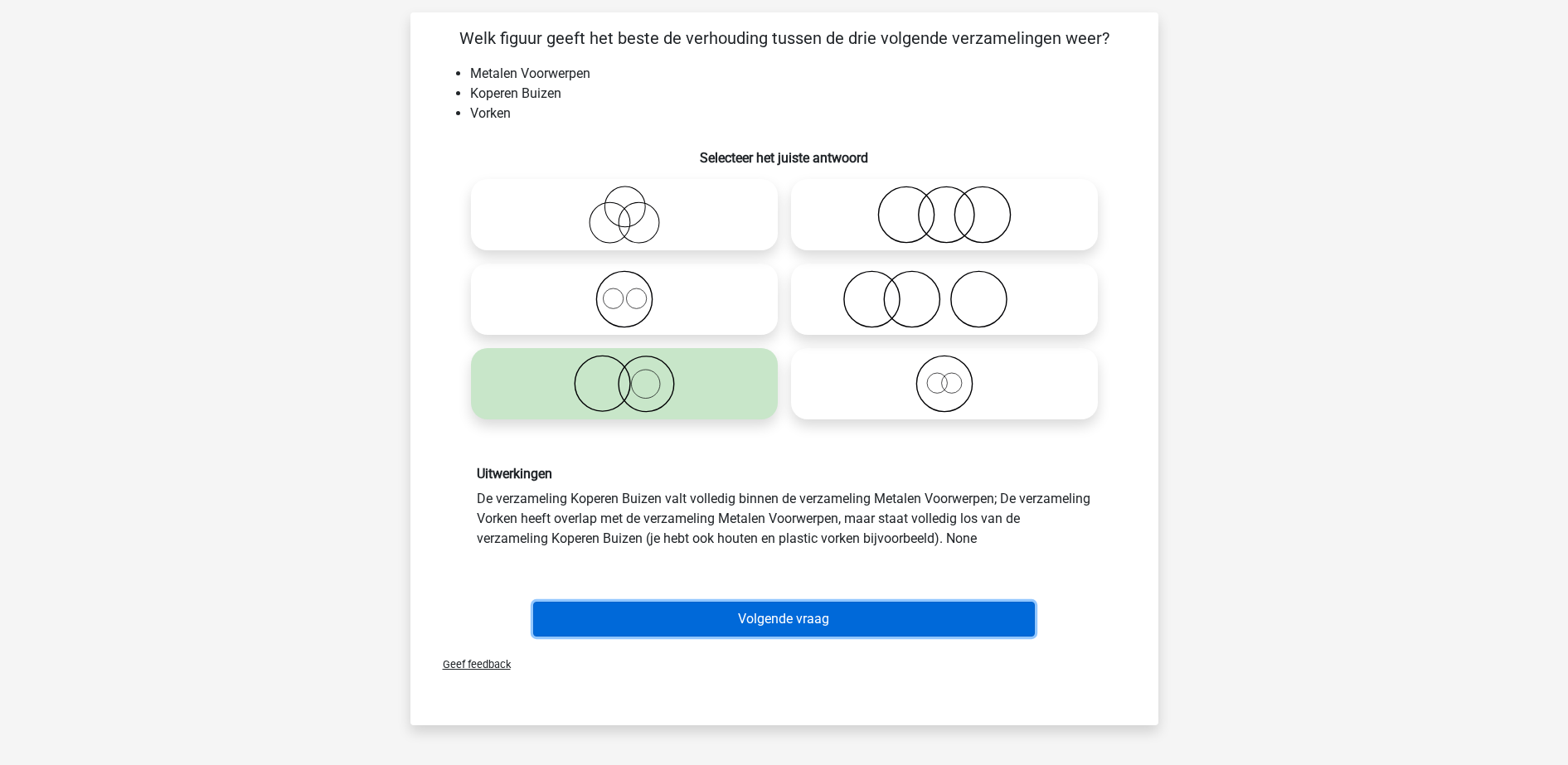
click at [724, 612] on button "Volgende vraag" at bounding box center [783, 618] width 502 height 35
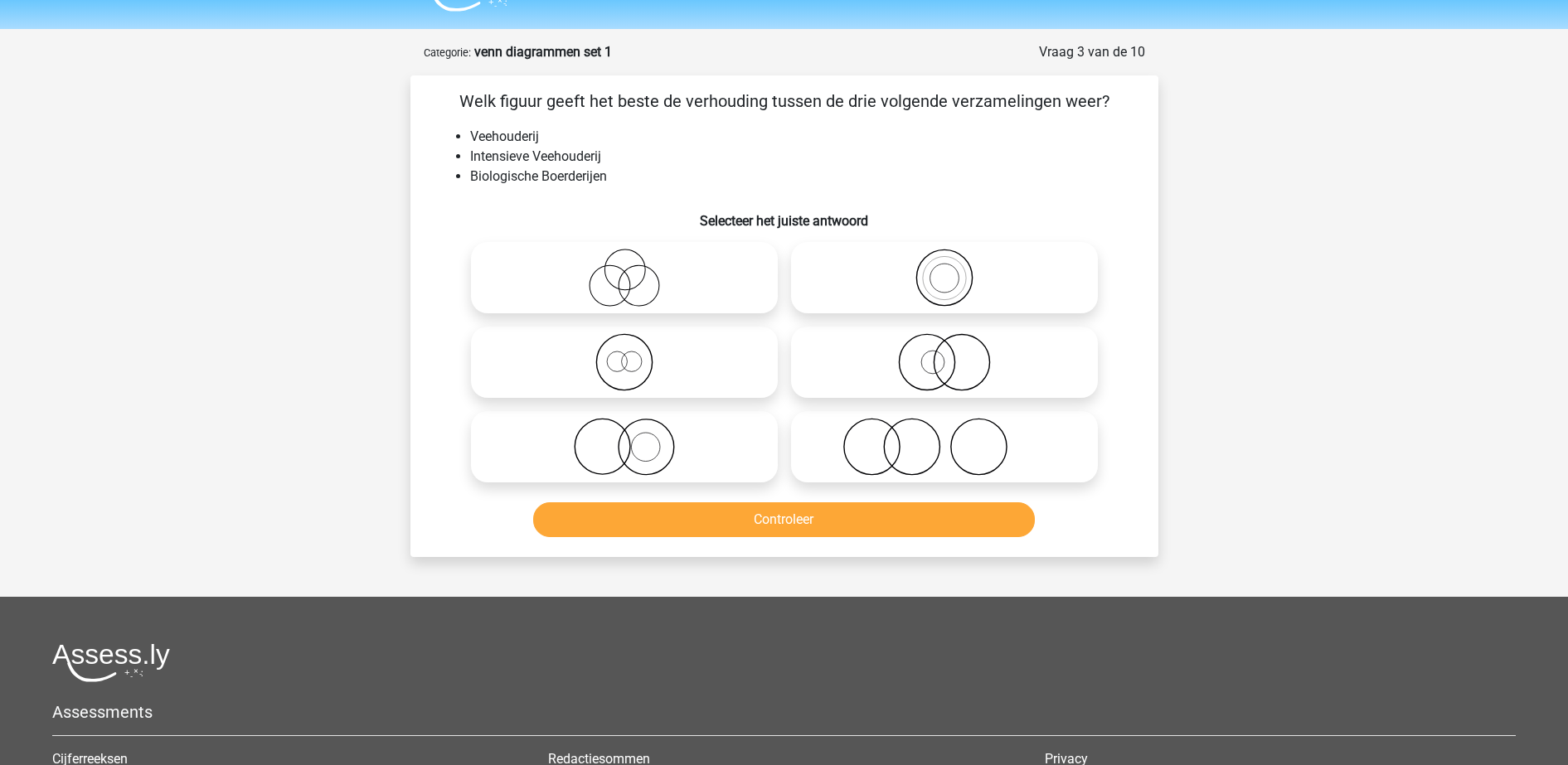
scroll to position [0, 0]
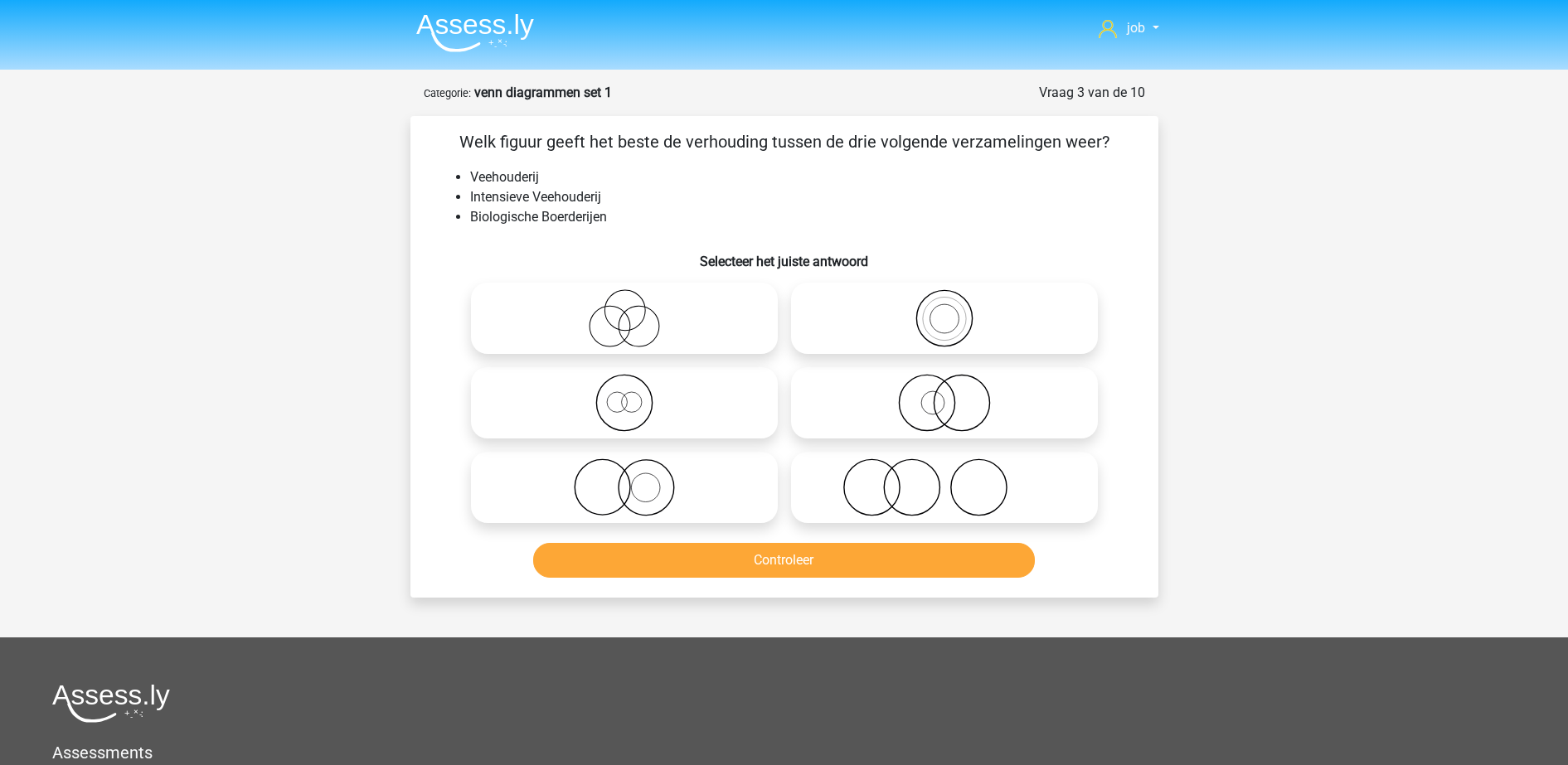
click at [733, 321] on icon at bounding box center [625, 318] width 293 height 58
click at [635, 310] on input "radio" at bounding box center [630, 304] width 11 height 11
radio input "true"
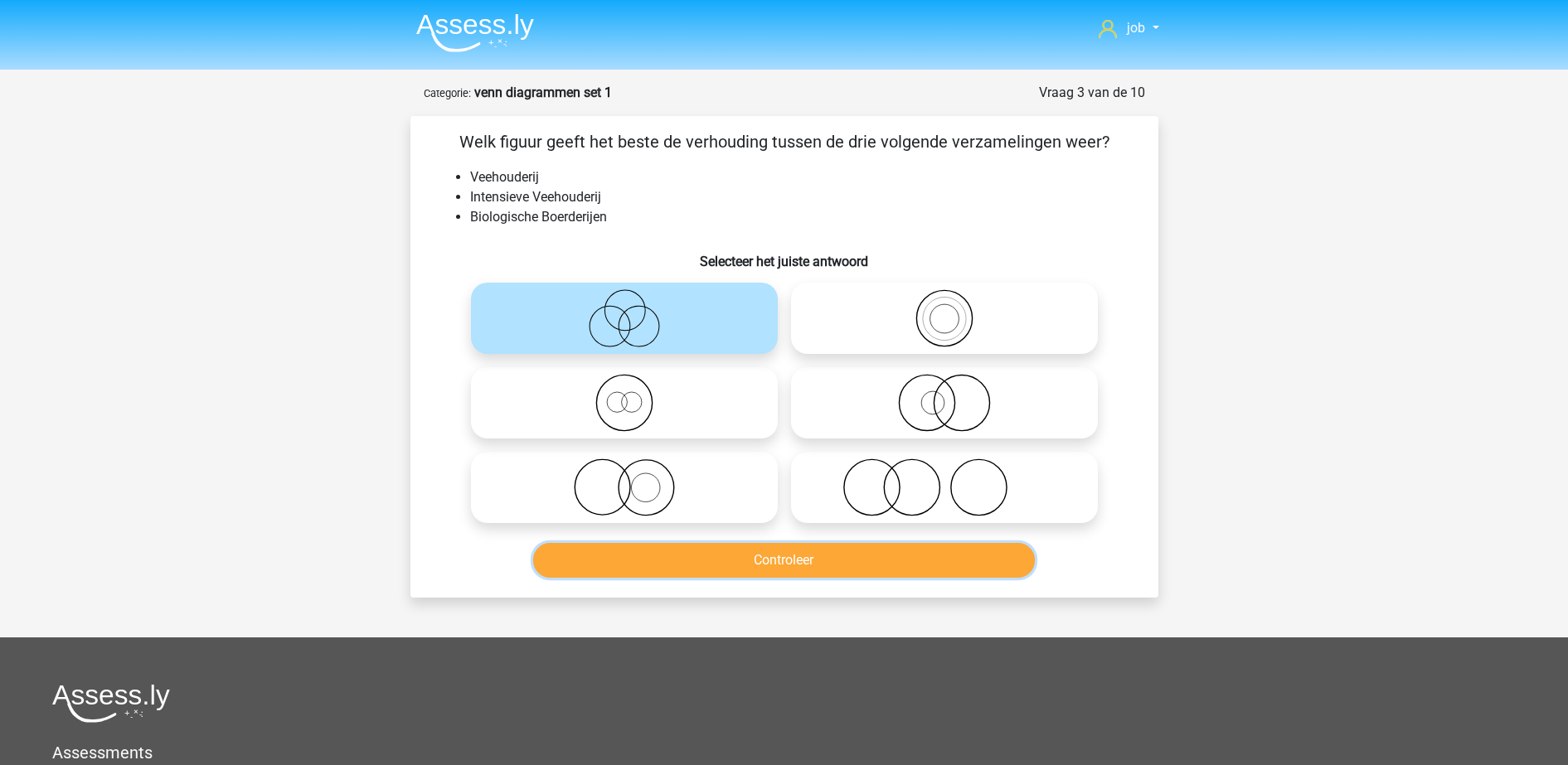
click at [738, 551] on button "Controleer" at bounding box center [783, 559] width 502 height 35
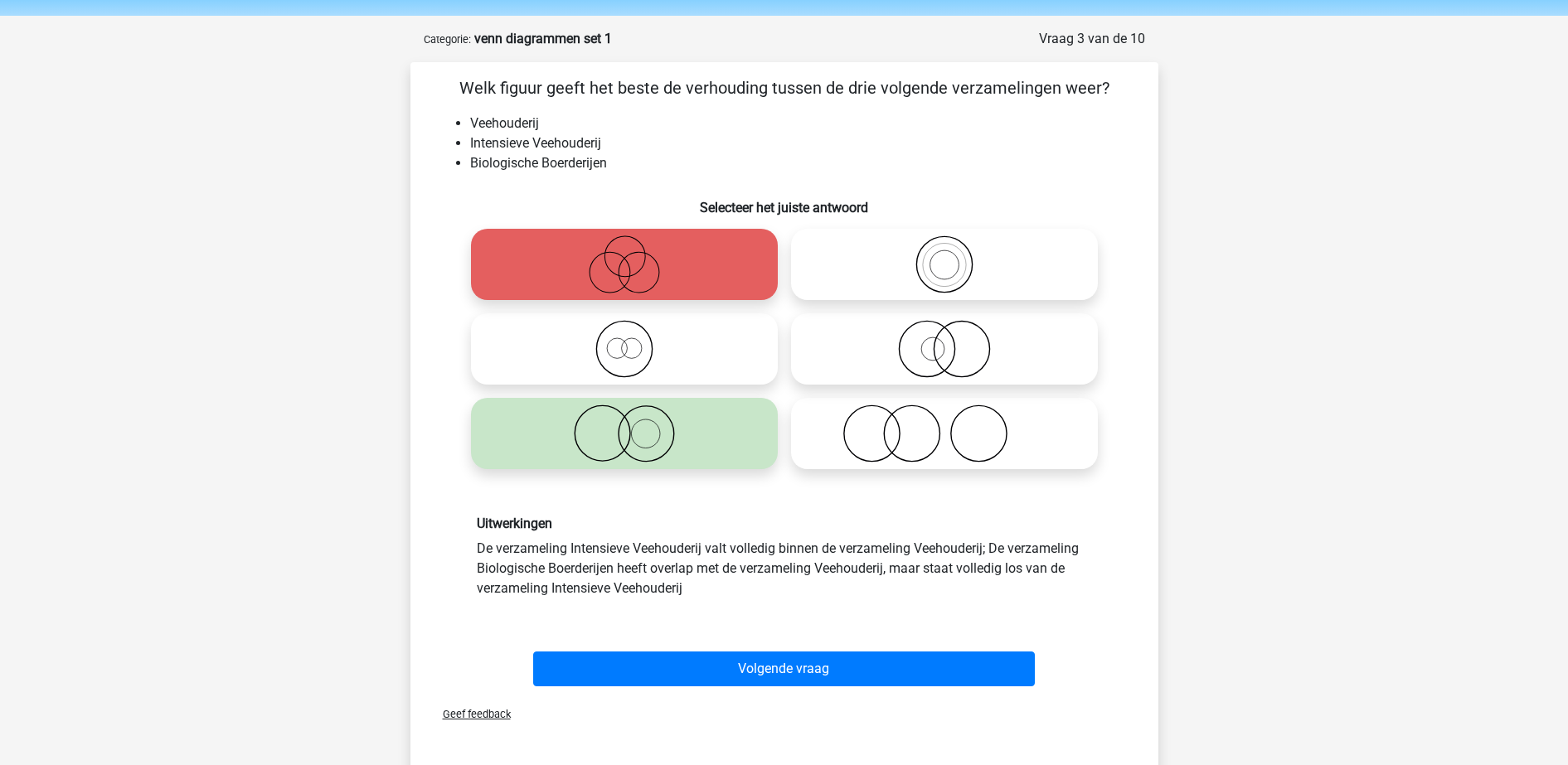
scroll to position [104, 0]
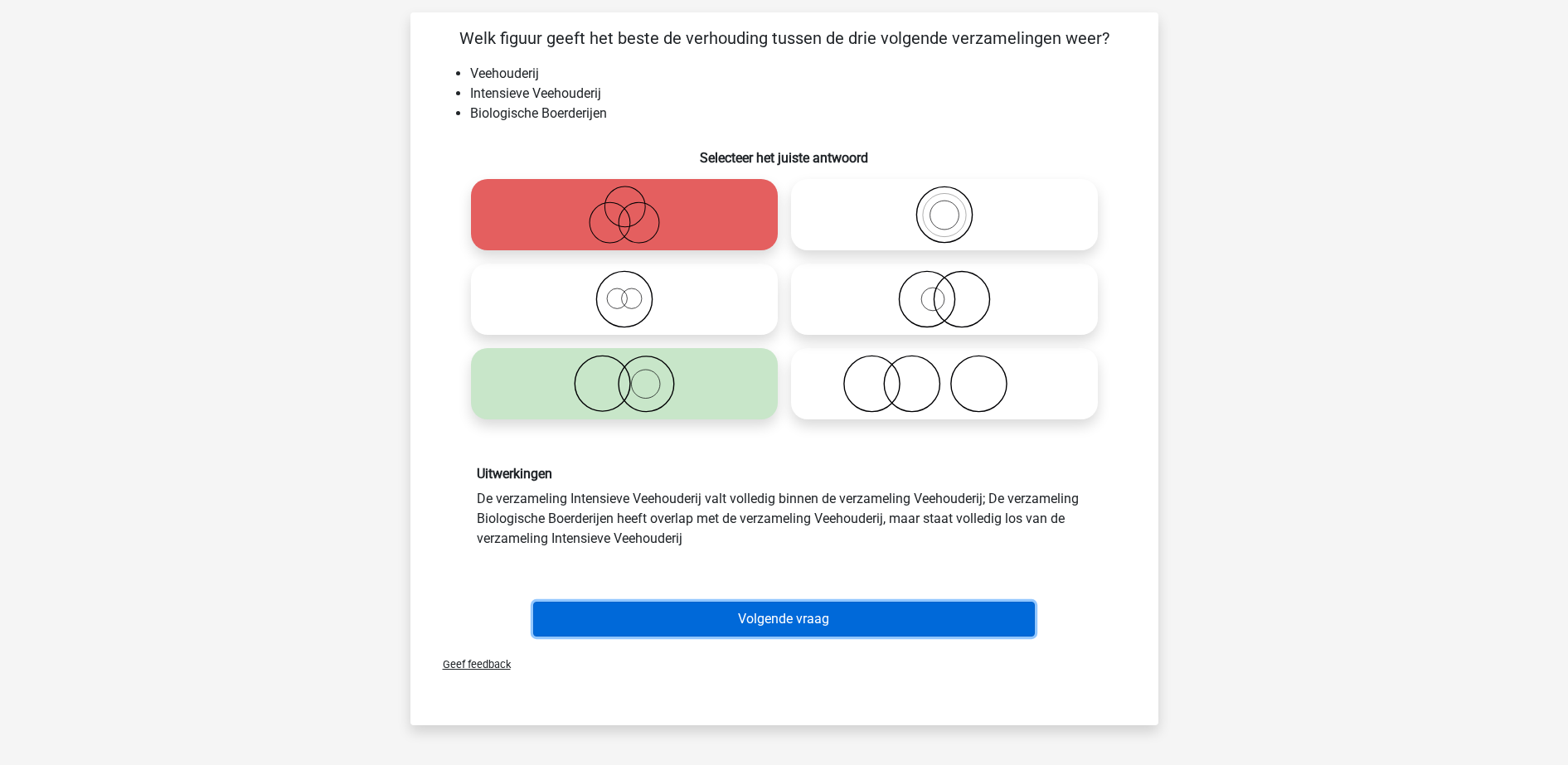
click at [741, 611] on button "Volgende vraag" at bounding box center [783, 618] width 502 height 35
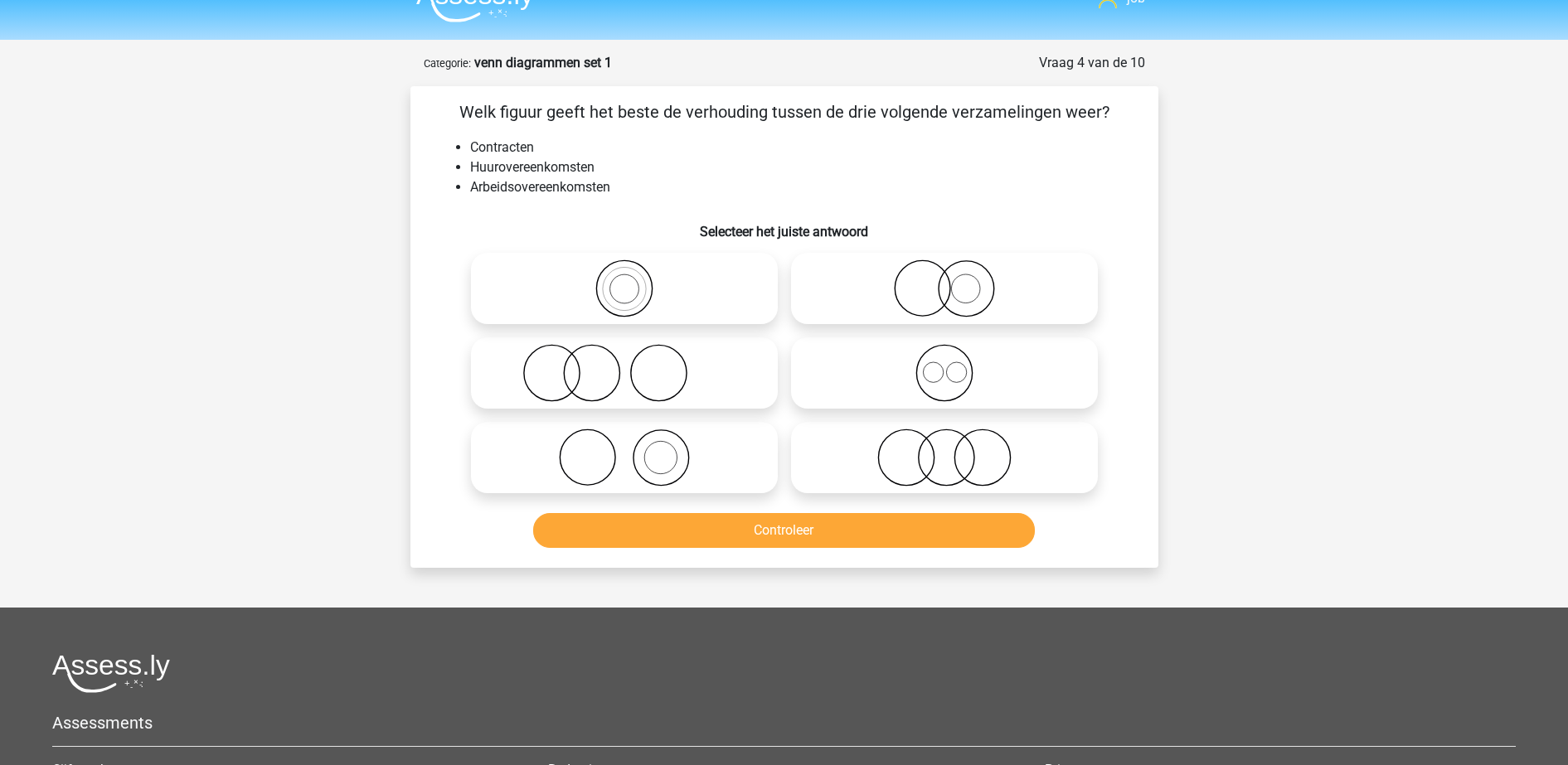
scroll to position [0, 0]
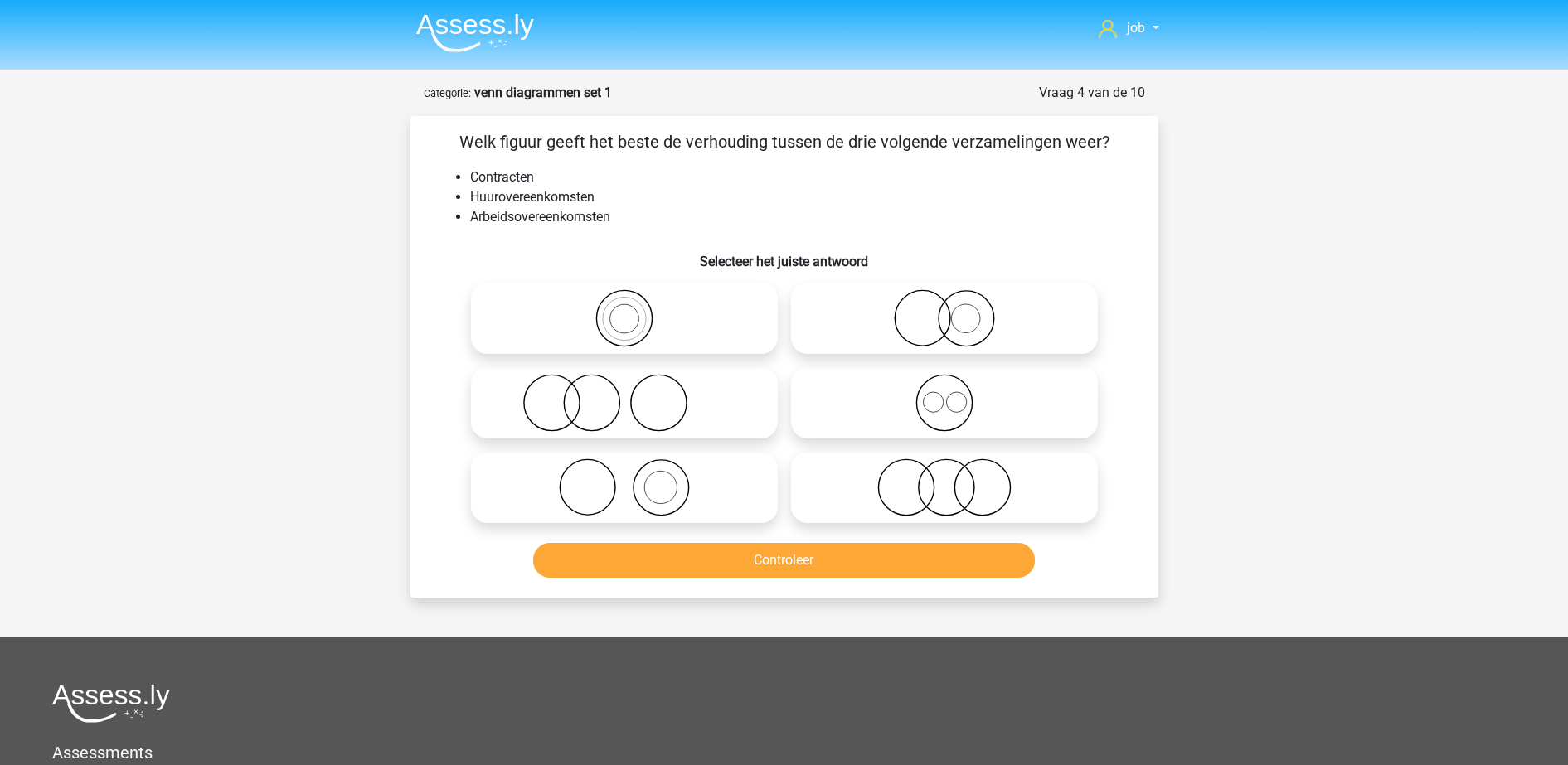
click at [710, 330] on icon at bounding box center [625, 318] width 293 height 58
click at [635, 310] on input "radio" at bounding box center [630, 304] width 11 height 11
radio input "true"
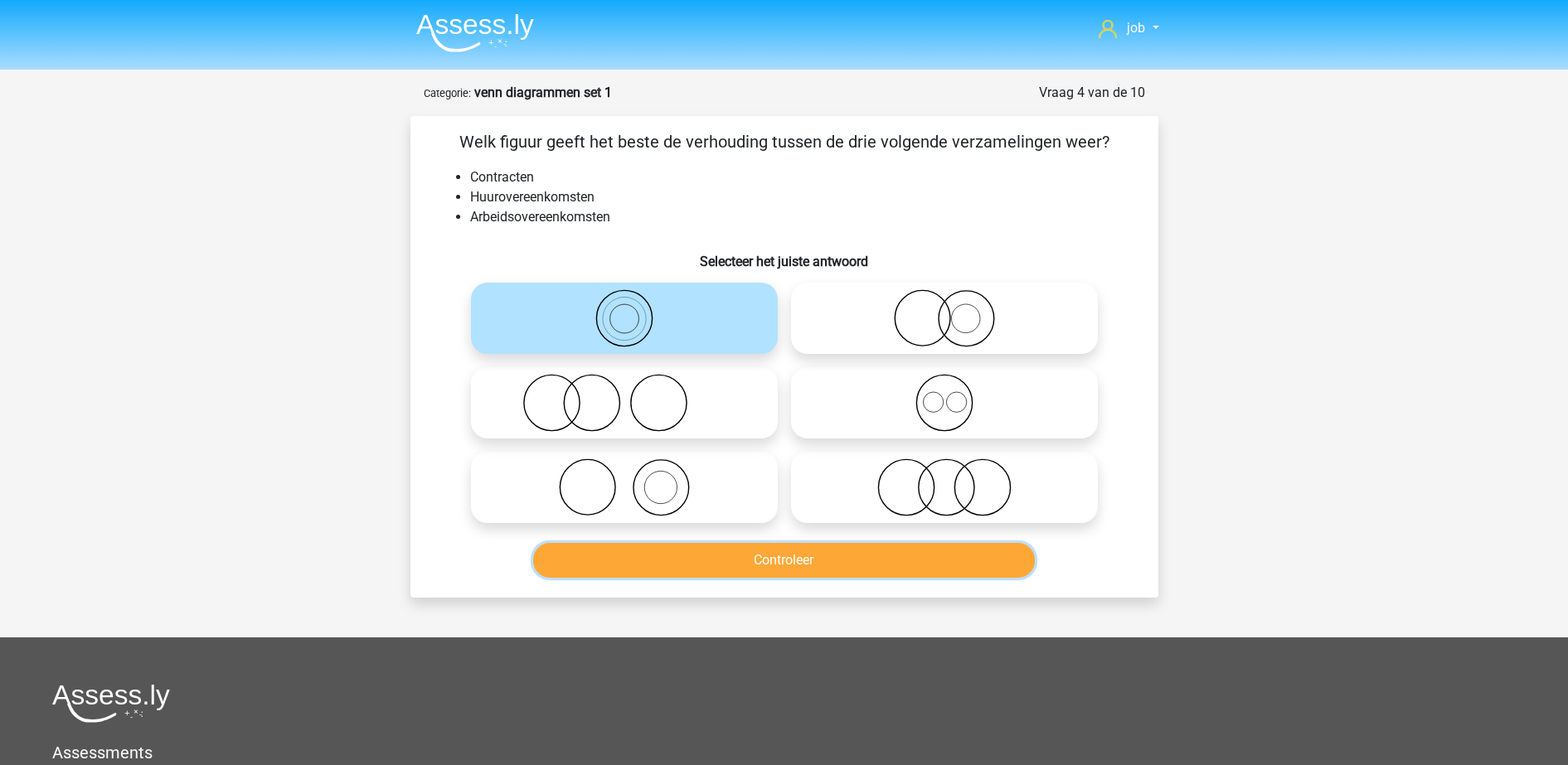
click at [741, 544] on button "Controleer" at bounding box center [783, 559] width 502 height 35
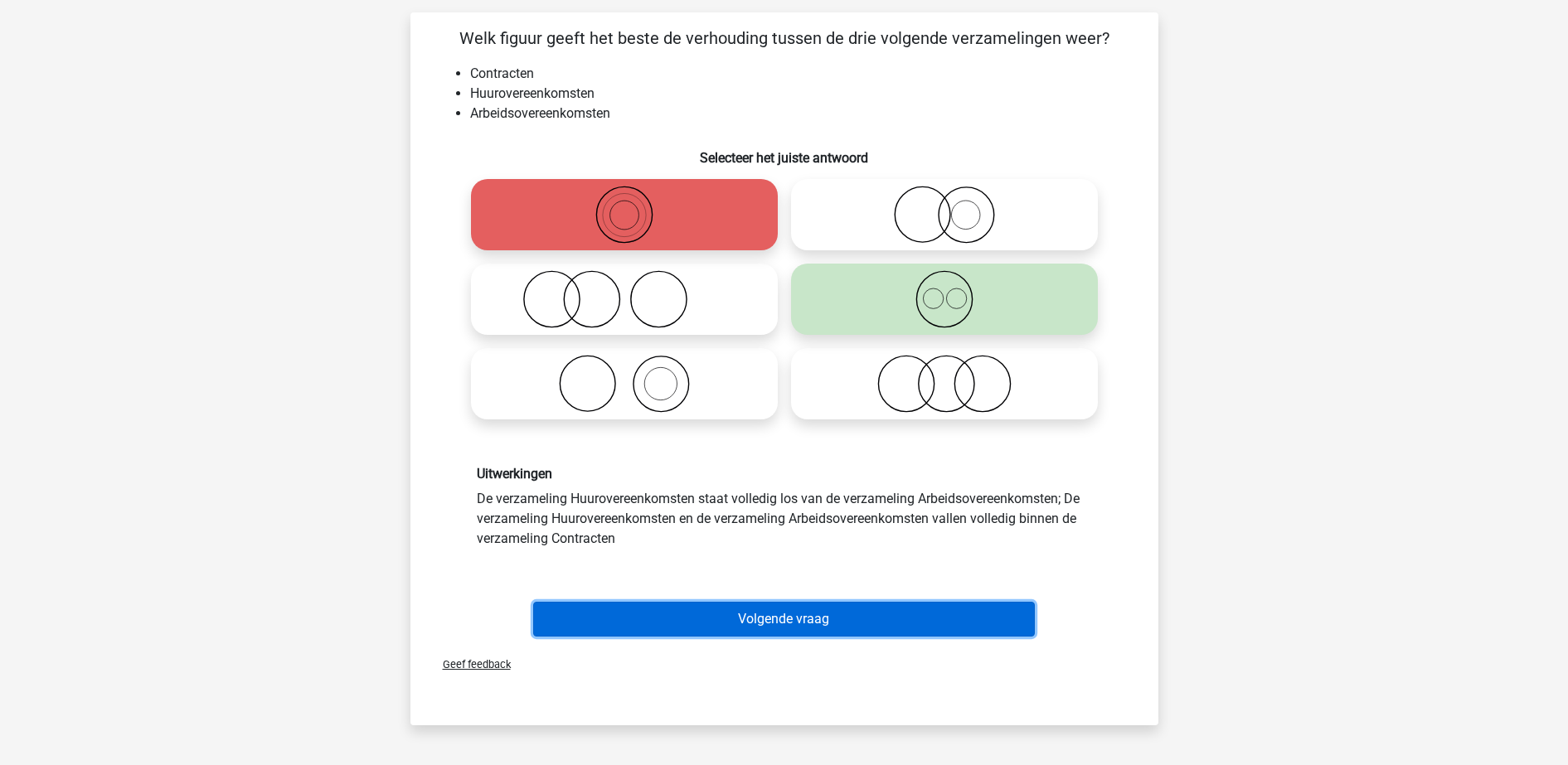
click at [755, 607] on button "Volgende vraag" at bounding box center [783, 618] width 502 height 35
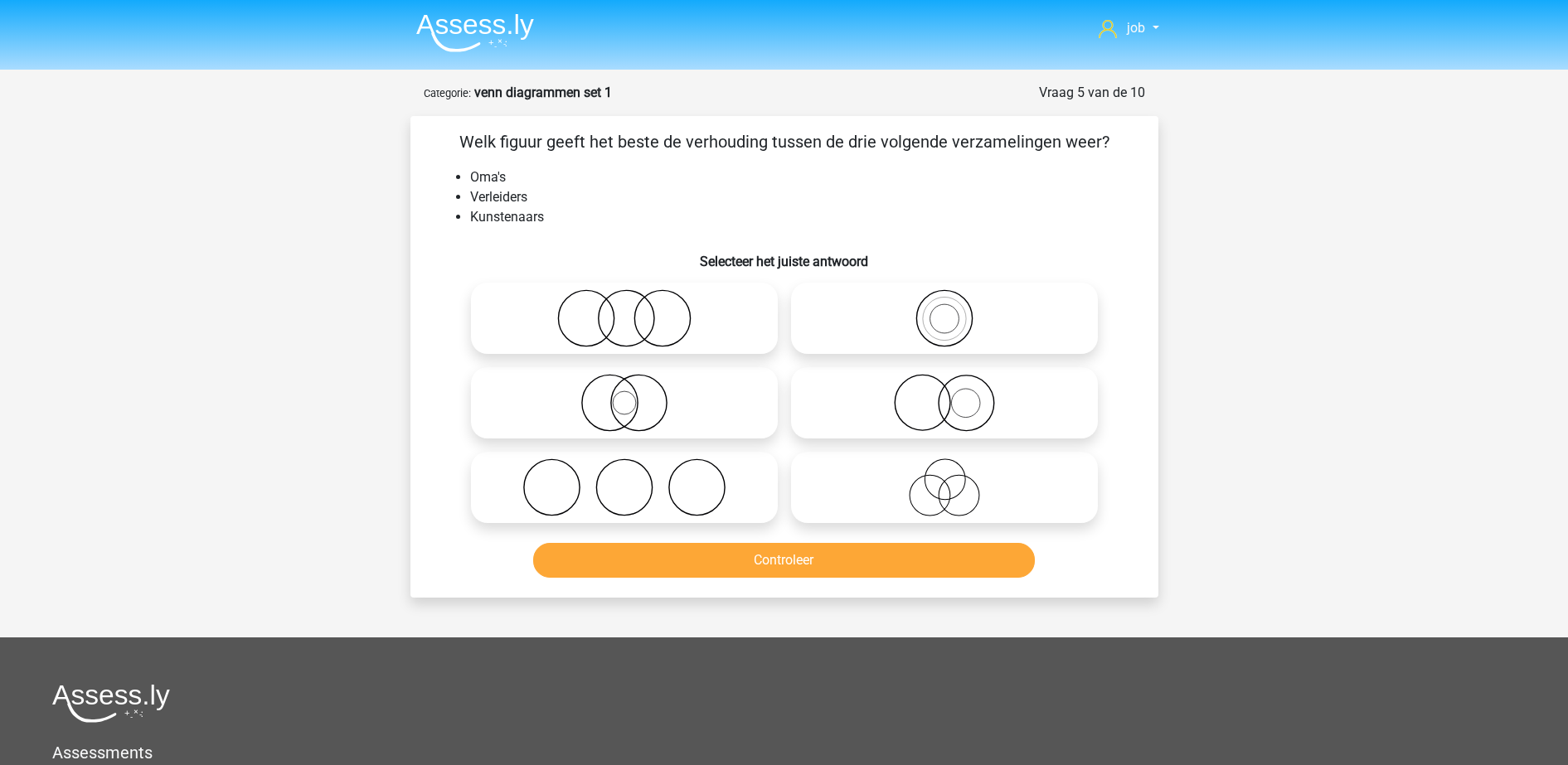
click at [857, 497] on icon at bounding box center [944, 487] width 293 height 58
click at [944, 479] on input "radio" at bounding box center [949, 473] width 11 height 11
radio input "true"
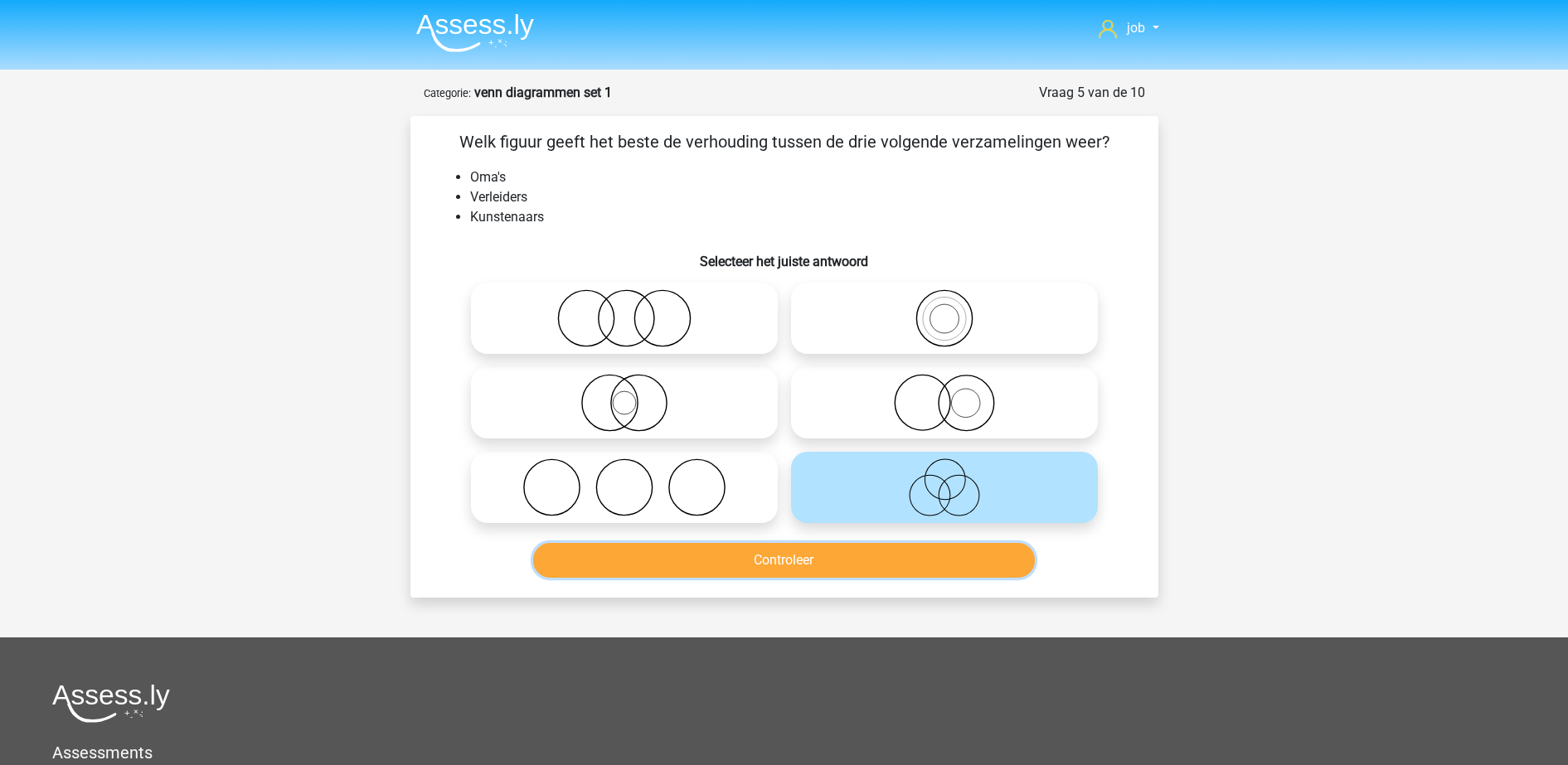
click at [848, 556] on button "Controleer" at bounding box center [783, 559] width 502 height 35
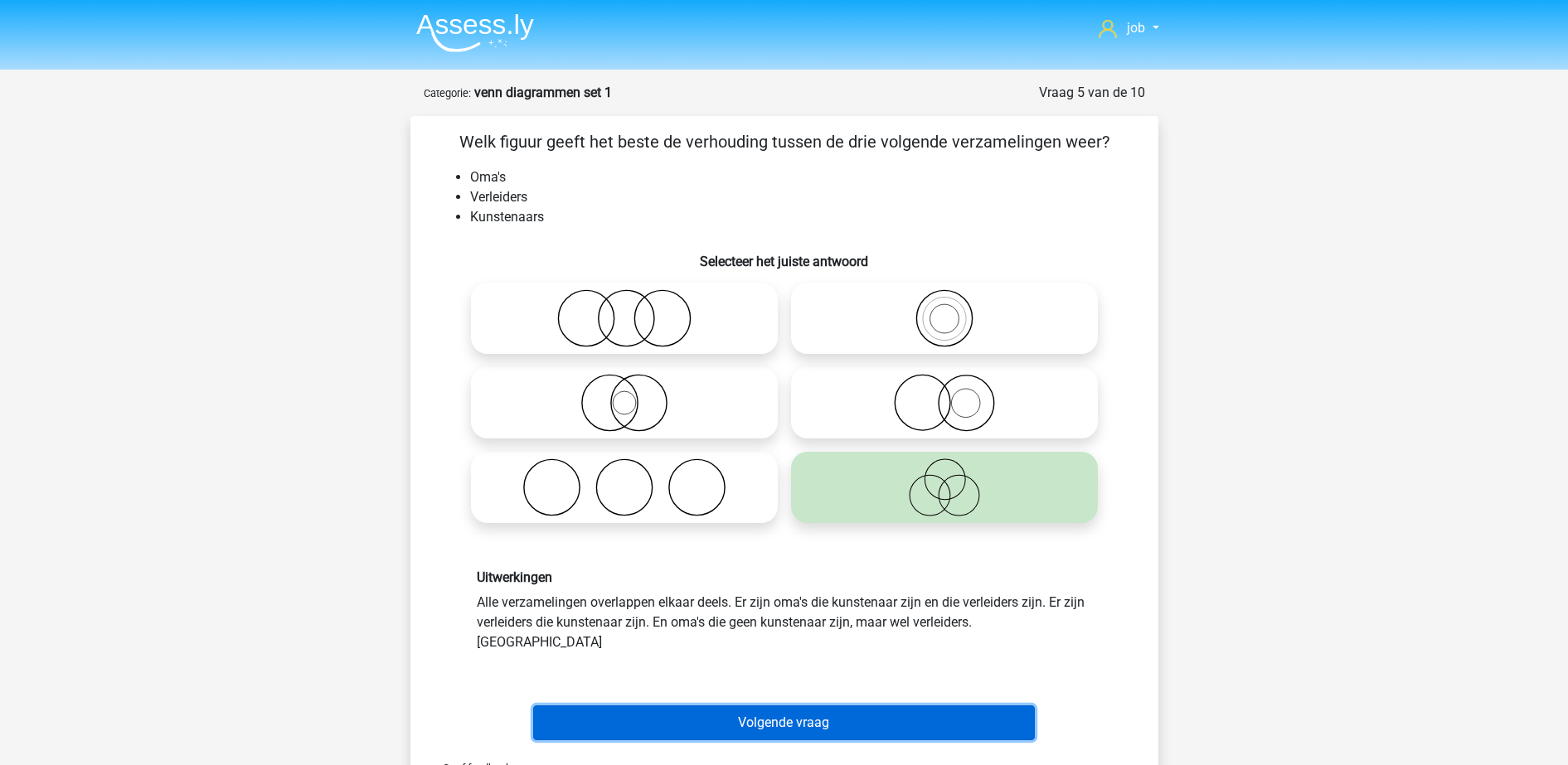
click at [855, 705] on button "Volgende vraag" at bounding box center [783, 722] width 502 height 35
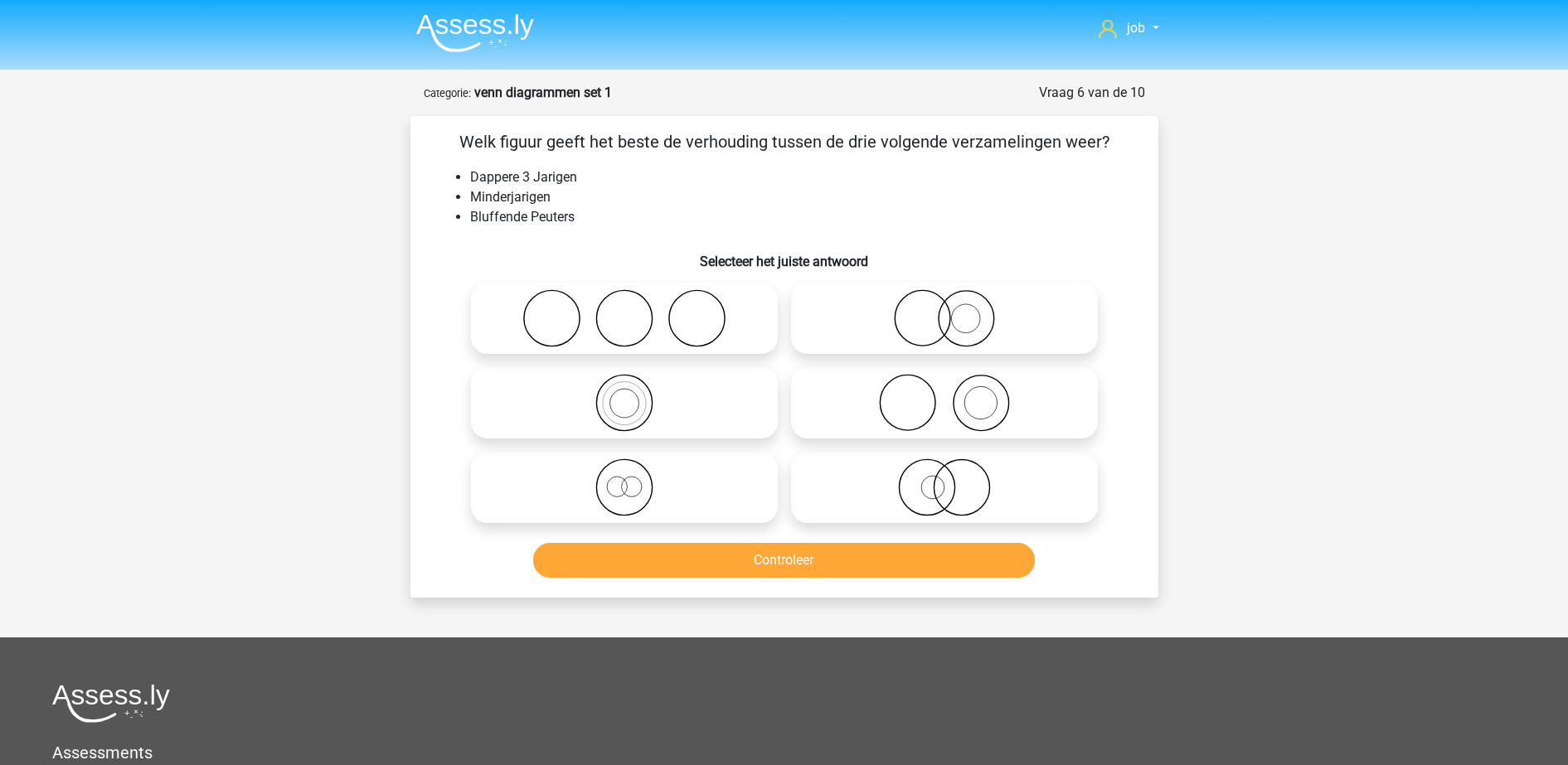
click at [685, 473] on icon at bounding box center [625, 487] width 293 height 58
click at [635, 473] on input "radio" at bounding box center [630, 473] width 11 height 11
radio input "true"
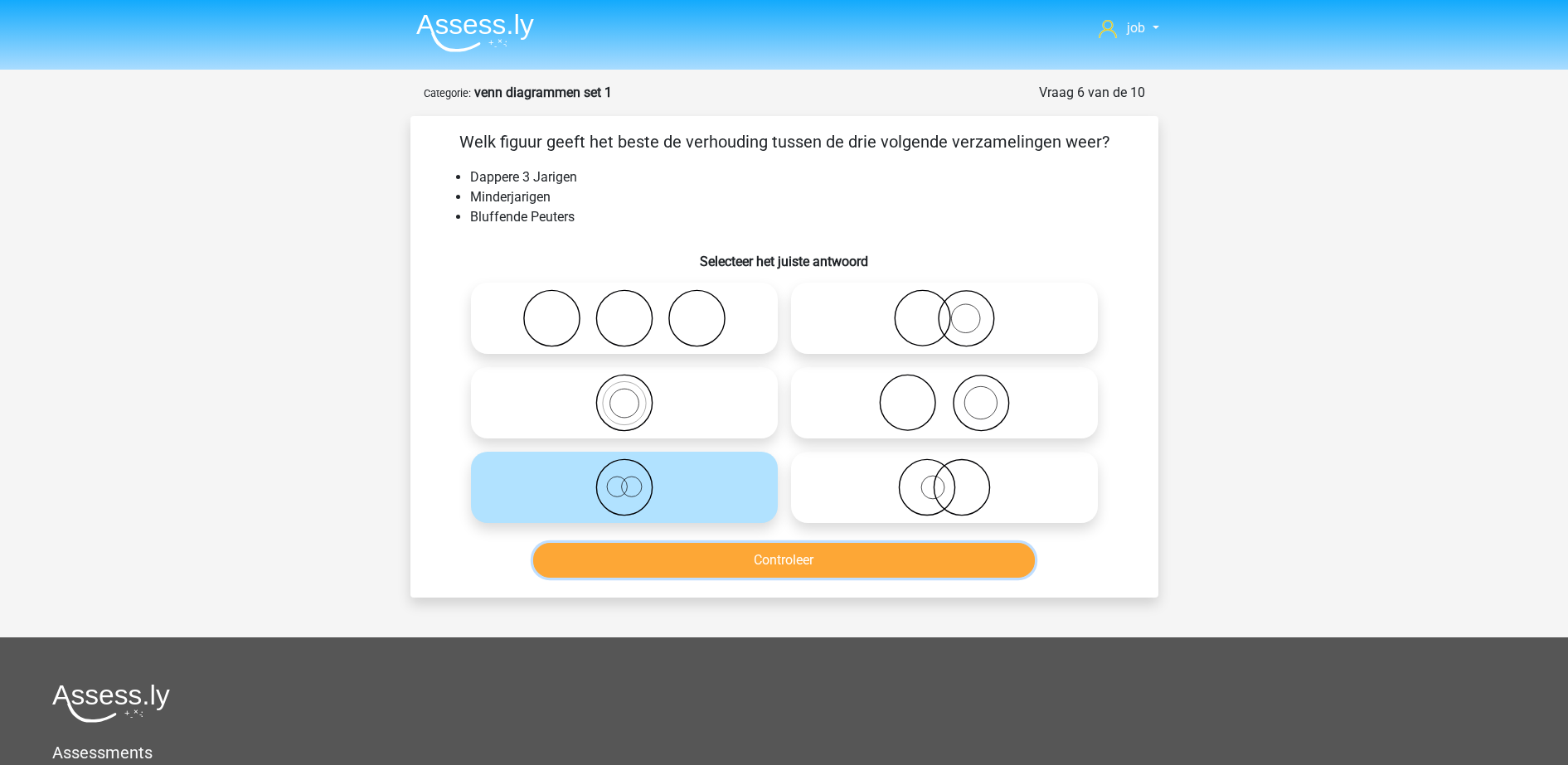
click at [715, 577] on button "Controleer" at bounding box center [783, 559] width 502 height 35
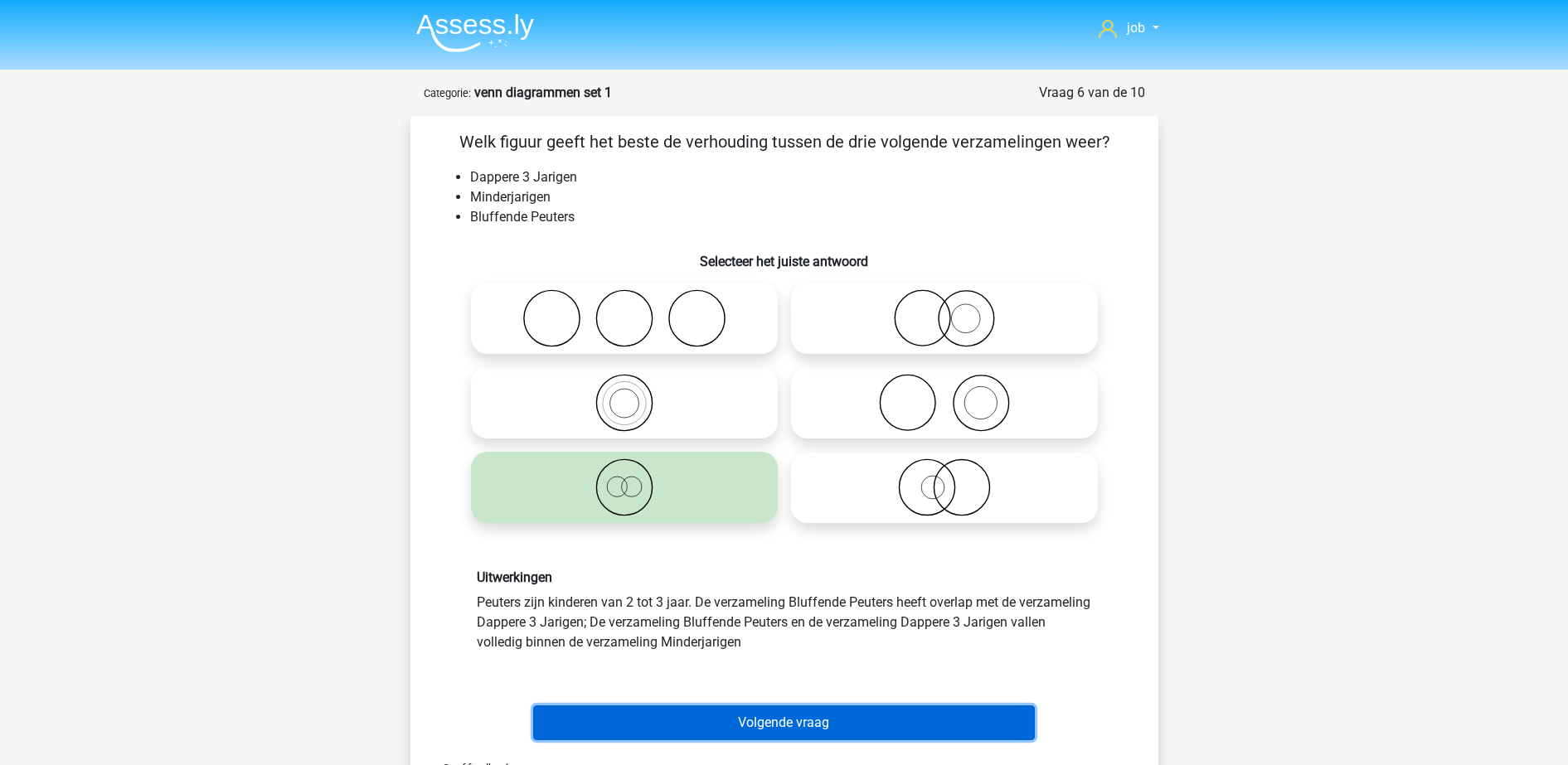
click at [729, 714] on button "Volgende vraag" at bounding box center [783, 722] width 502 height 35
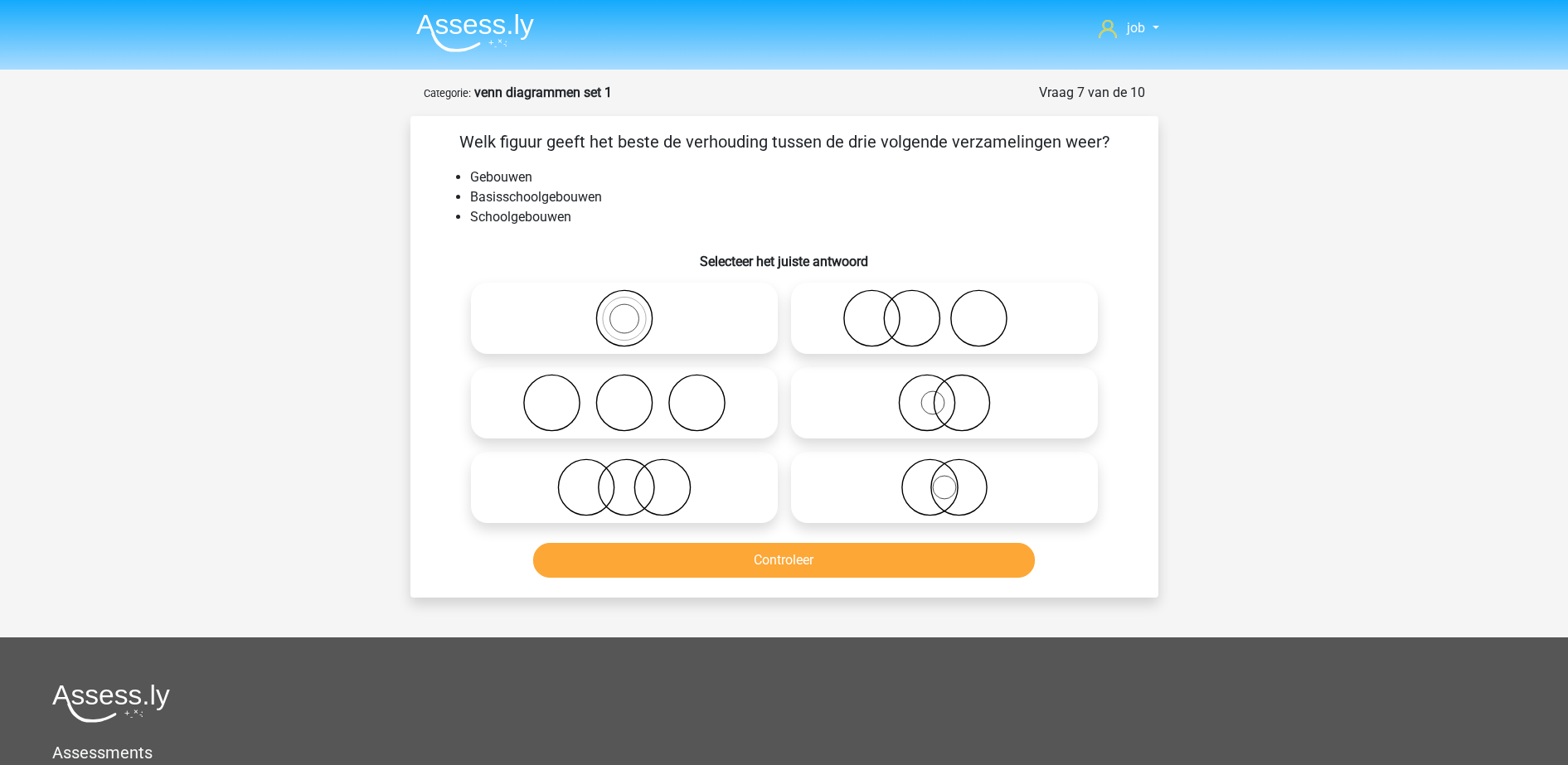
click at [628, 305] on input "radio" at bounding box center [630, 304] width 11 height 11
radio input "true"
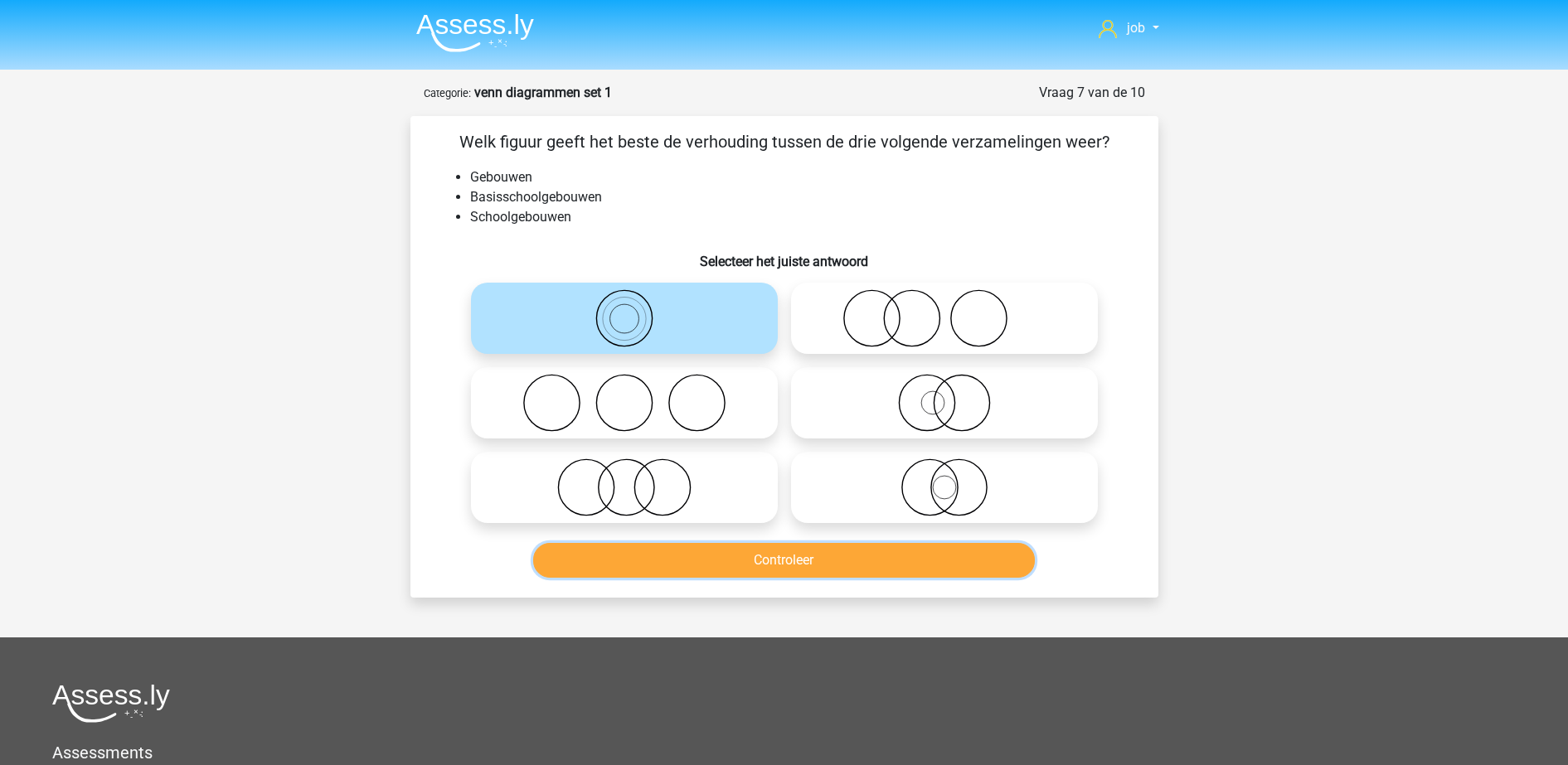
click at [659, 545] on button "Controleer" at bounding box center [783, 559] width 502 height 35
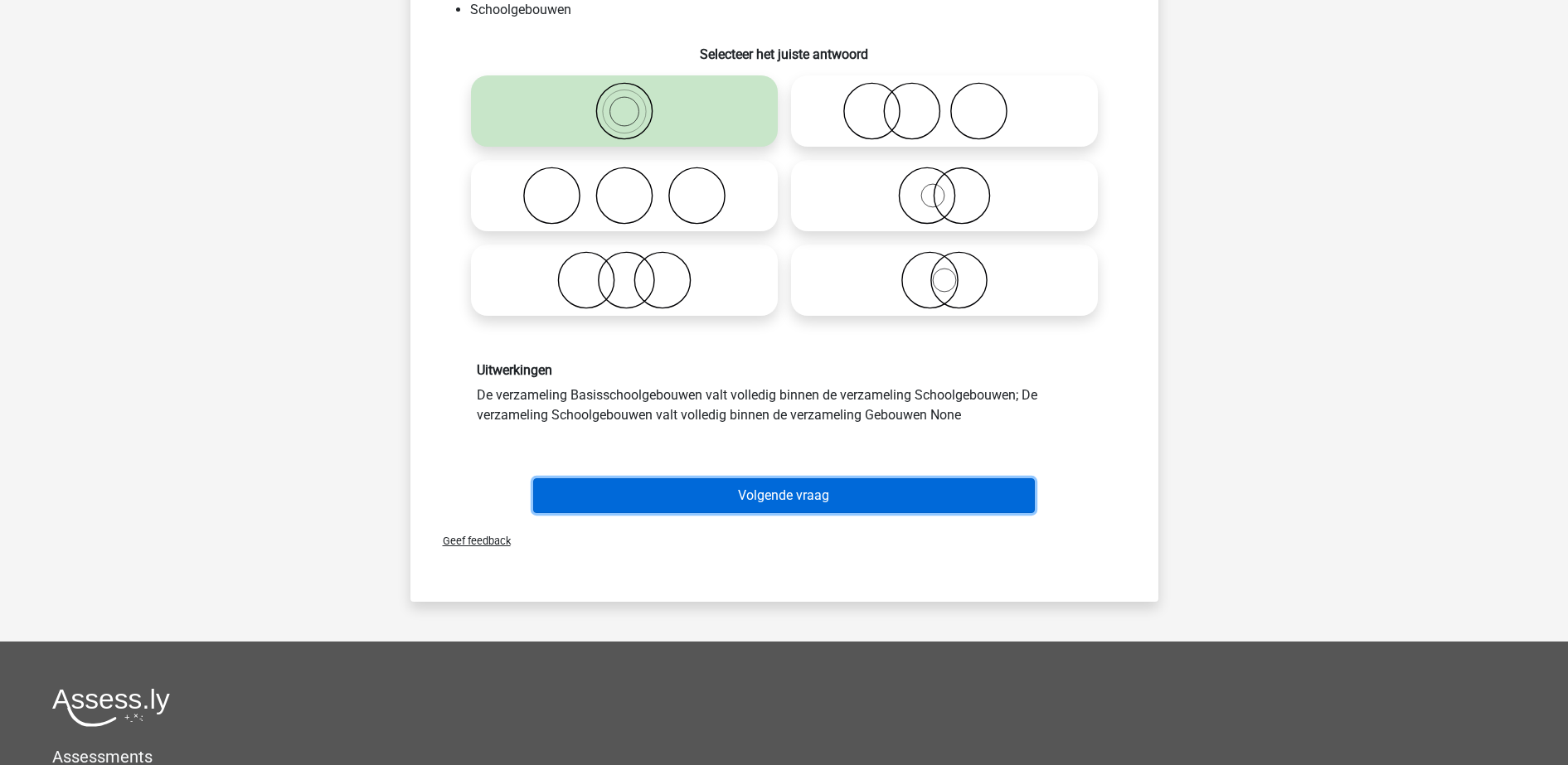
click at [695, 497] on button "Volgende vraag" at bounding box center [783, 495] width 502 height 35
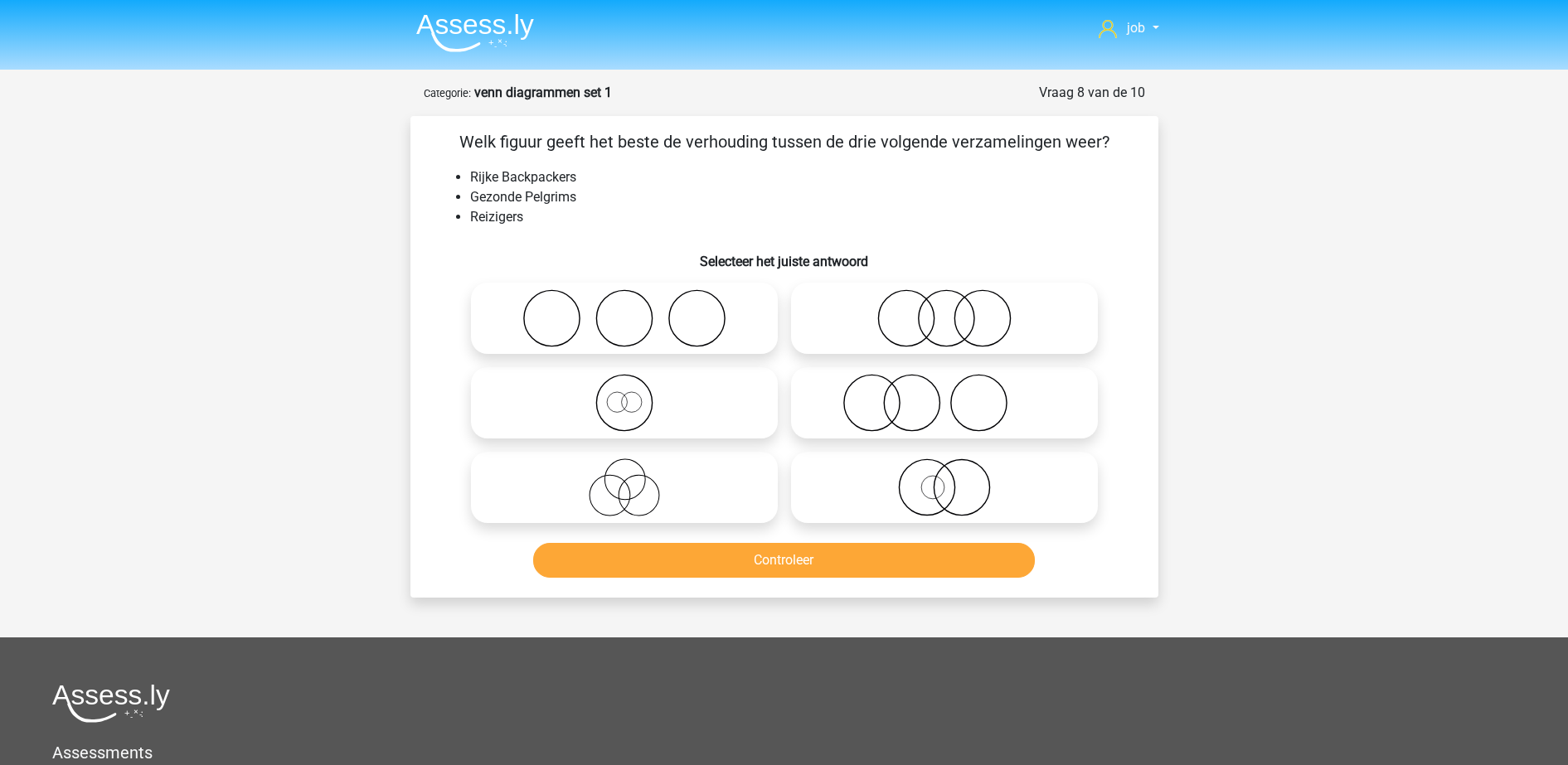
click at [704, 478] on icon at bounding box center [625, 487] width 293 height 58
click at [635, 478] on input "radio" at bounding box center [630, 473] width 11 height 11
radio input "true"
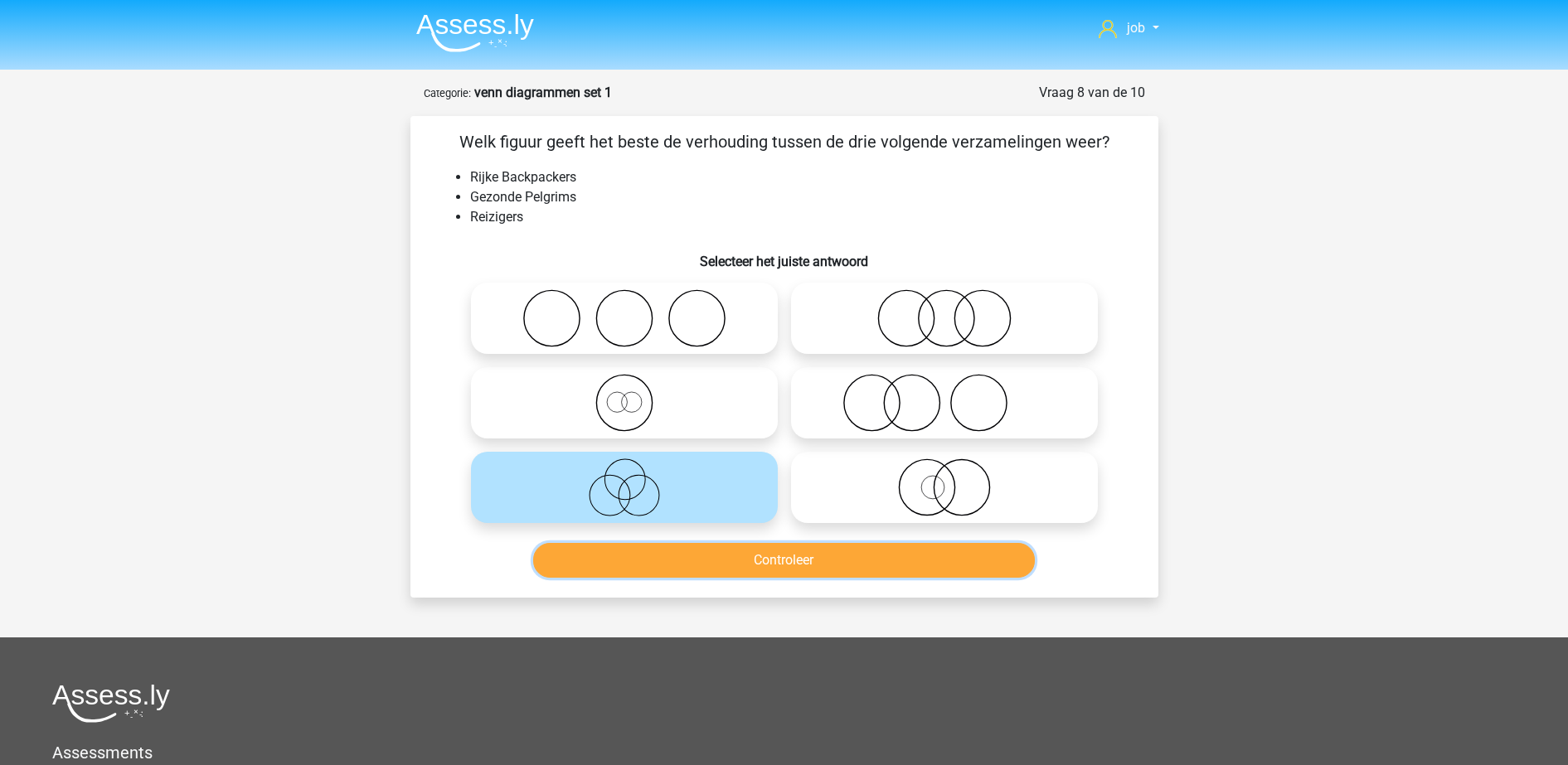
click at [718, 567] on button "Controleer" at bounding box center [783, 559] width 502 height 35
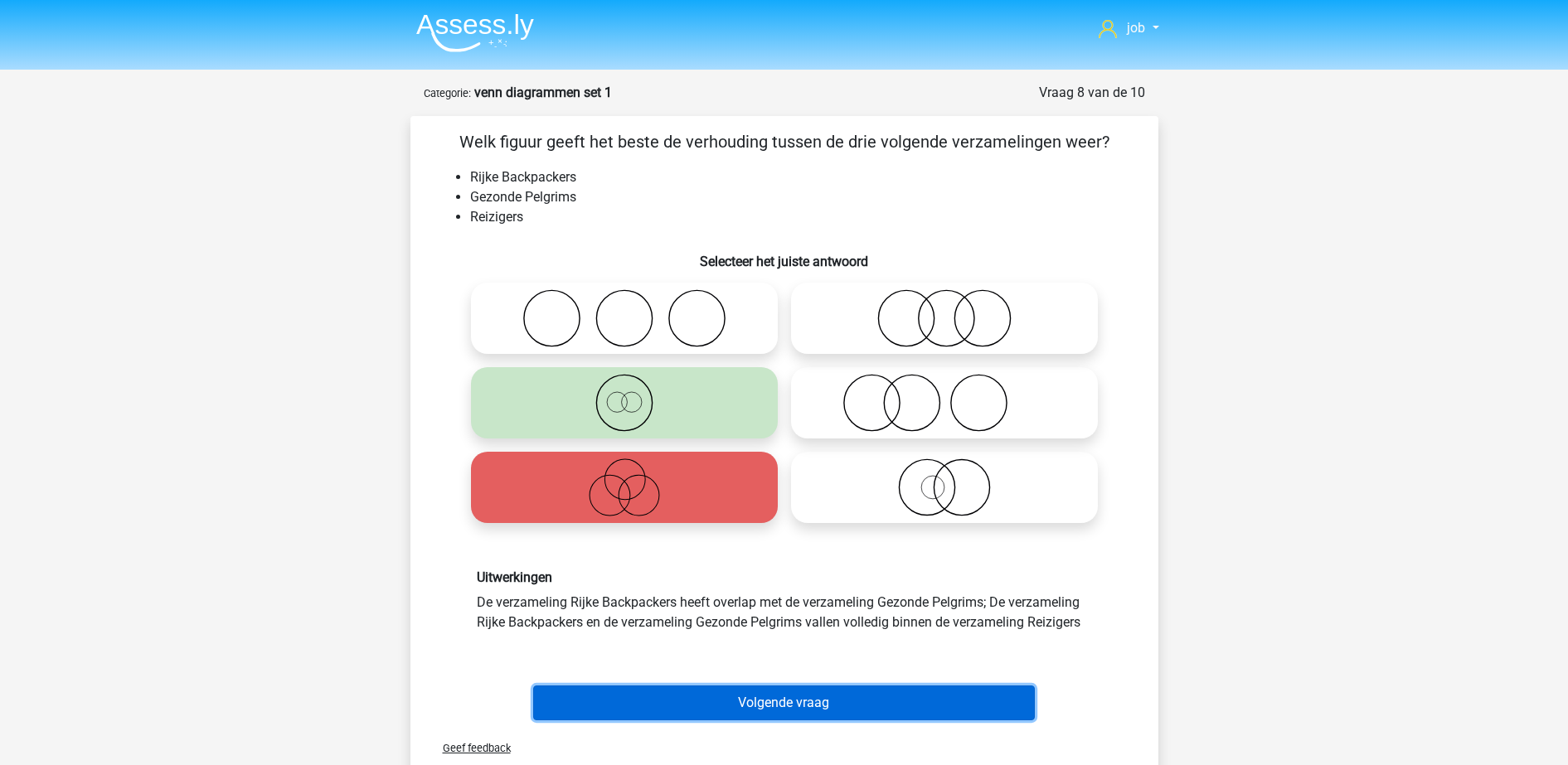
click at [785, 691] on button "Volgende vraag" at bounding box center [783, 702] width 502 height 35
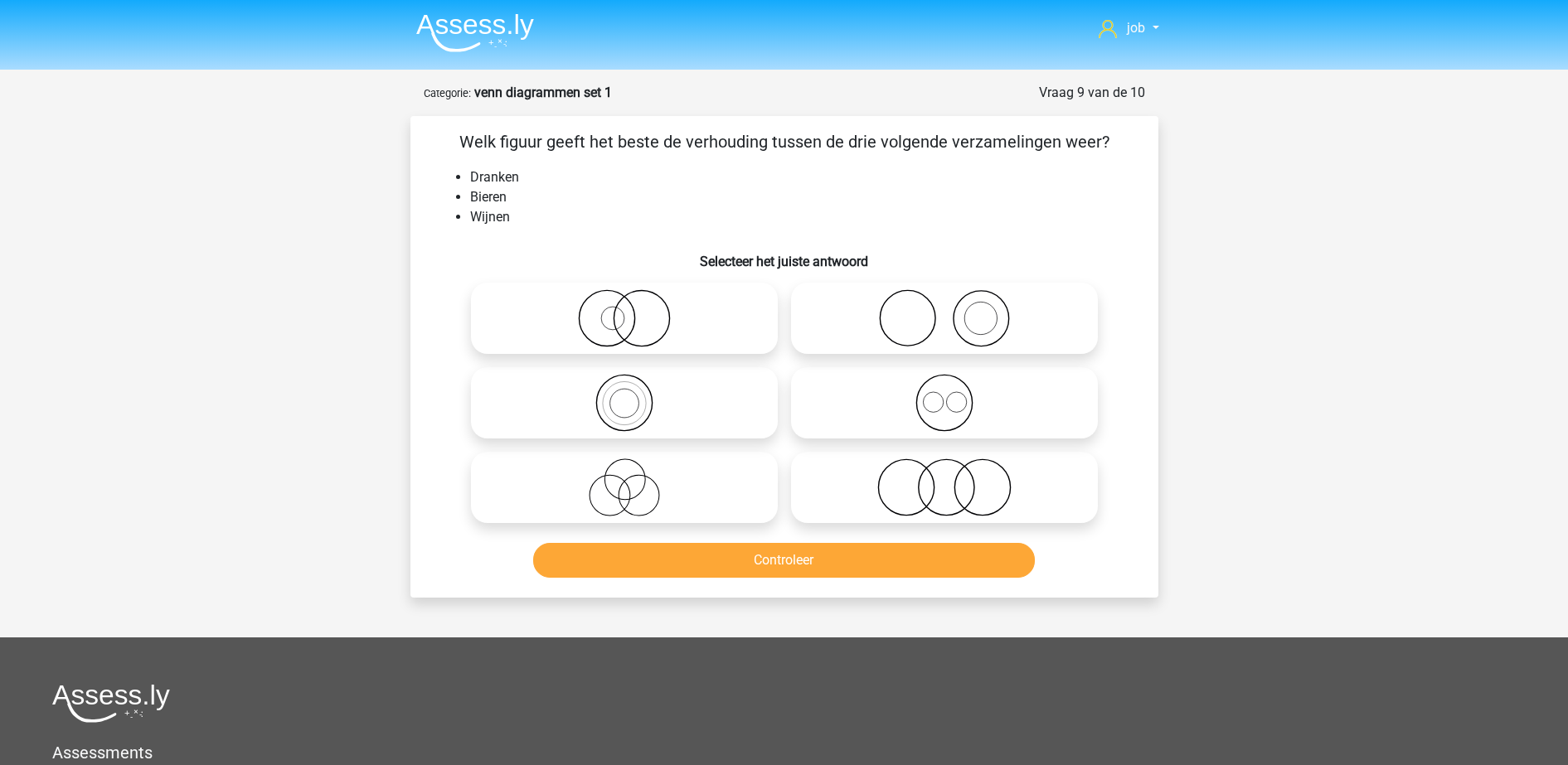
click at [862, 415] on icon at bounding box center [944, 403] width 293 height 58
click at [944, 394] on input "radio" at bounding box center [949, 388] width 11 height 11
radio input "true"
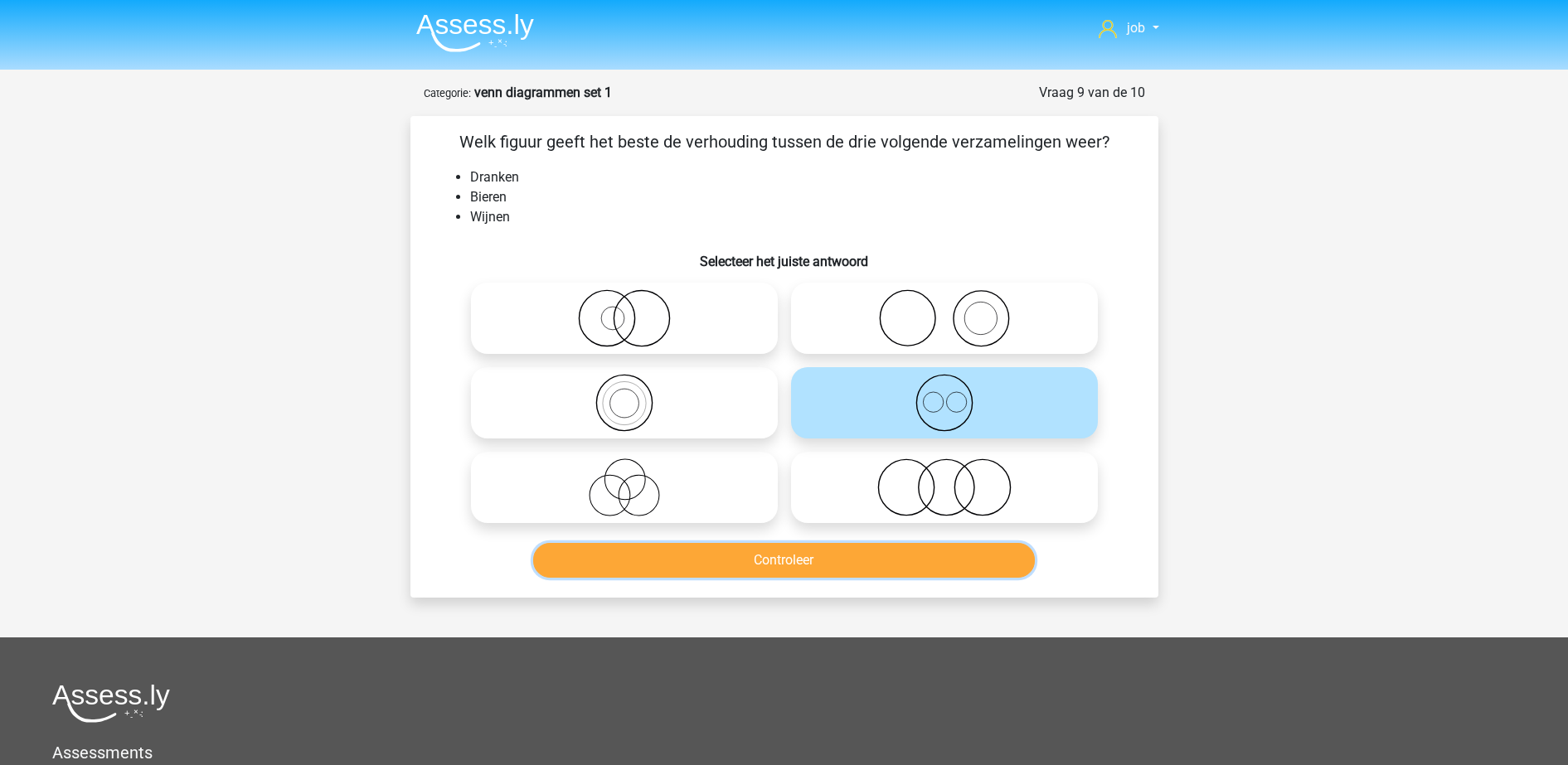
click at [855, 567] on button "Controleer" at bounding box center [783, 559] width 502 height 35
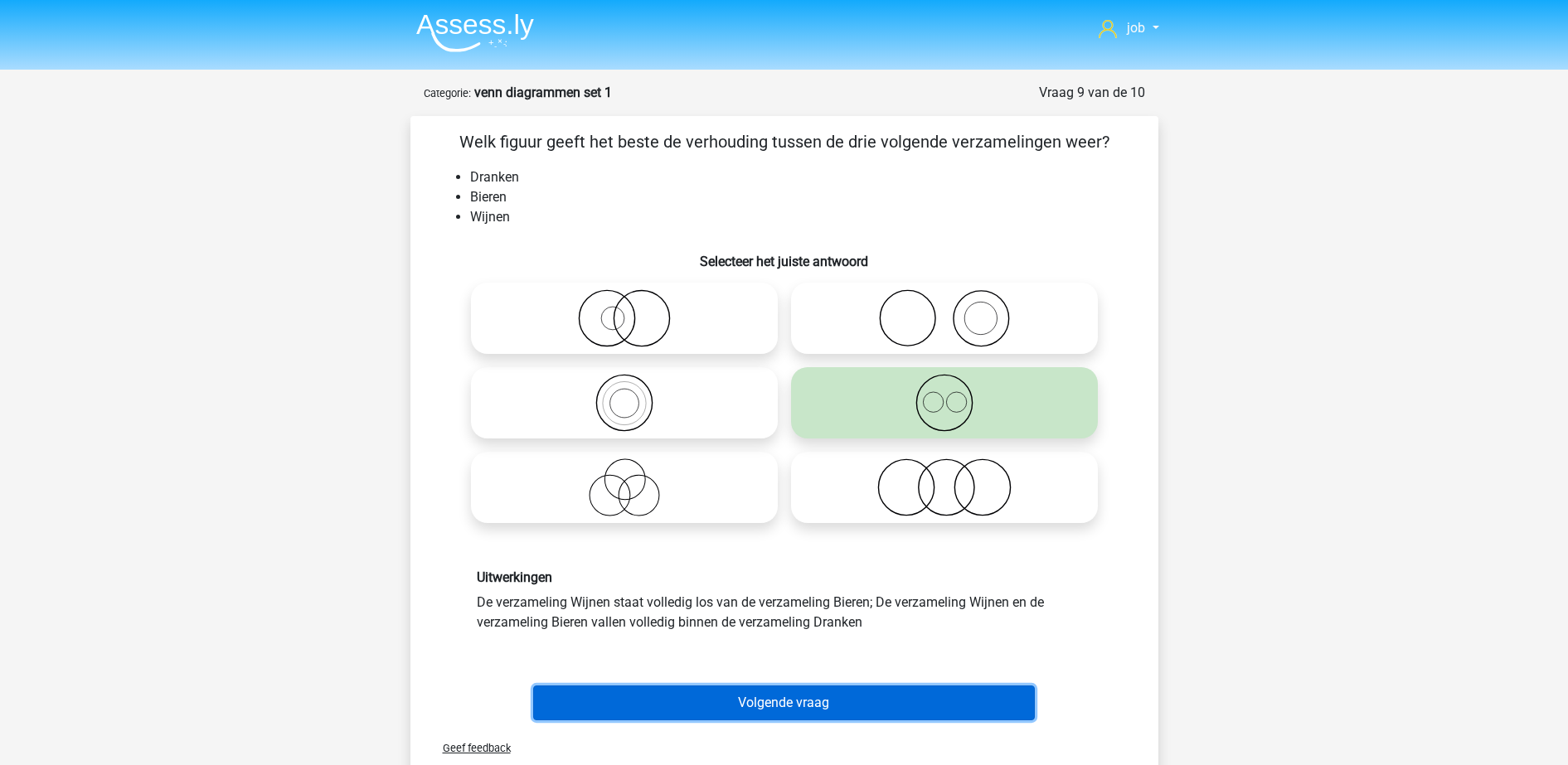
click at [829, 694] on button "Volgende vraag" at bounding box center [783, 702] width 502 height 35
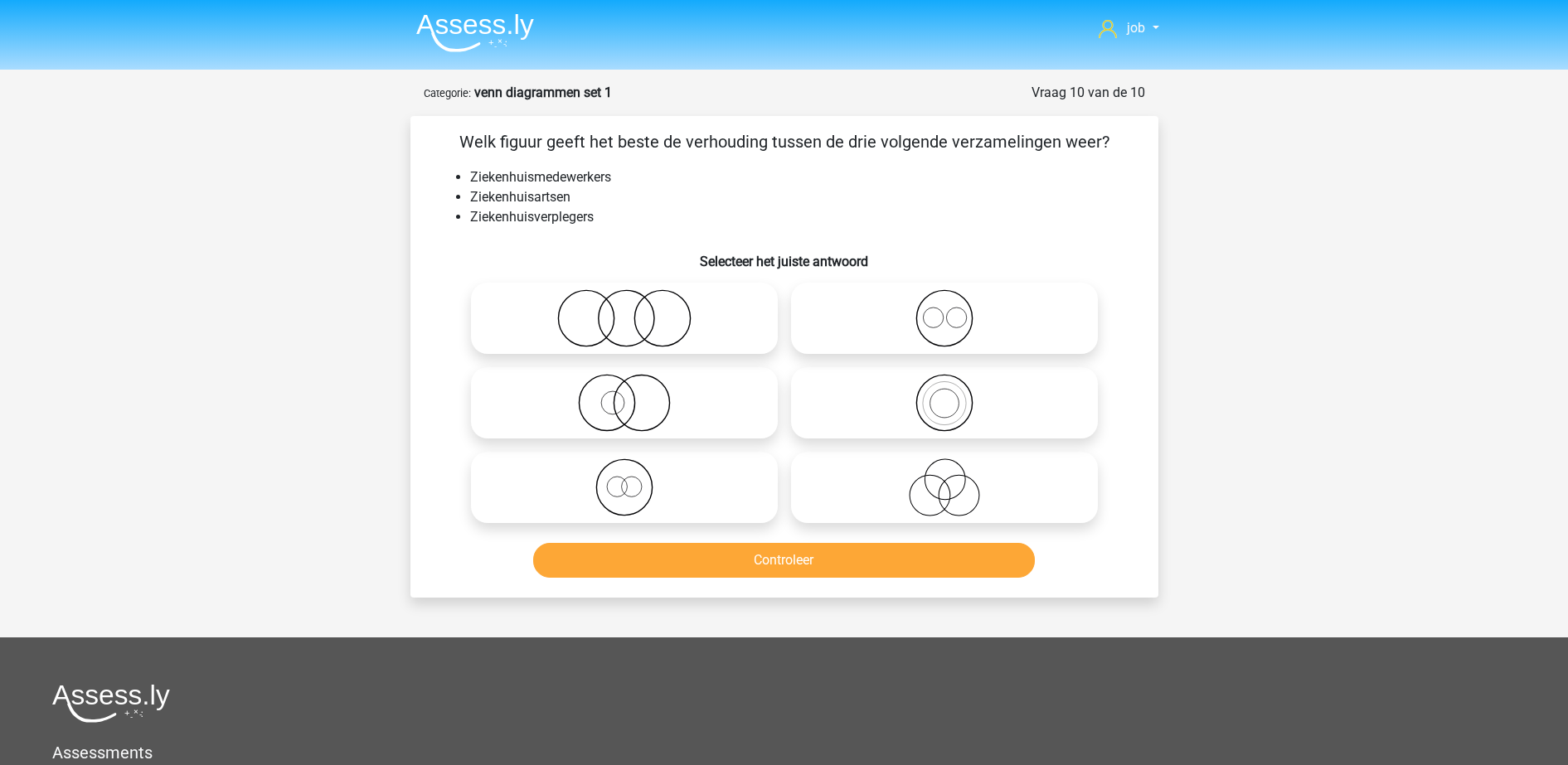
click at [854, 328] on icon at bounding box center [944, 318] width 293 height 58
click at [944, 310] on input "radio" at bounding box center [949, 304] width 11 height 11
radio input "true"
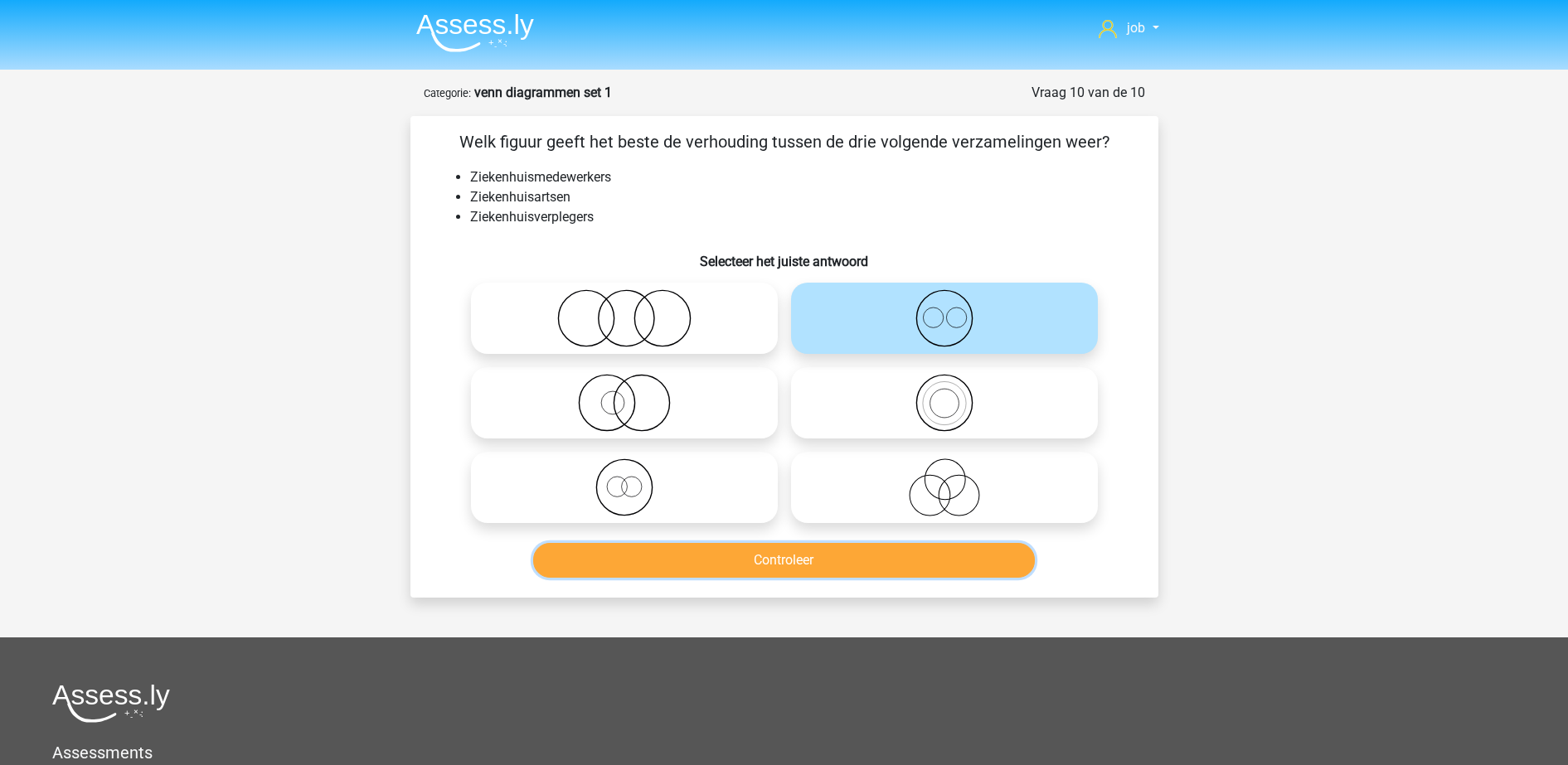
click at [807, 543] on button "Controleer" at bounding box center [783, 559] width 502 height 35
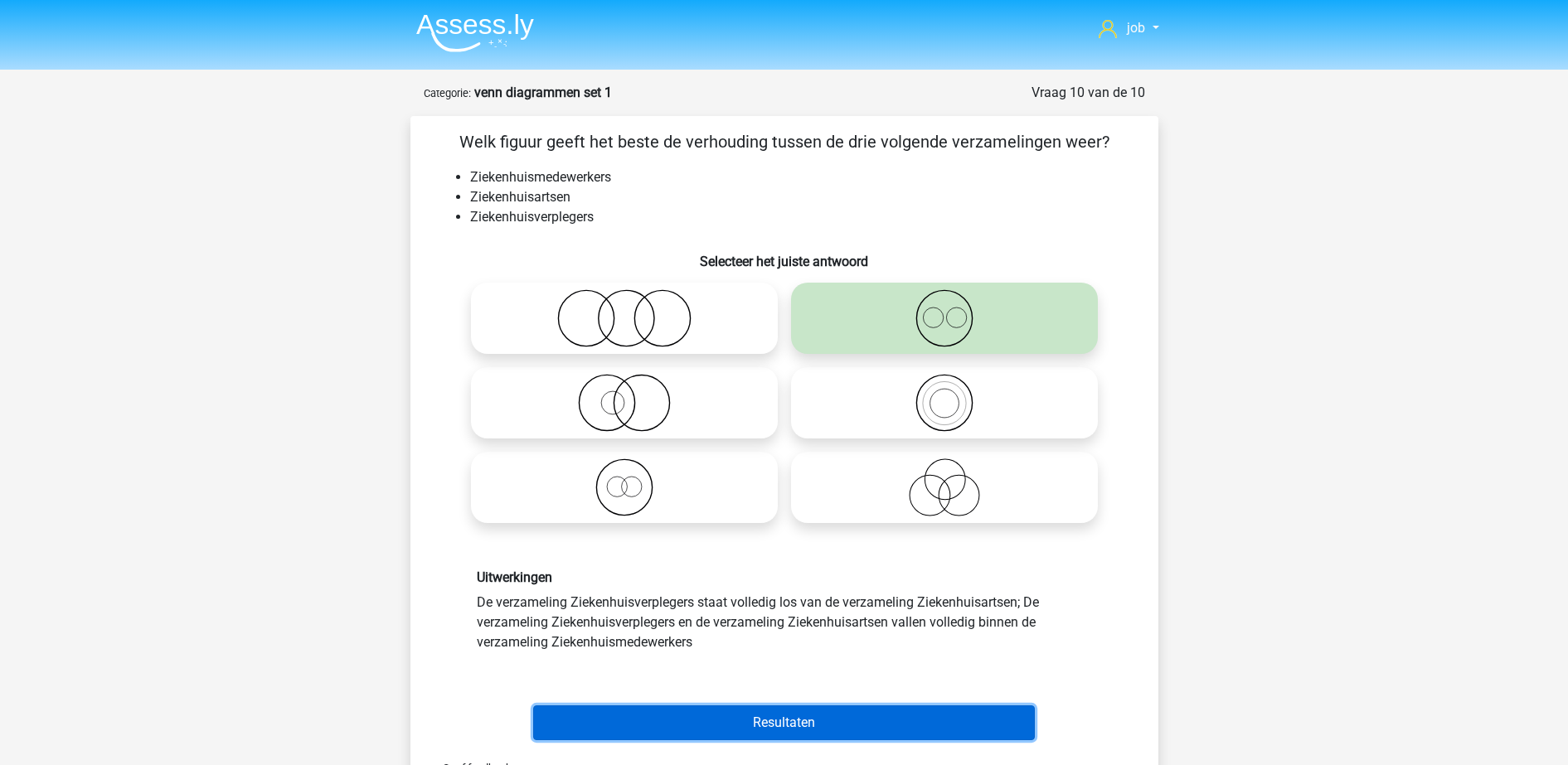
click at [787, 726] on button "Resultaten" at bounding box center [783, 722] width 502 height 35
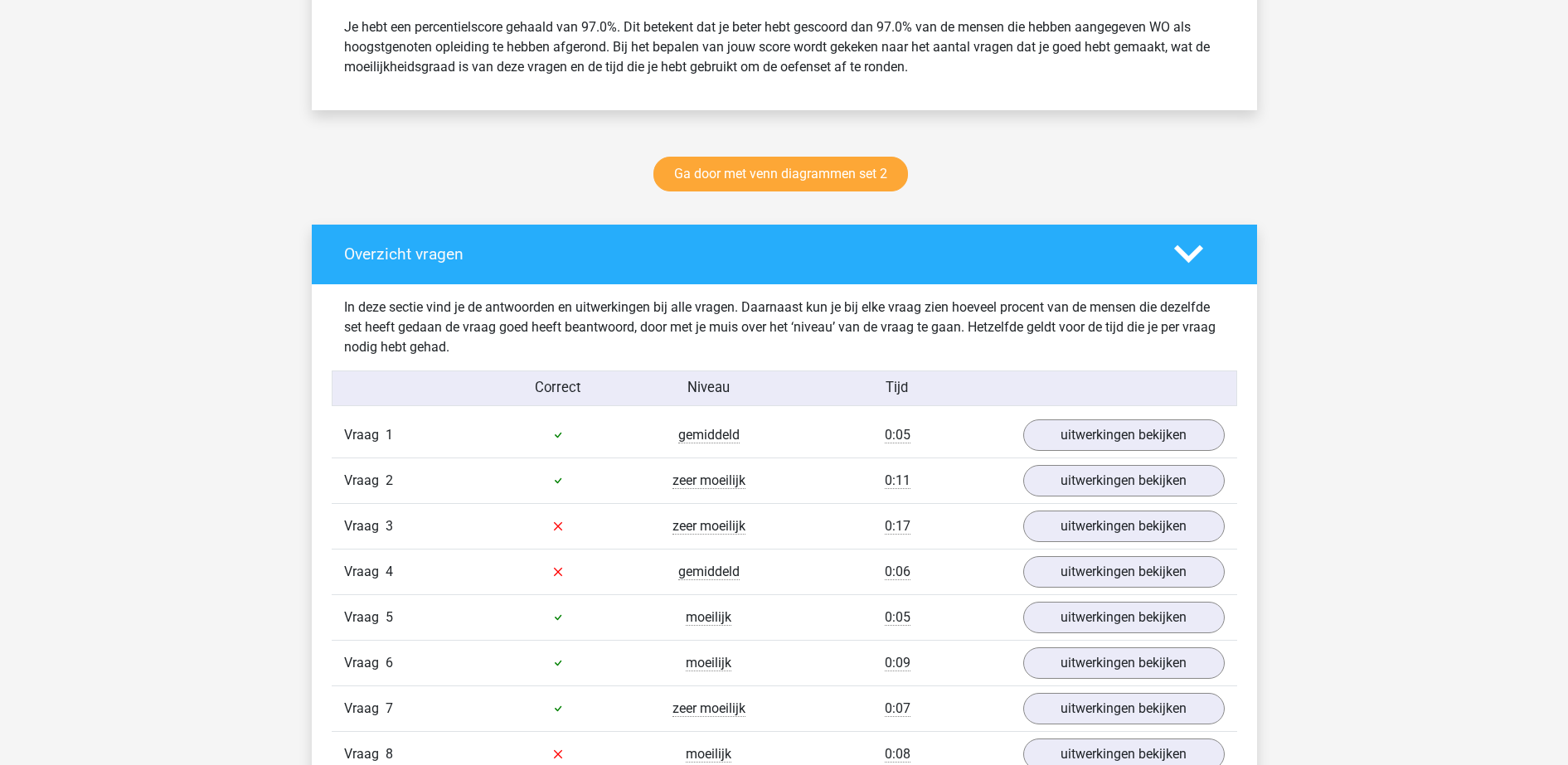
scroll to position [829, 0]
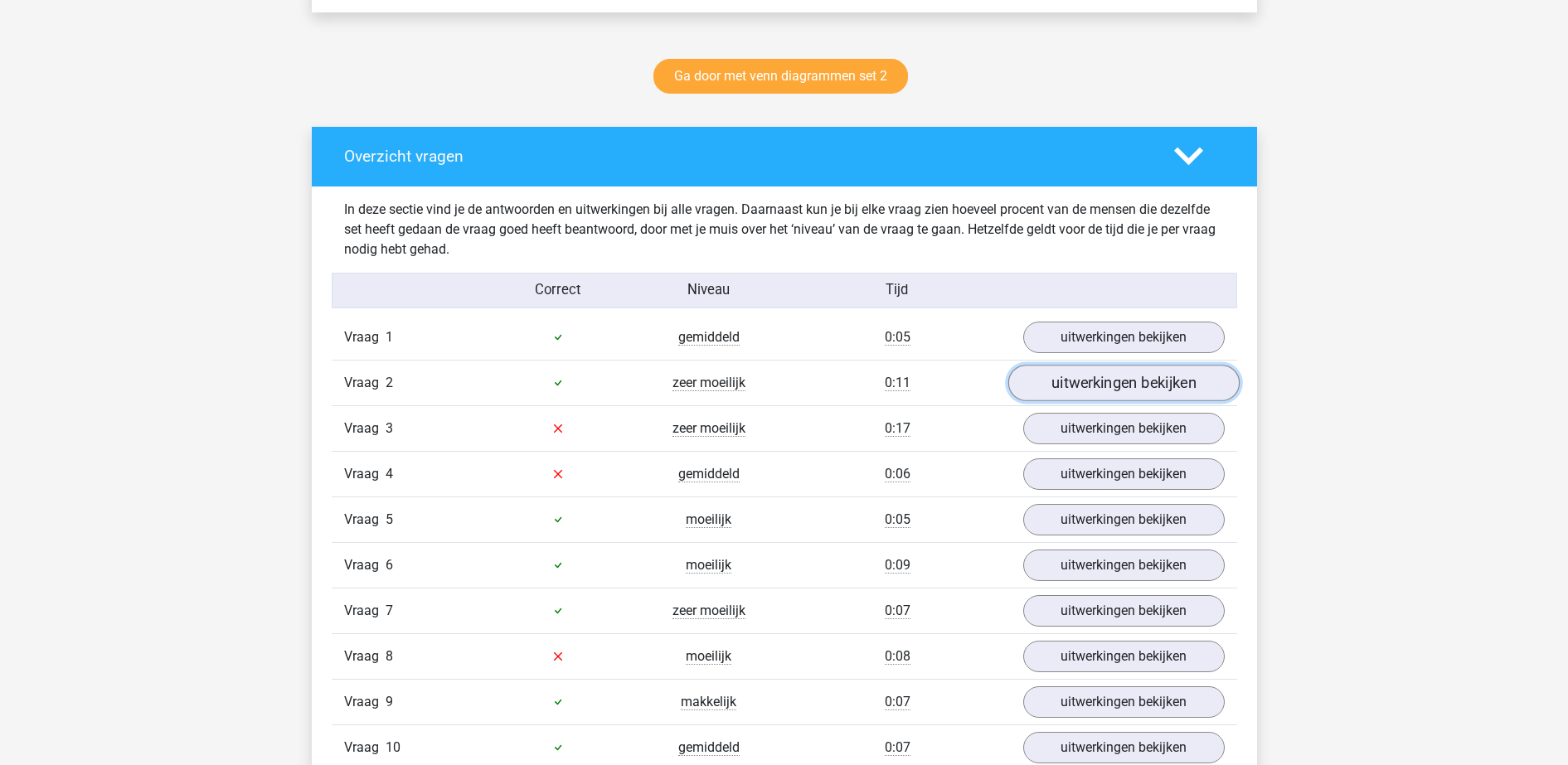
click at [1094, 383] on link "uitwerkingen bekijken" at bounding box center [1123, 382] width 231 height 36
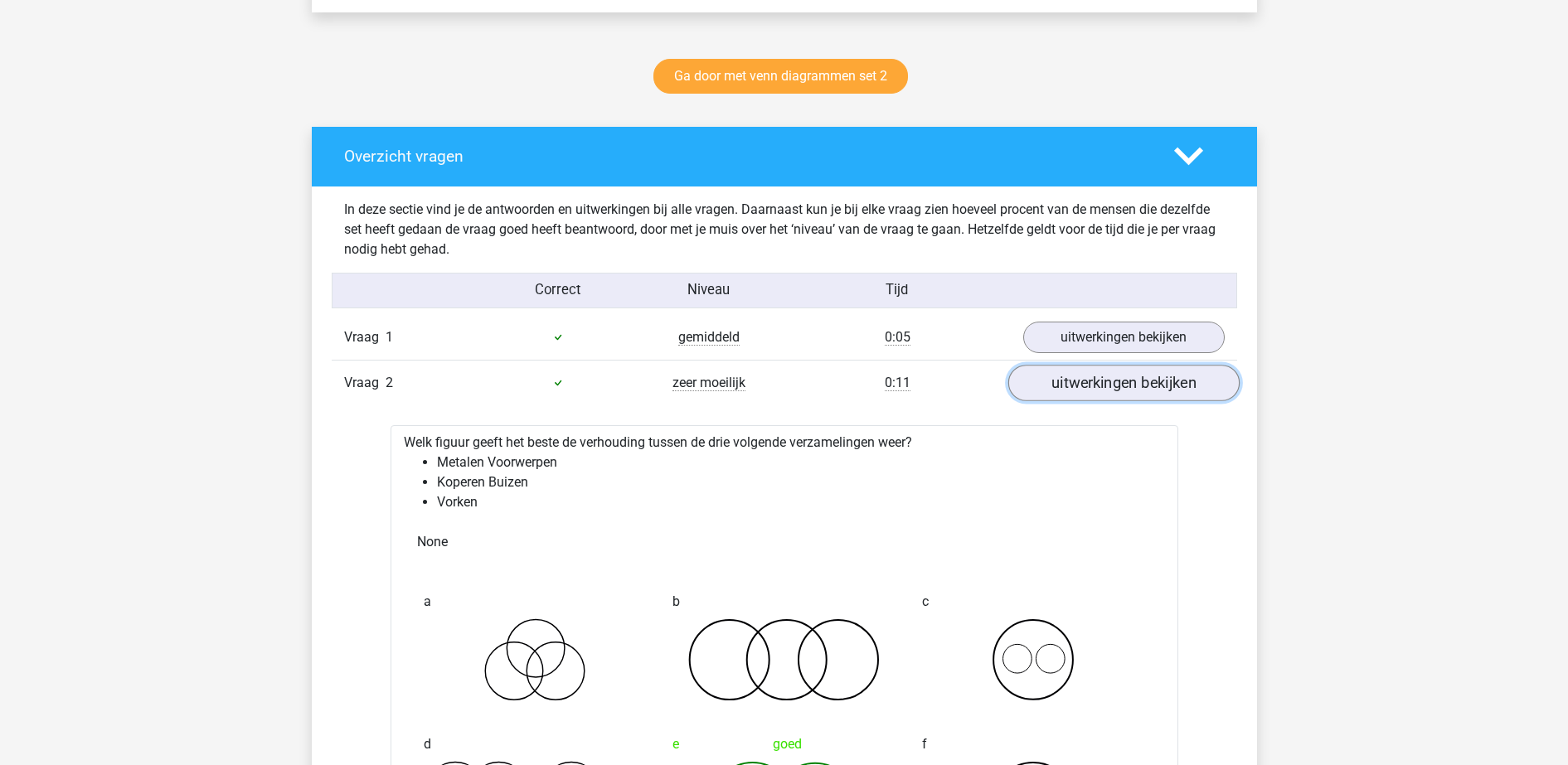
click at [1094, 383] on link "uitwerkingen bekijken" at bounding box center [1123, 382] width 231 height 36
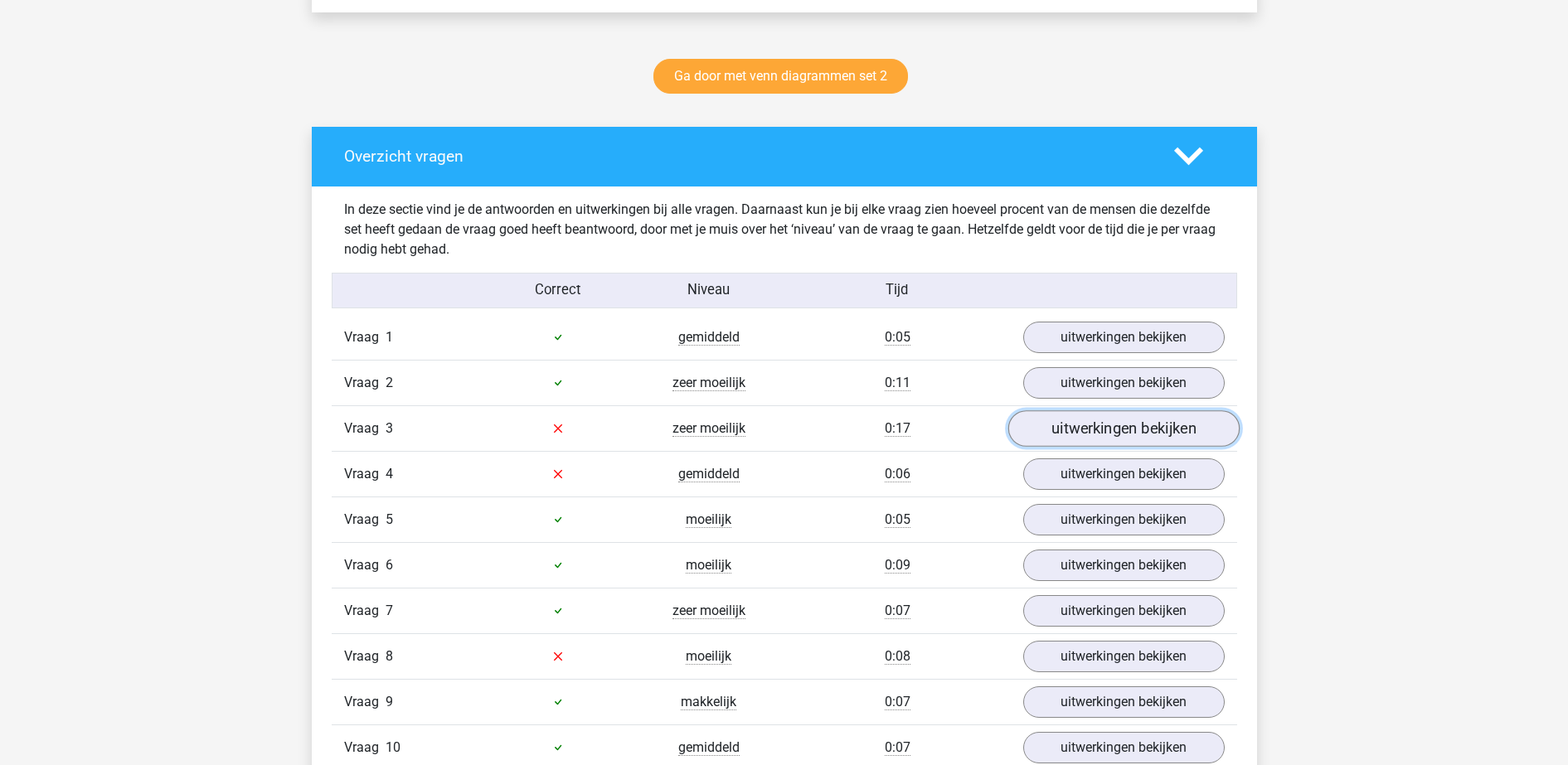
click at [1088, 431] on link "uitwerkingen bekijken" at bounding box center [1123, 428] width 231 height 36
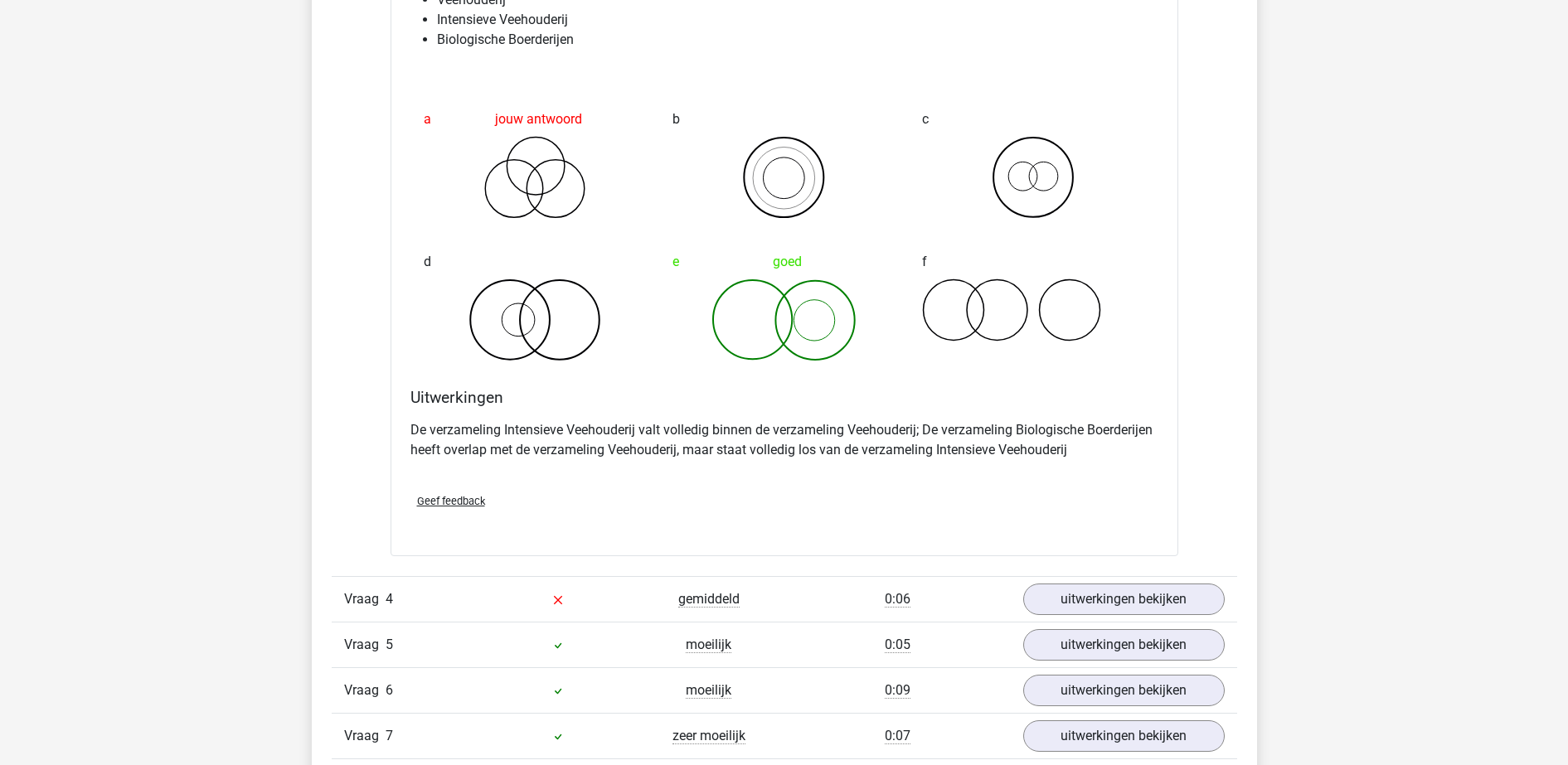
scroll to position [1139, 0]
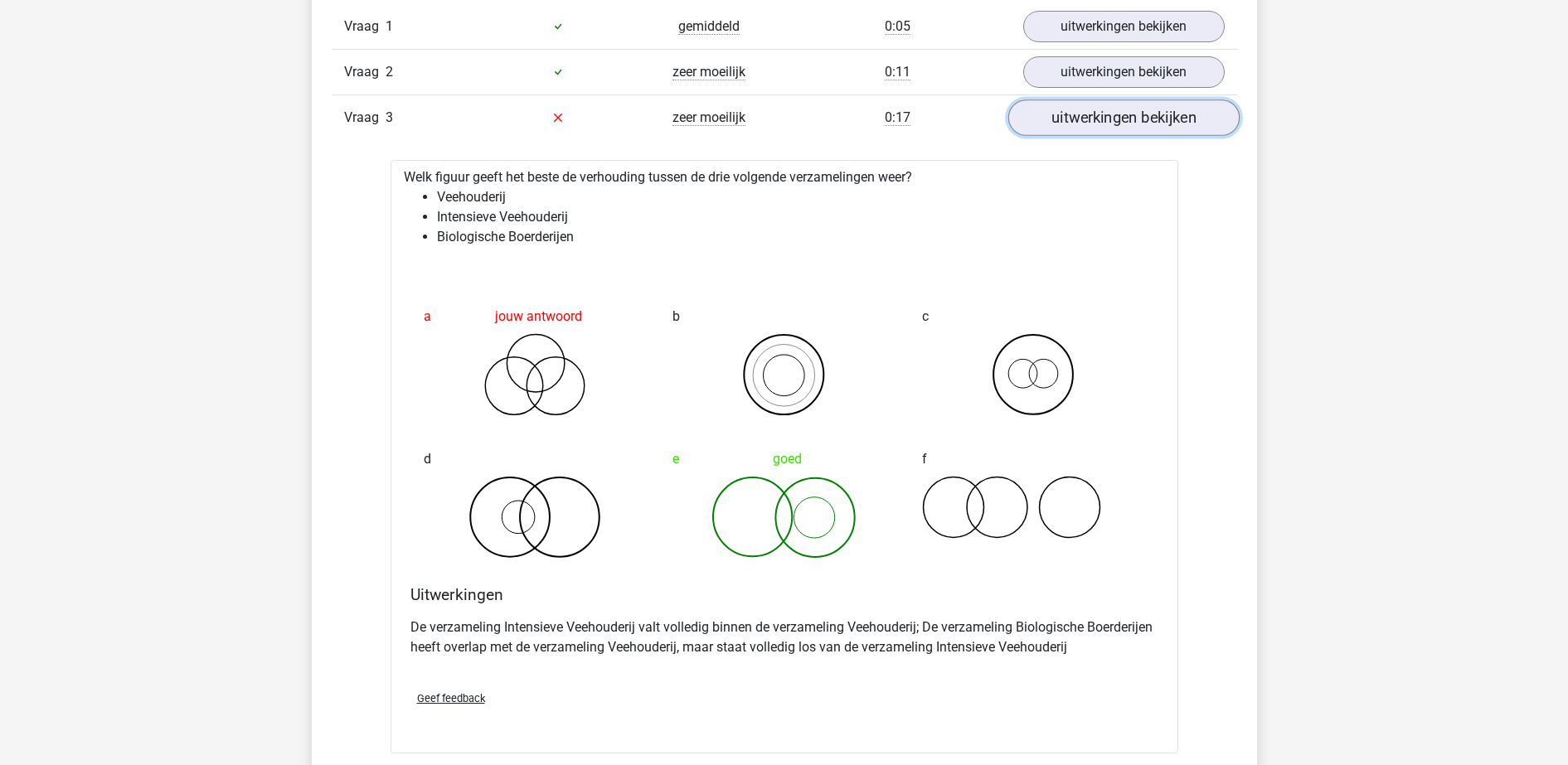
click at [1132, 124] on link "uitwerkingen bekijken" at bounding box center [1123, 117] width 231 height 36
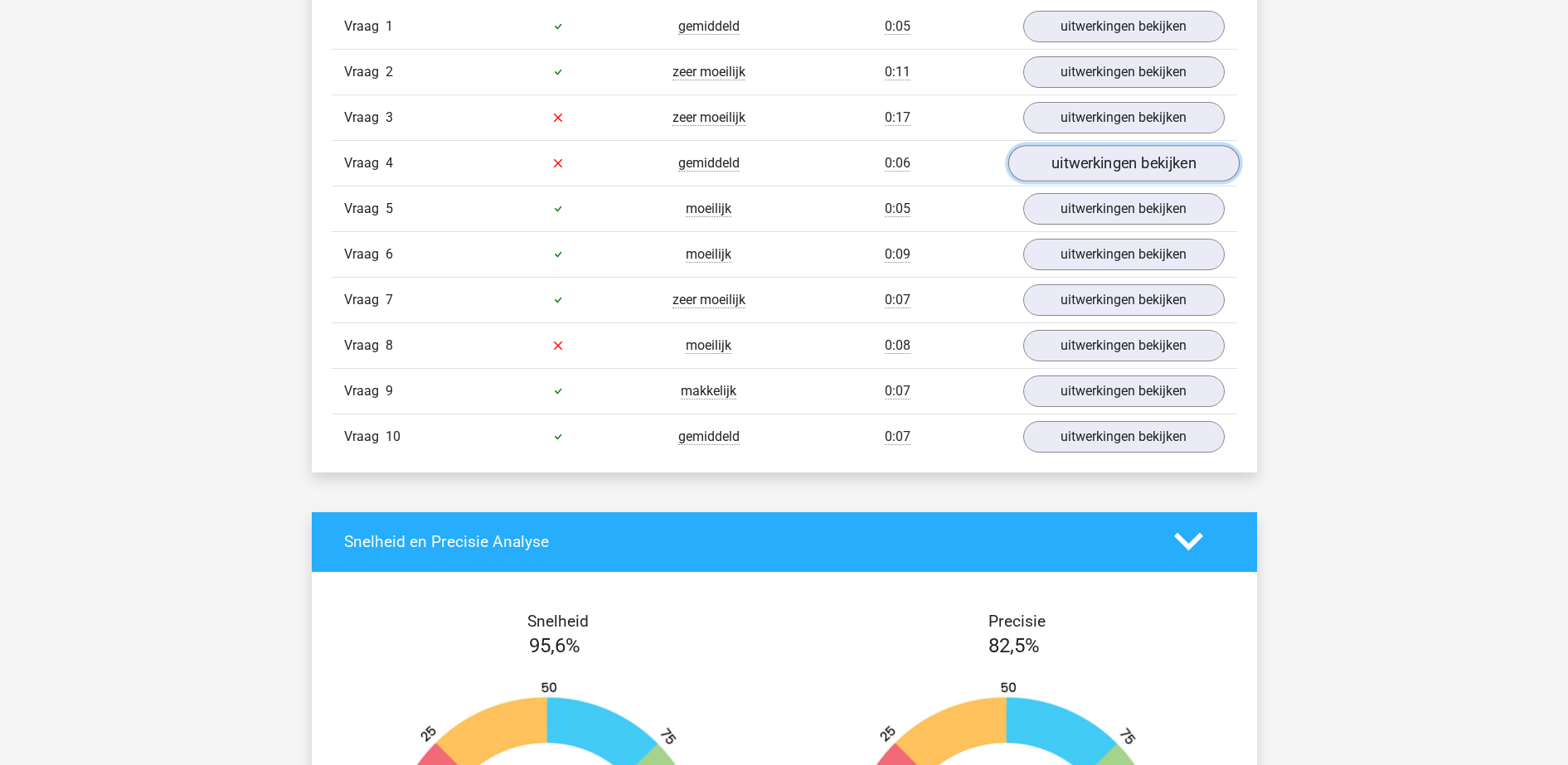
click at [1135, 163] on link "uitwerkingen bekijken" at bounding box center [1123, 163] width 231 height 36
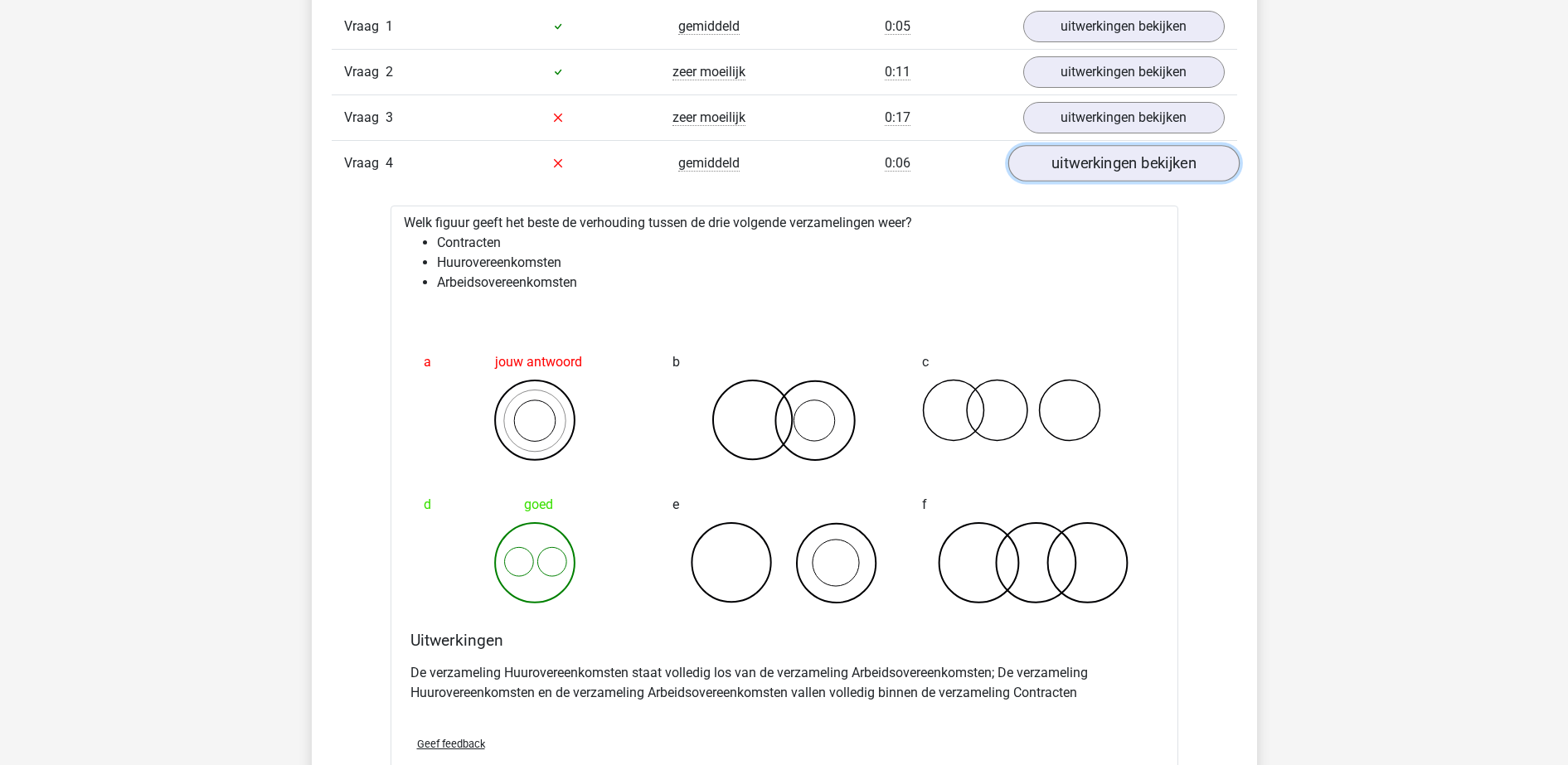
click at [1135, 163] on link "uitwerkingen bekijken" at bounding box center [1123, 163] width 231 height 36
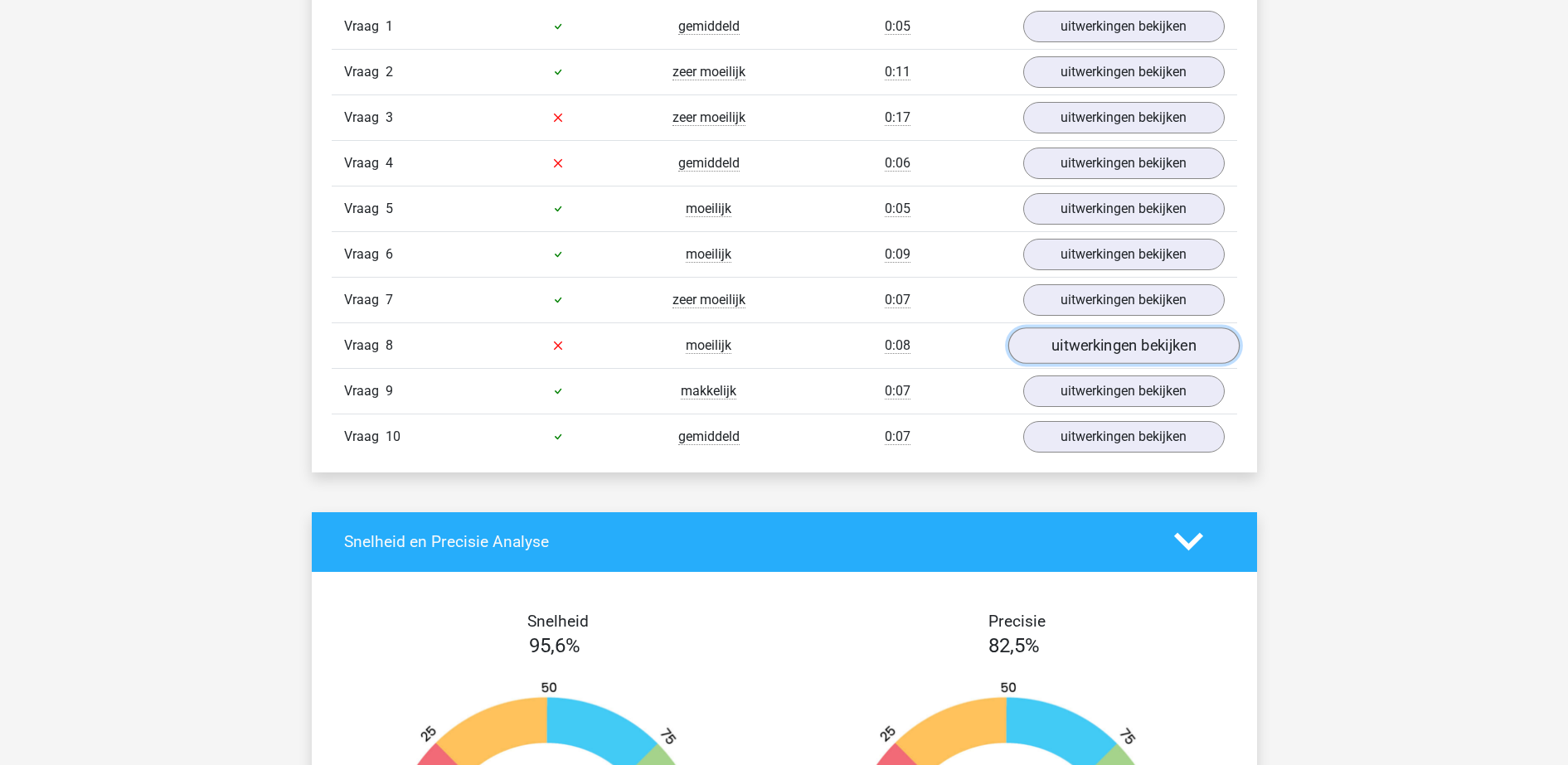
click at [1084, 342] on link "uitwerkingen bekijken" at bounding box center [1123, 345] width 231 height 36
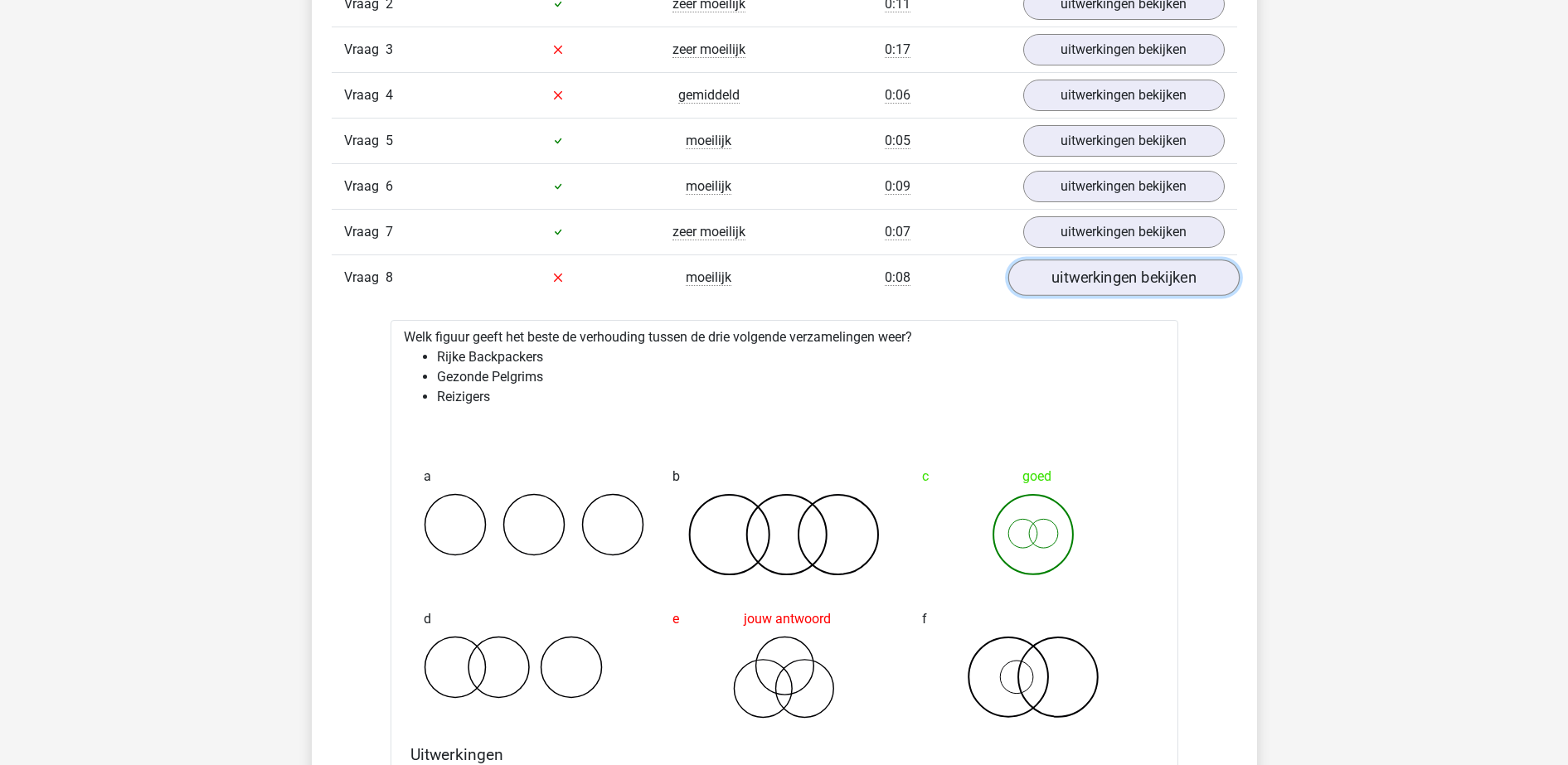
scroll to position [1243, 0]
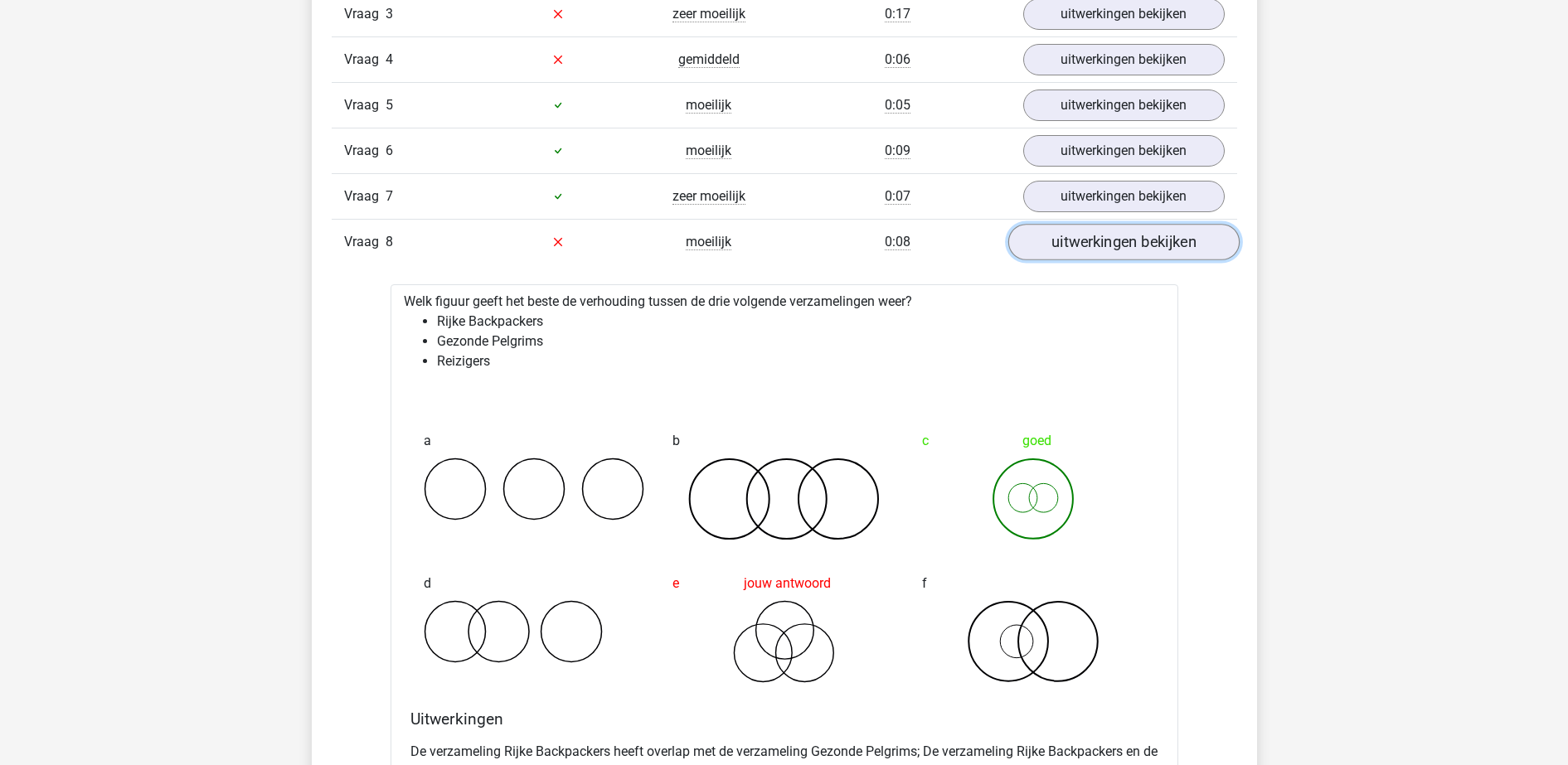
click at [1111, 254] on link "uitwerkingen bekijken" at bounding box center [1123, 242] width 231 height 36
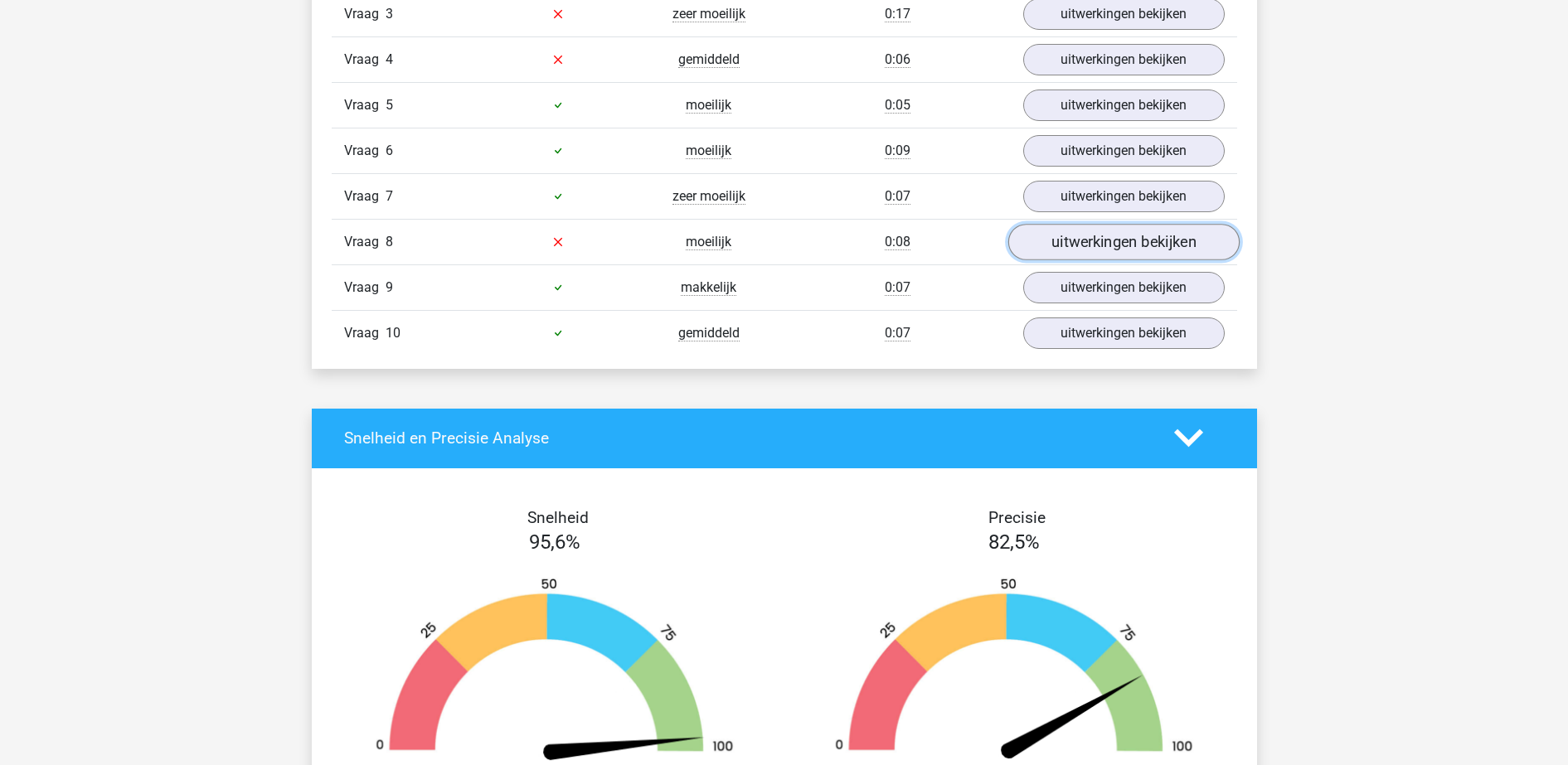
scroll to position [1139, 0]
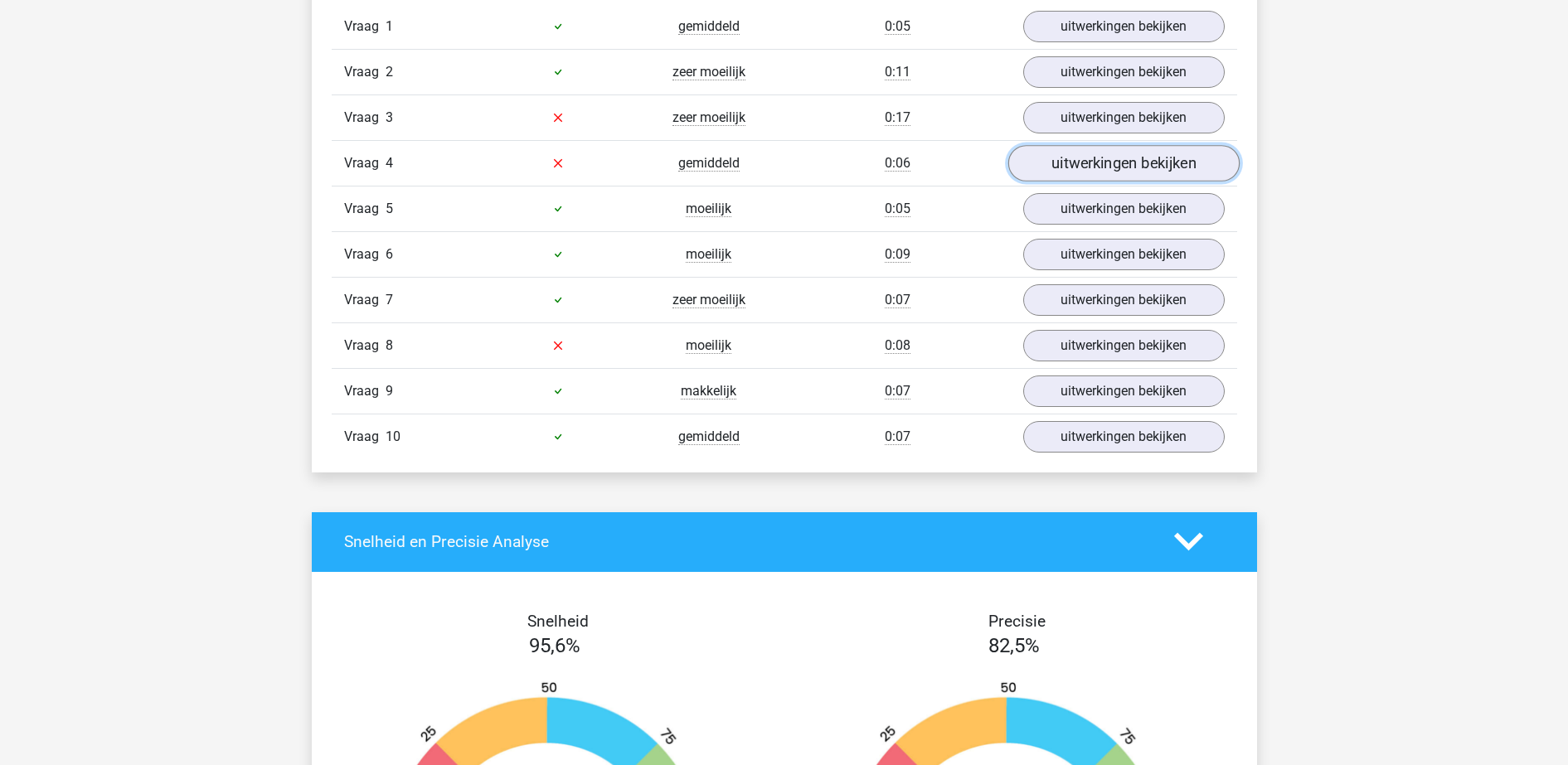
click at [1113, 160] on link "uitwerkingen bekijken" at bounding box center [1123, 163] width 231 height 36
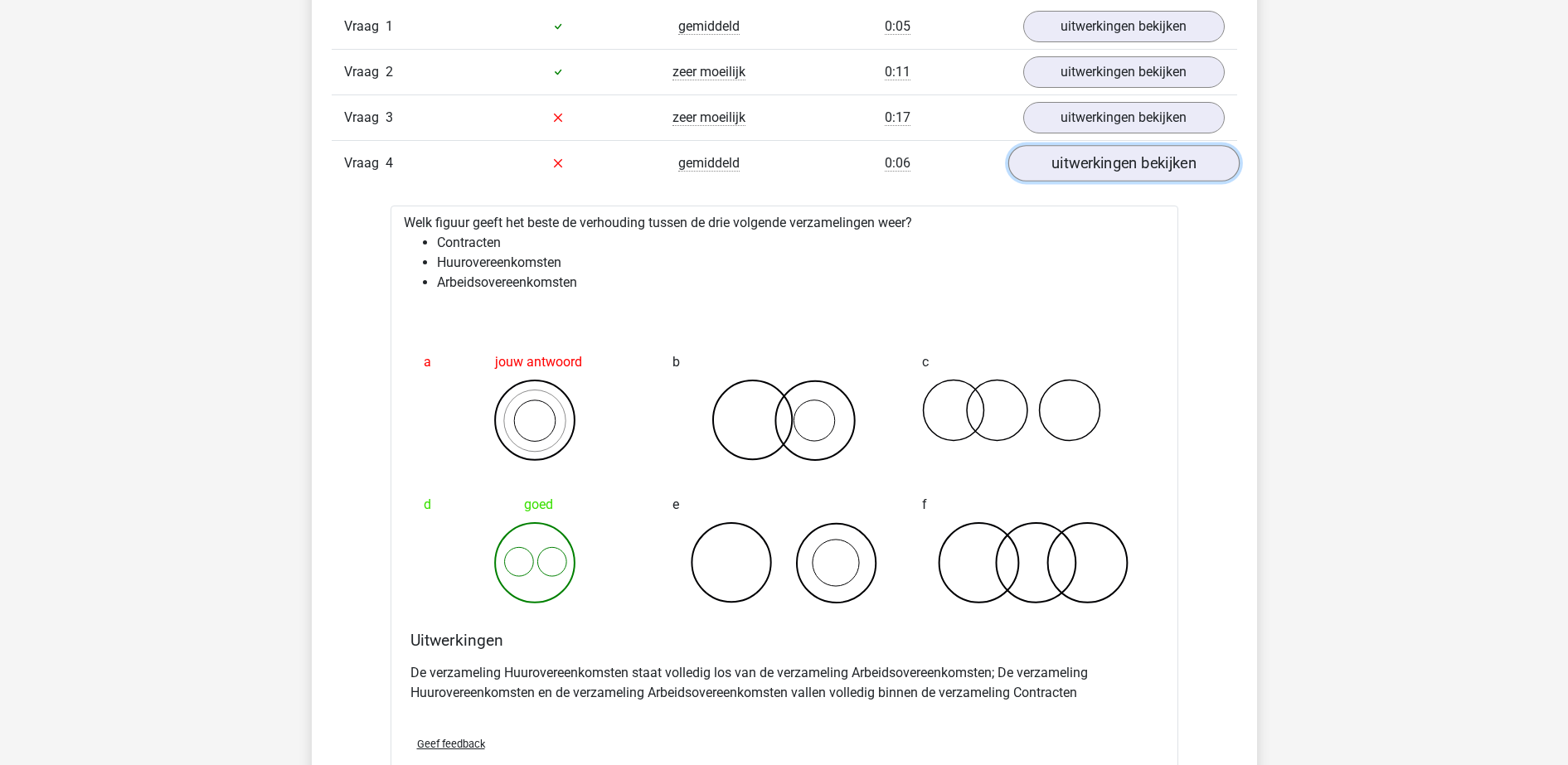
click at [1113, 163] on link "uitwerkingen bekijken" at bounding box center [1123, 163] width 231 height 36
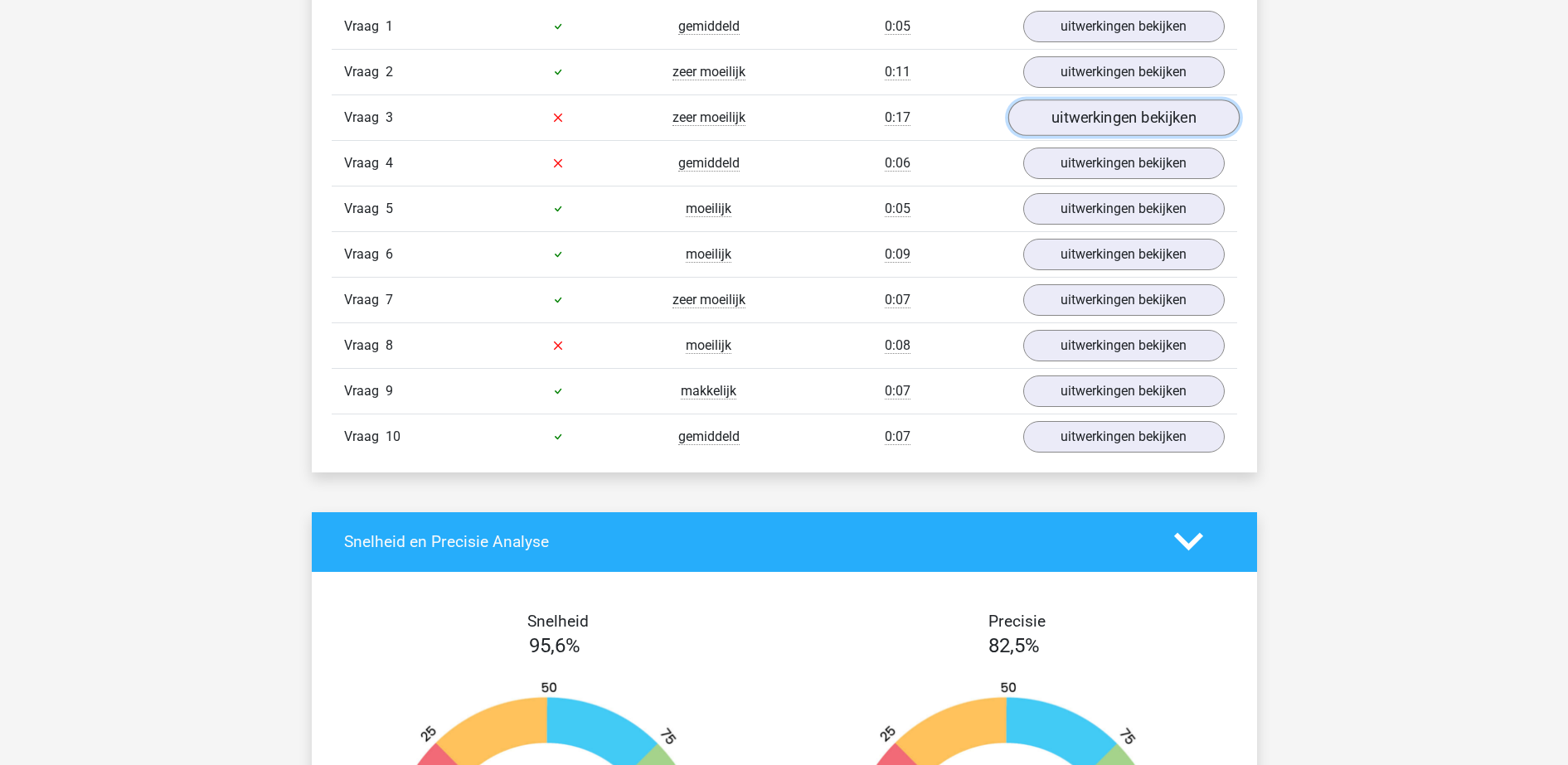
click at [1126, 121] on link "uitwerkingen bekijken" at bounding box center [1123, 117] width 231 height 36
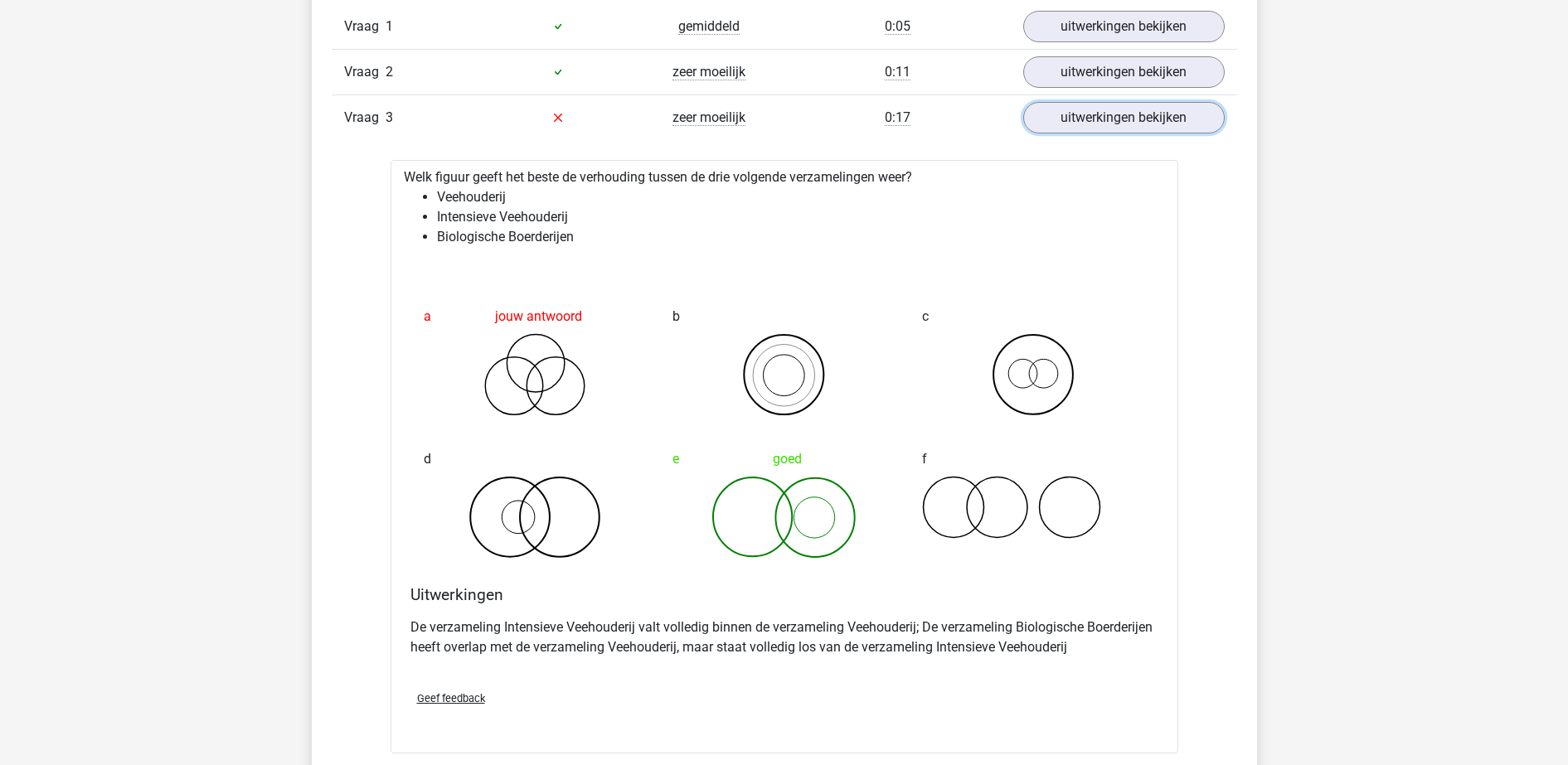
scroll to position [1554, 0]
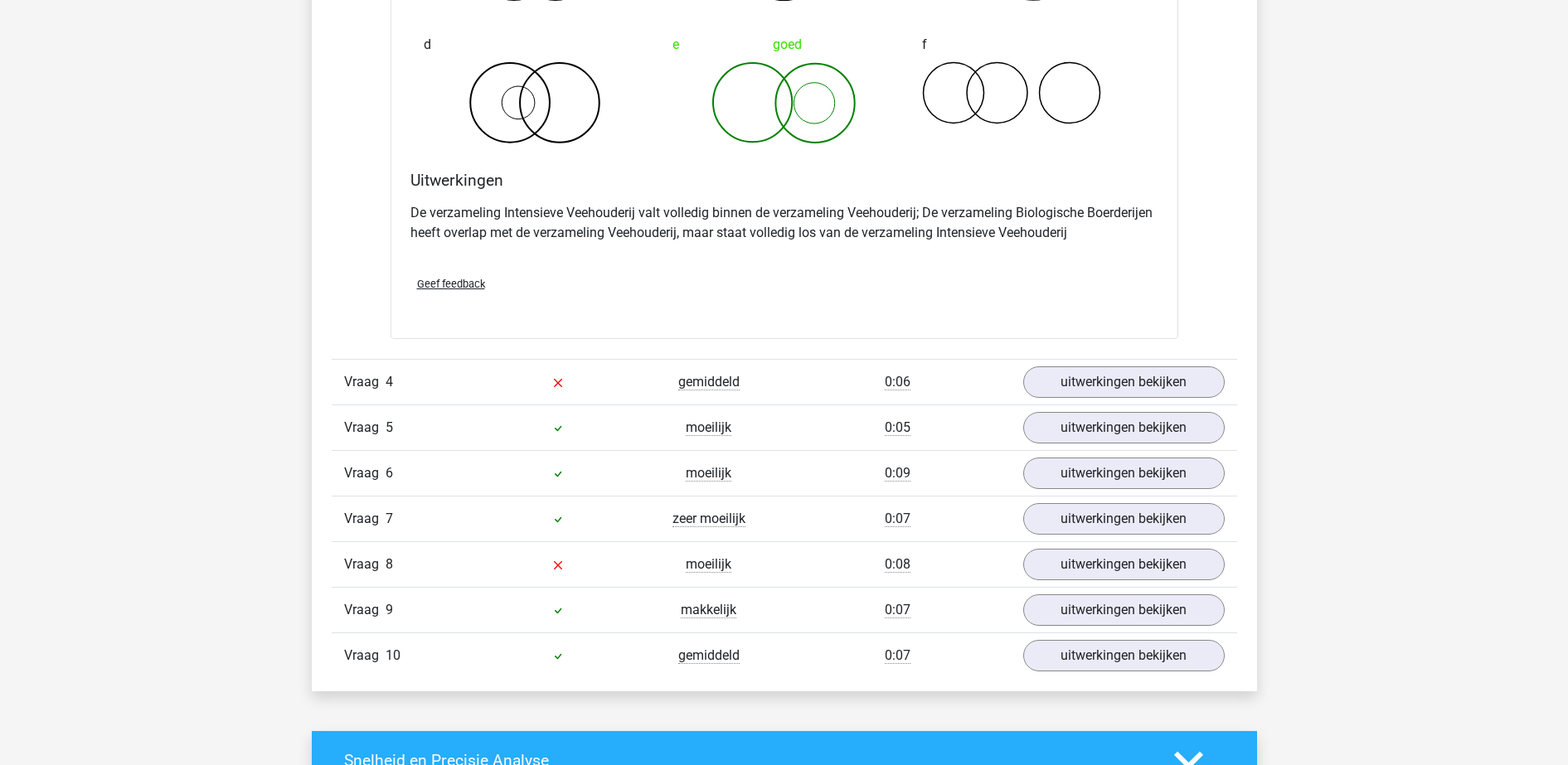
click at [1178, 365] on div "Vraag 4 gemiddeld 0:06 uitwerkingen bekijken" at bounding box center [784, 382] width 905 height 45
click at [1176, 377] on link "uitwerkingen bekijken" at bounding box center [1123, 382] width 231 height 36
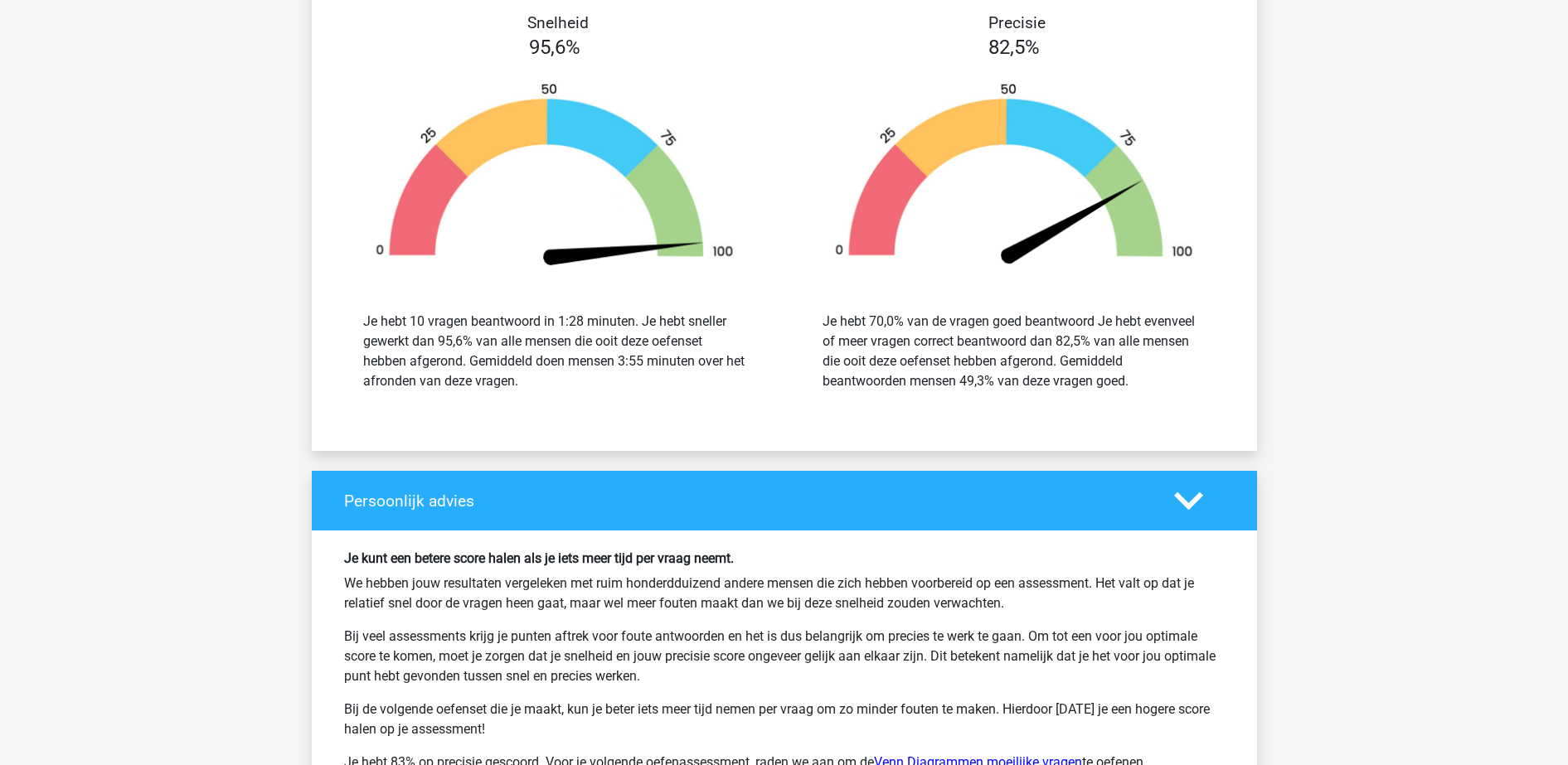
scroll to position [2900, 0]
